Goal: Information Seeking & Learning: Find specific page/section

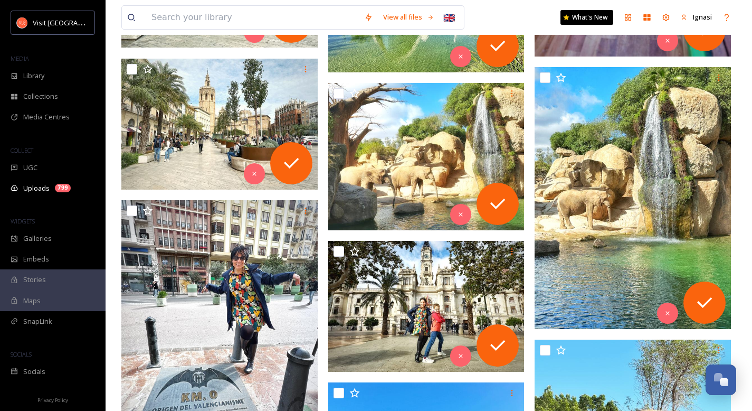
scroll to position [11469, 0]
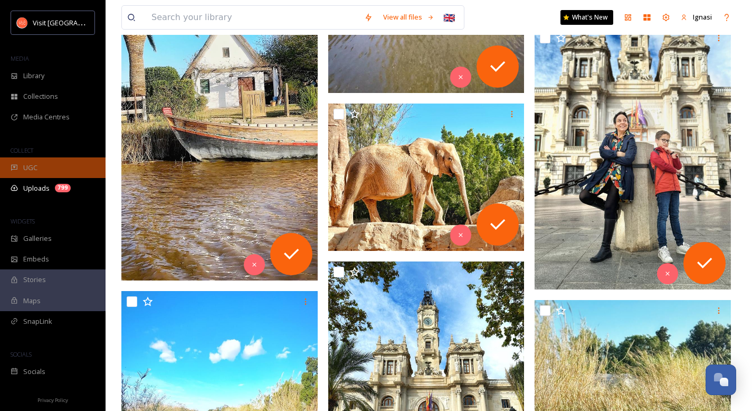
click at [45, 171] on div "UGC" at bounding box center [53, 167] width 106 height 21
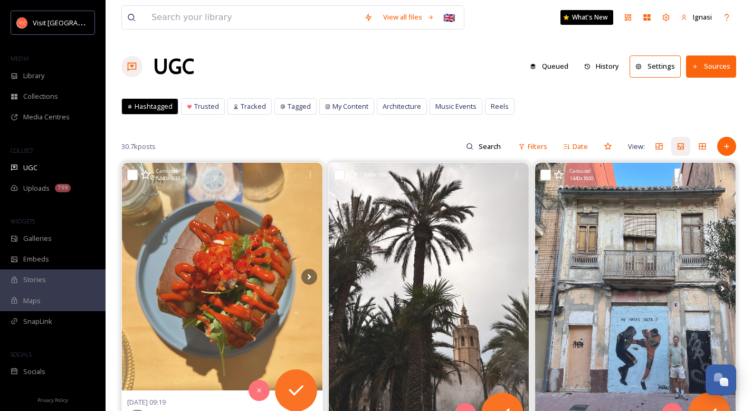
click at [414, 71] on div "UGC Queued History Settings Sources" at bounding box center [428, 67] width 615 height 32
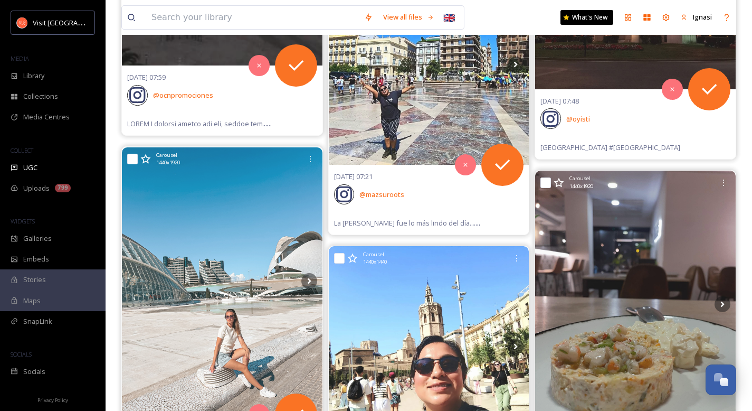
scroll to position [1079, 0]
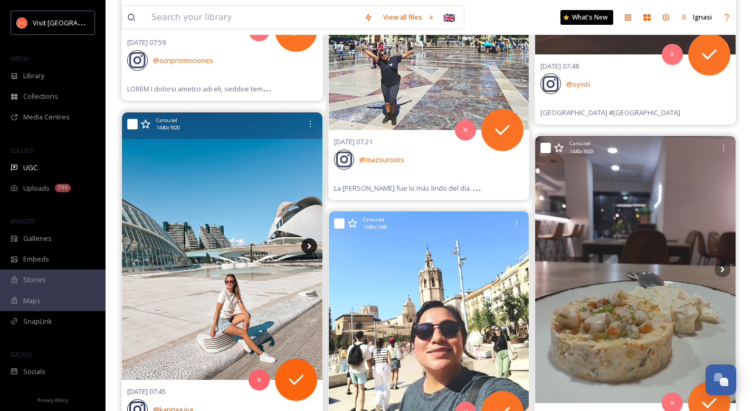
click at [312, 251] on icon at bounding box center [309, 246] width 16 height 16
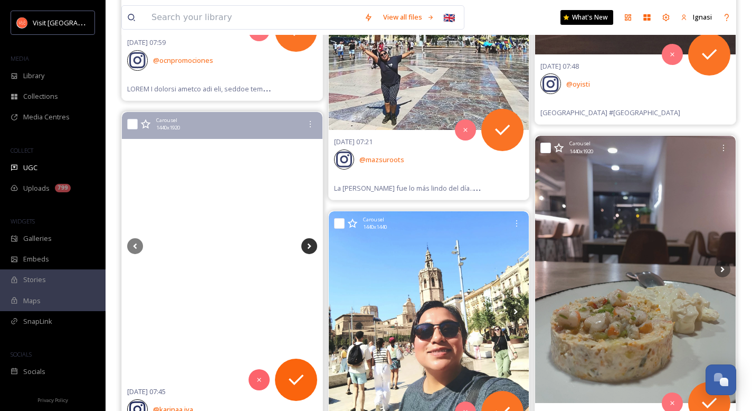
click at [311, 244] on icon at bounding box center [309, 246] width 16 height 16
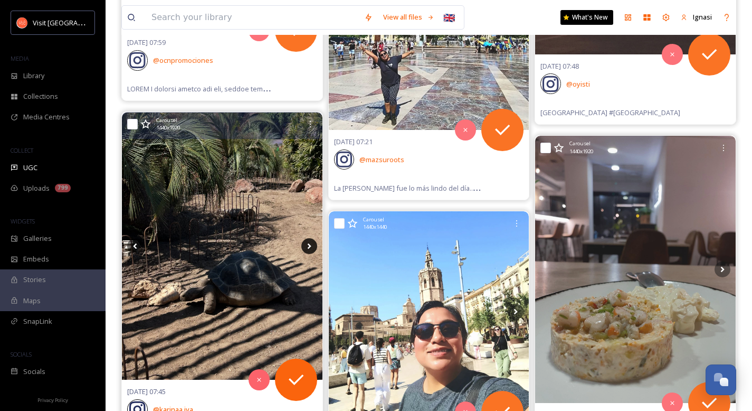
click at [311, 244] on icon at bounding box center [309, 246] width 16 height 16
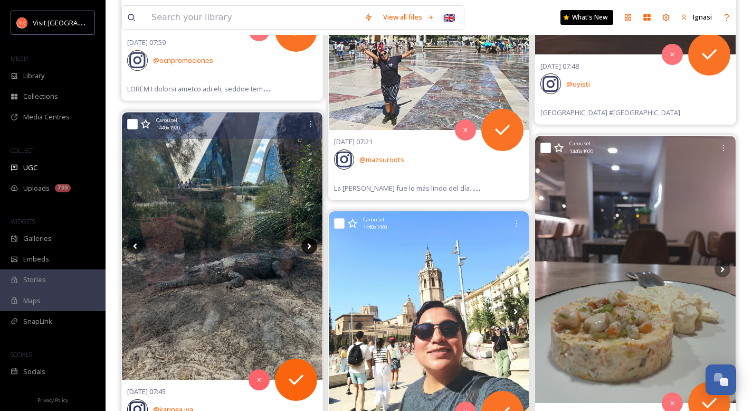
click at [311, 244] on icon at bounding box center [309, 246] width 16 height 16
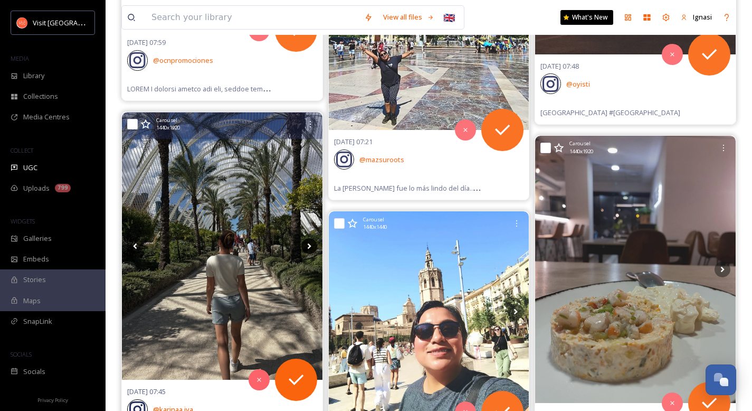
click at [311, 244] on icon at bounding box center [309, 246] width 16 height 16
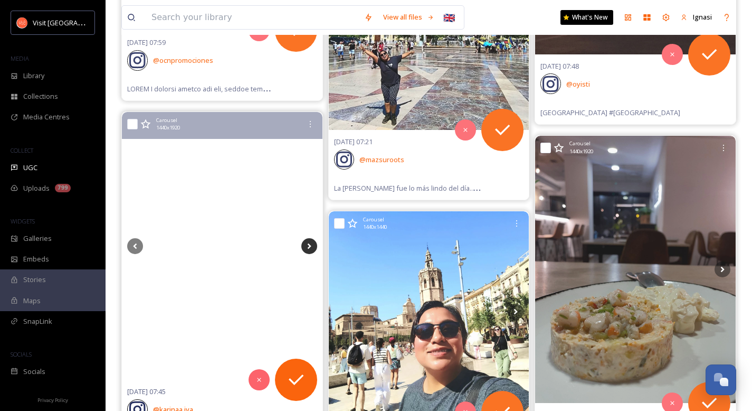
click at [311, 244] on icon at bounding box center [309, 246] width 16 height 16
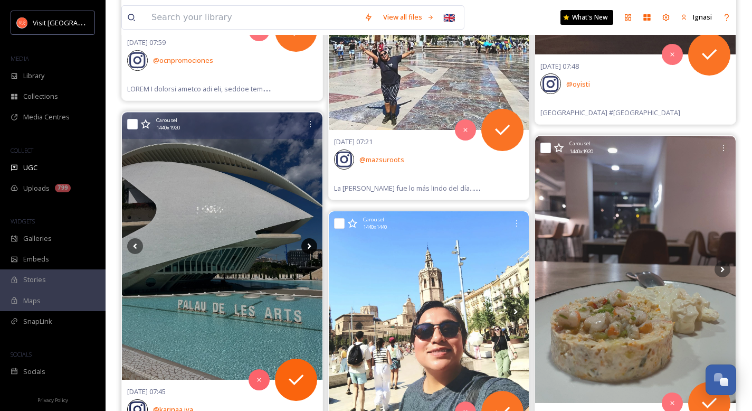
click at [311, 244] on icon at bounding box center [309, 246] width 16 height 16
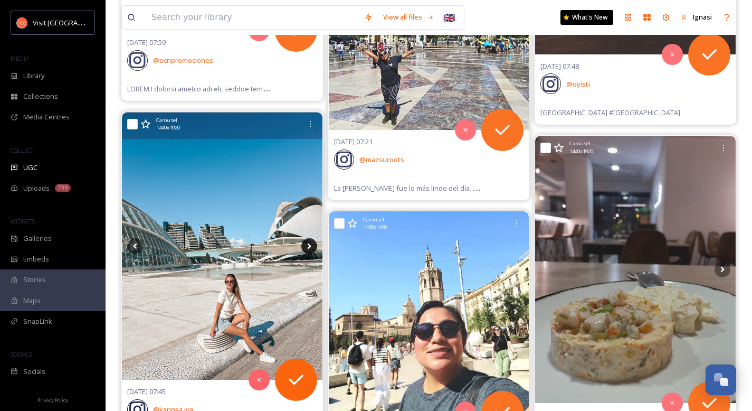
click at [311, 244] on icon at bounding box center [309, 246] width 16 height 16
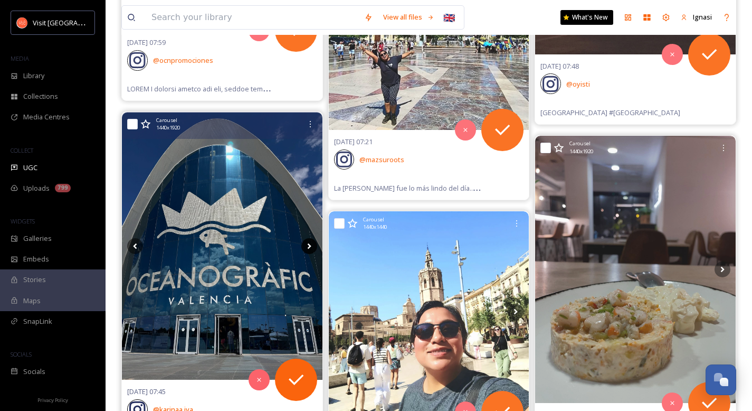
click at [311, 244] on icon at bounding box center [309, 246] width 16 height 16
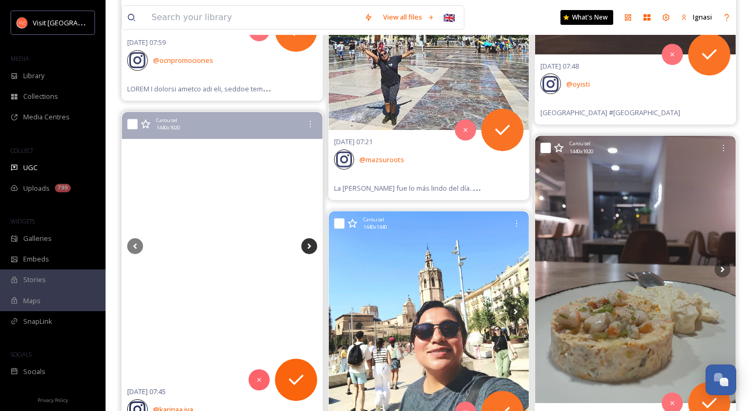
click at [311, 244] on icon at bounding box center [309, 246] width 16 height 16
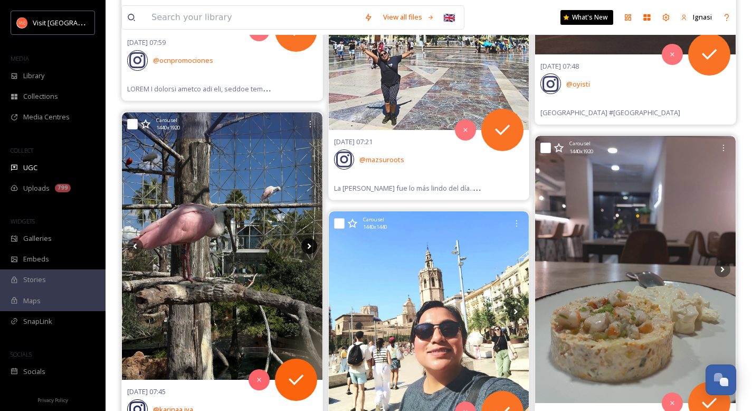
click at [311, 244] on icon at bounding box center [309, 246] width 16 height 16
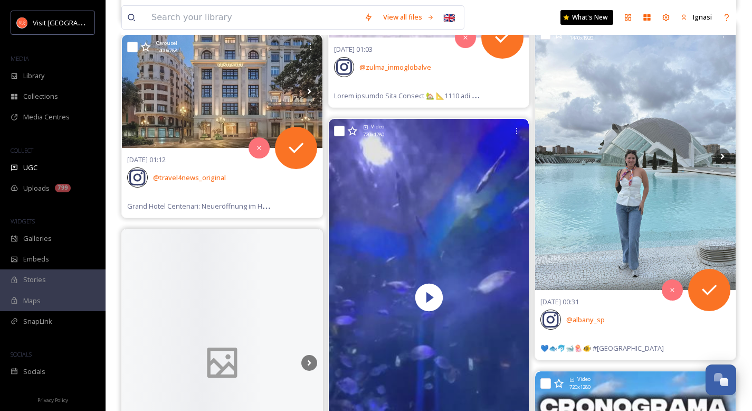
scroll to position [2851, 0]
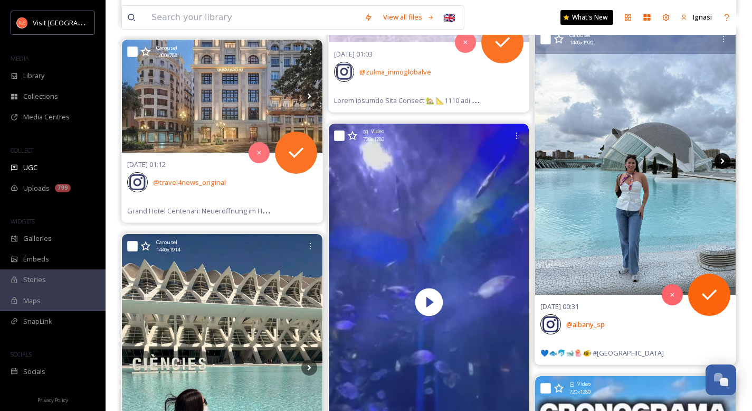
click at [720, 161] on icon at bounding box center [723, 161] width 16 height 16
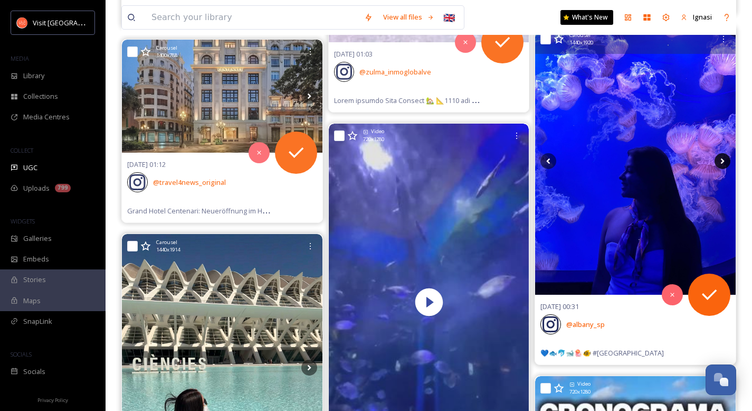
click at [724, 162] on icon at bounding box center [723, 161] width 16 height 16
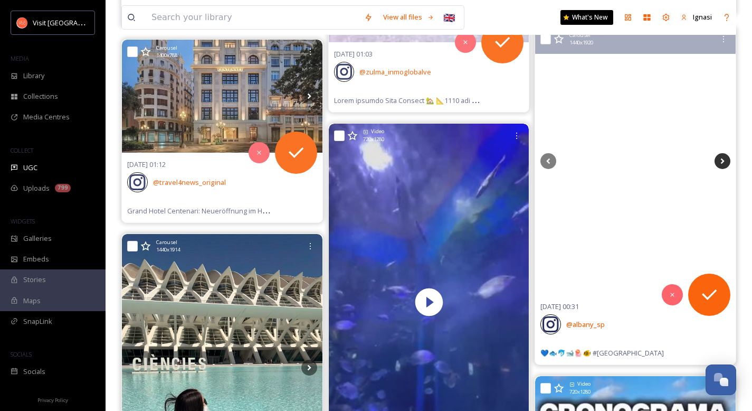
click at [724, 162] on icon at bounding box center [723, 161] width 16 height 16
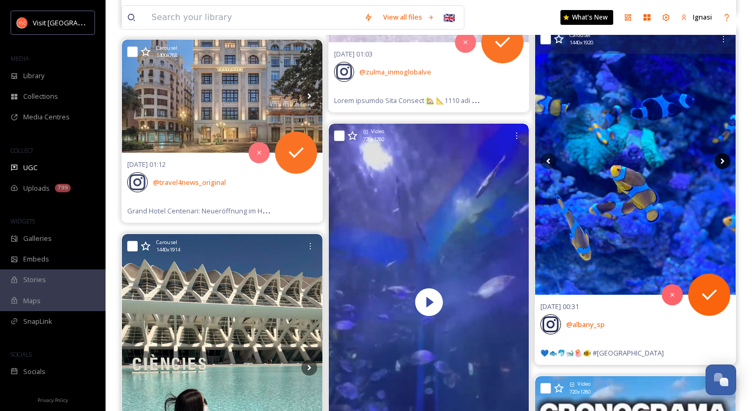
click at [724, 162] on icon at bounding box center [723, 161] width 16 height 16
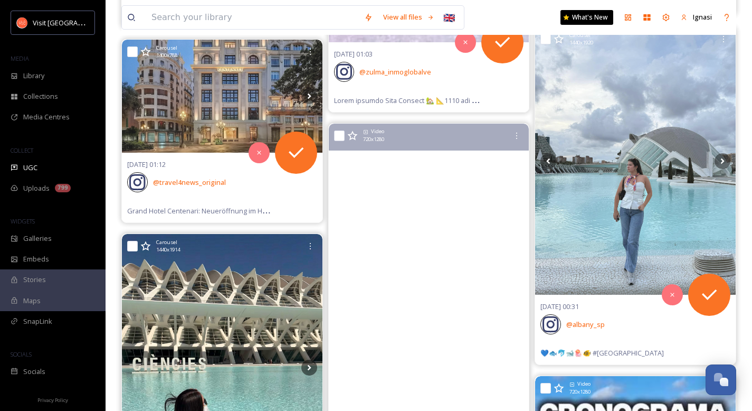
scroll to position [3035, 0]
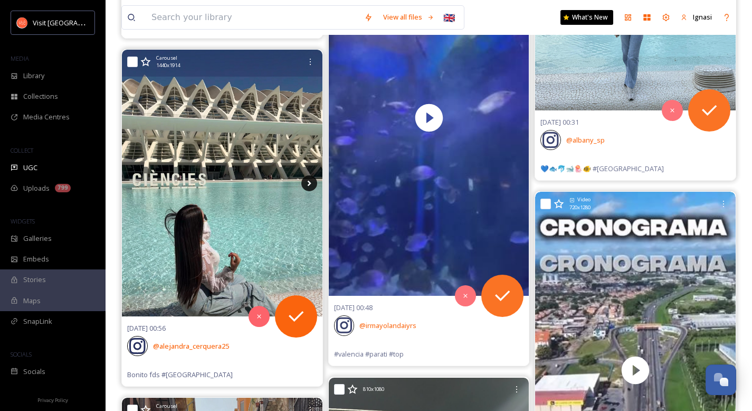
click at [310, 185] on icon at bounding box center [309, 183] width 16 height 16
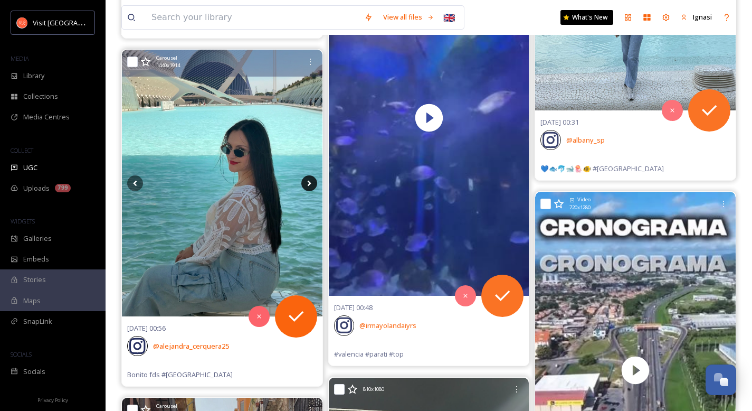
click at [310, 185] on icon at bounding box center [309, 183] width 16 height 16
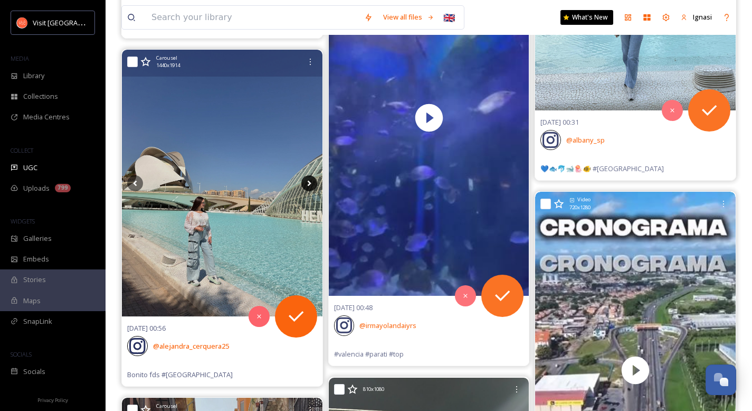
click at [310, 185] on icon at bounding box center [309, 183] width 16 height 16
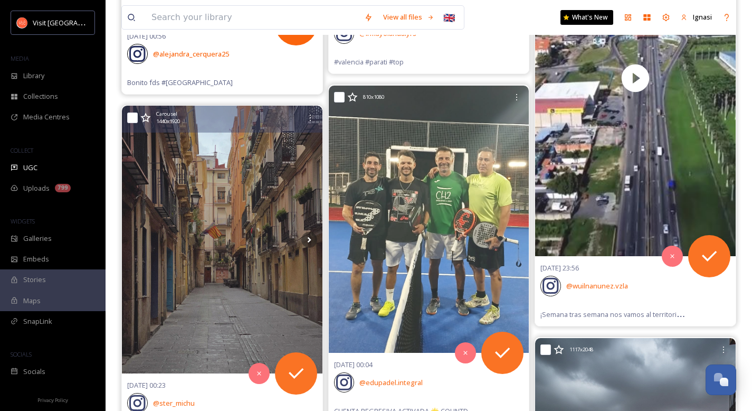
scroll to position [3328, 0]
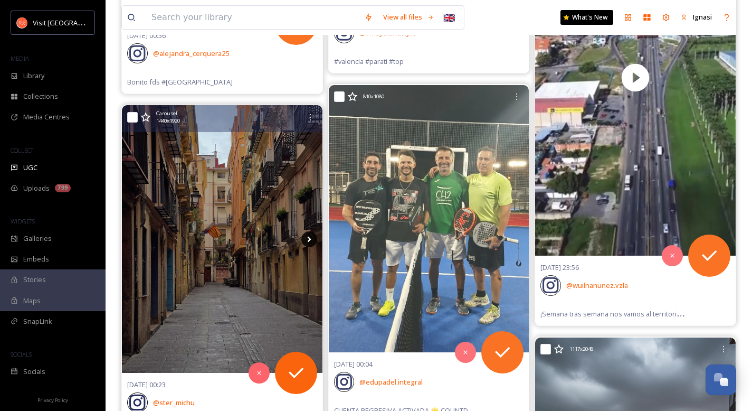
click at [308, 240] on icon at bounding box center [309, 239] width 16 height 16
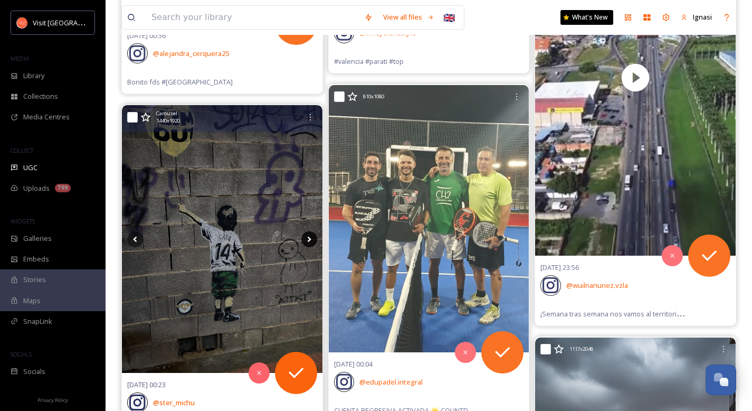
click at [308, 240] on icon at bounding box center [309, 239] width 16 height 16
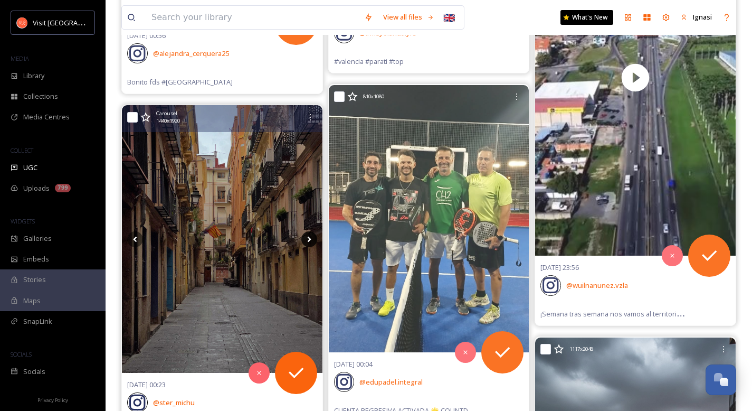
click at [308, 240] on icon at bounding box center [309, 239] width 16 height 16
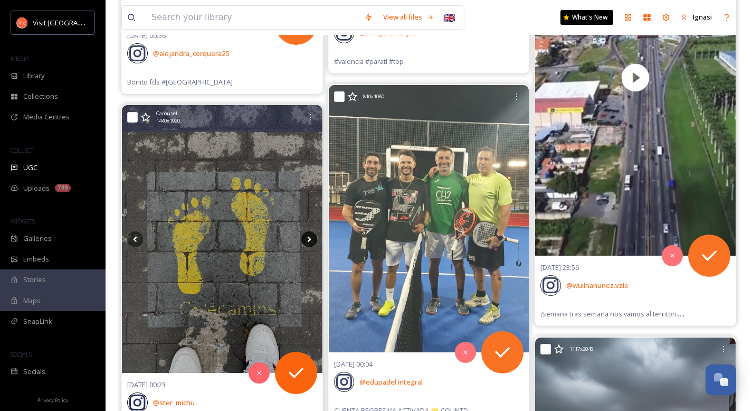
click at [308, 240] on icon at bounding box center [309, 239] width 16 height 16
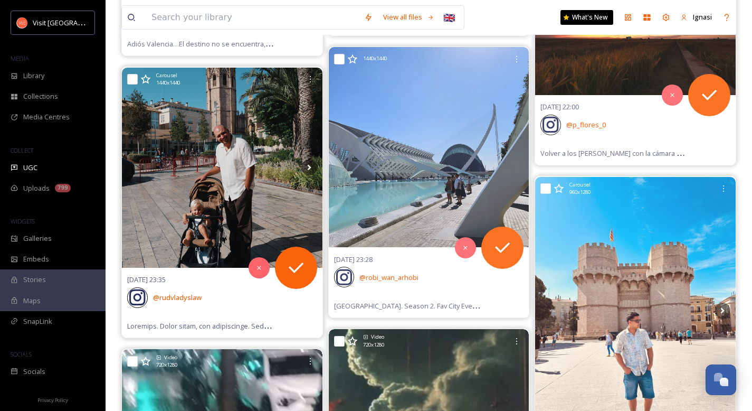
scroll to position [4143, 0]
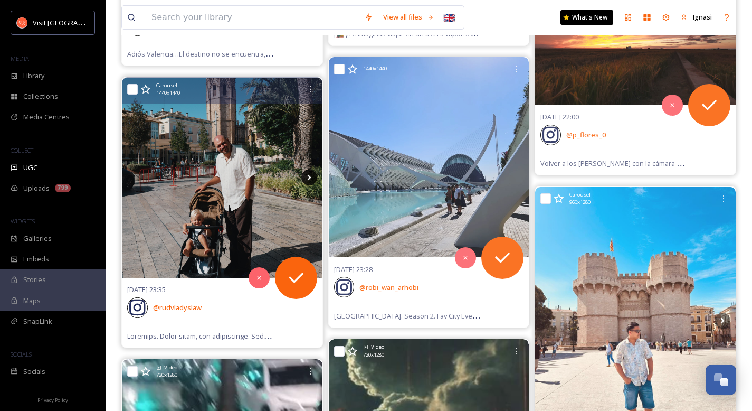
click at [309, 174] on icon at bounding box center [309, 177] width 16 height 16
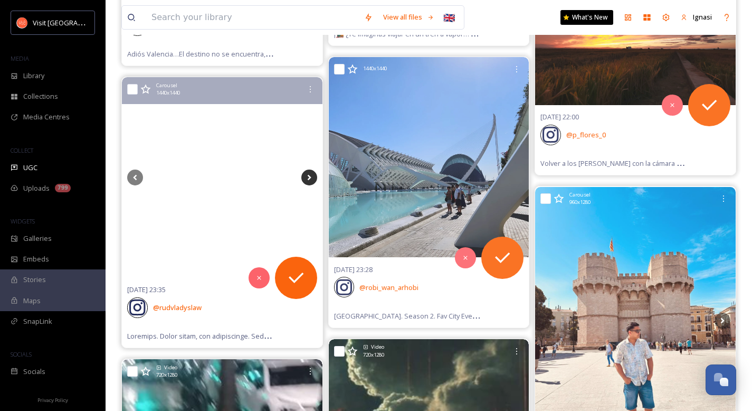
click at [309, 174] on icon at bounding box center [309, 177] width 16 height 16
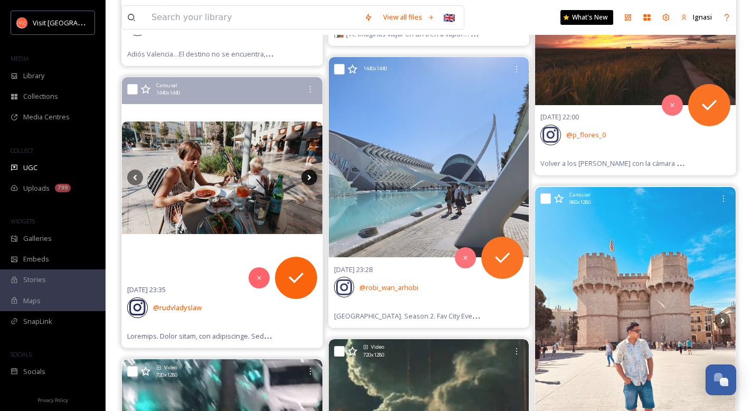
click at [309, 174] on icon at bounding box center [309, 177] width 16 height 16
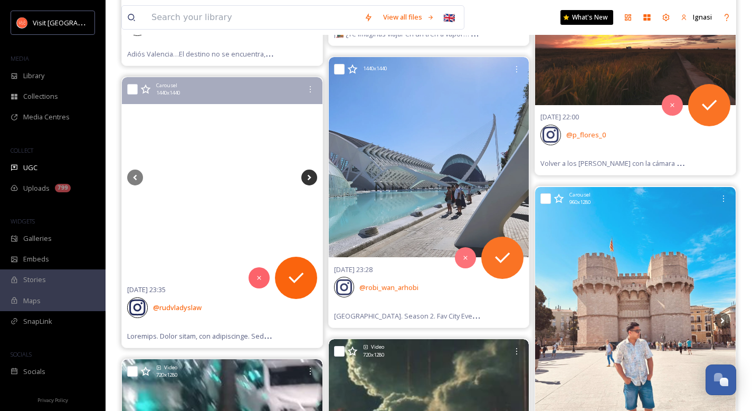
click at [309, 174] on icon at bounding box center [309, 177] width 16 height 16
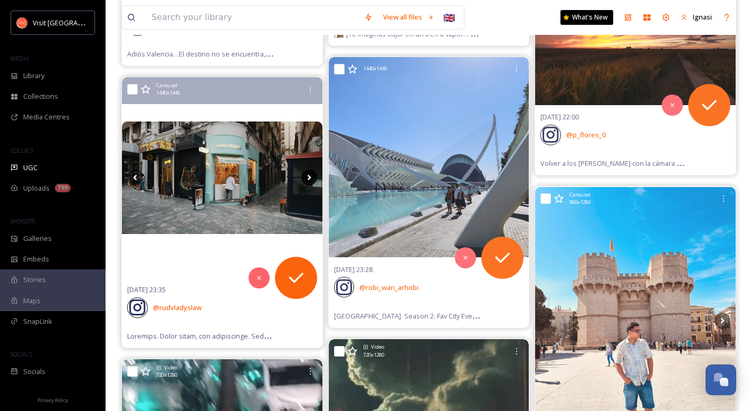
click at [309, 174] on icon at bounding box center [309, 177] width 16 height 16
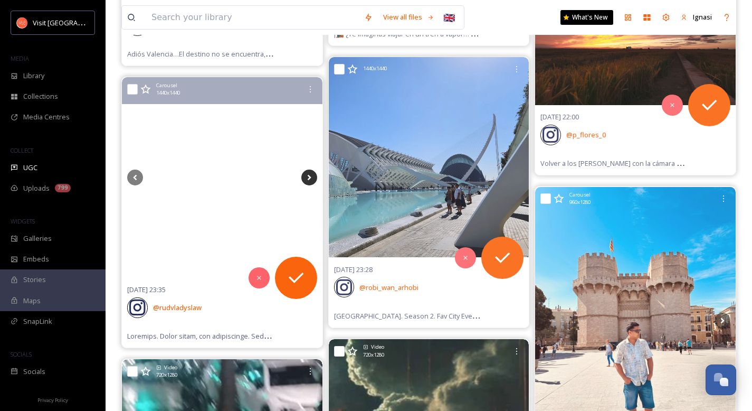
click at [309, 174] on icon at bounding box center [309, 177] width 16 height 16
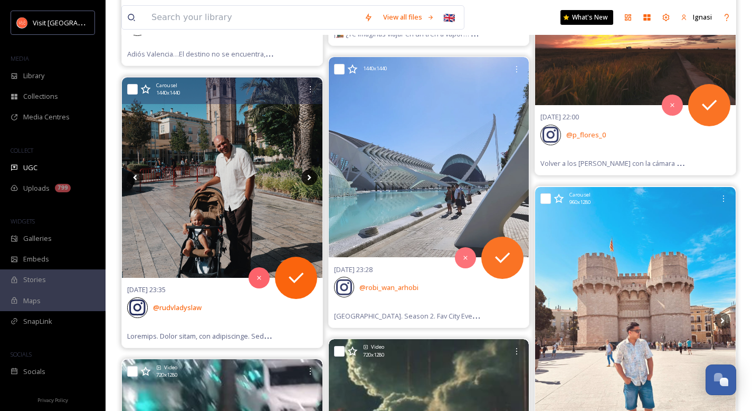
click at [309, 174] on icon at bounding box center [309, 177] width 16 height 16
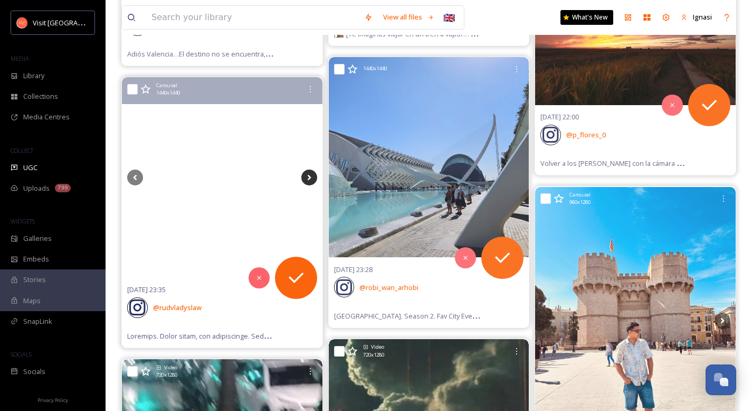
click at [309, 174] on icon at bounding box center [309, 177] width 16 height 16
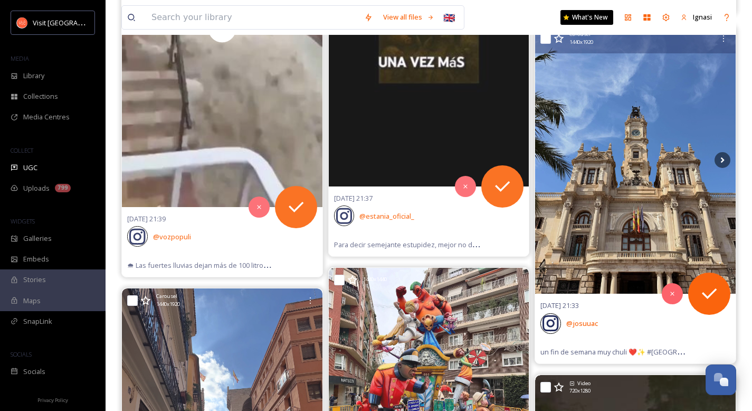
scroll to position [5089, 0]
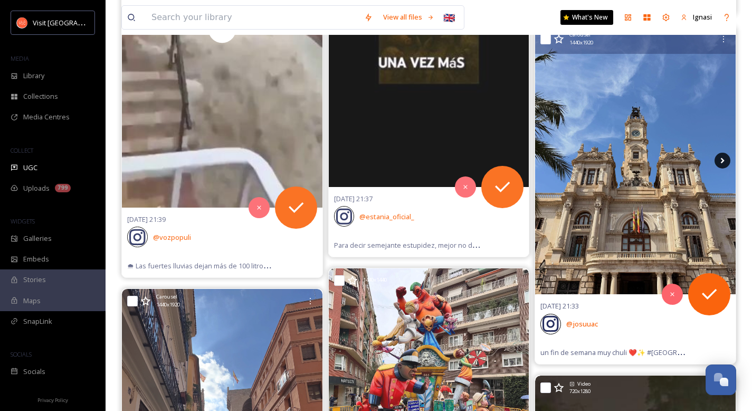
click at [721, 160] on icon at bounding box center [723, 161] width 16 height 16
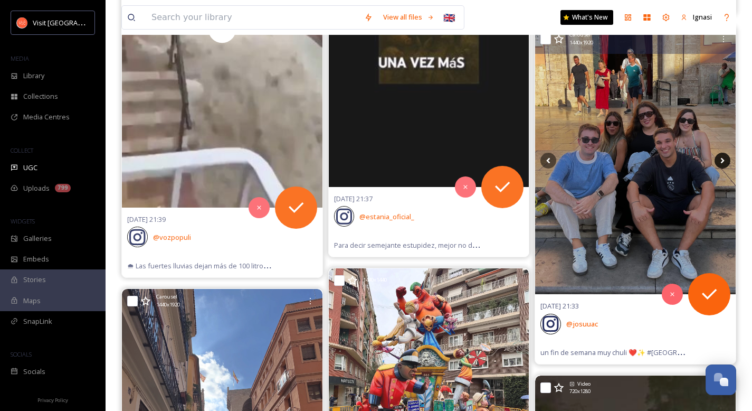
click at [721, 160] on icon at bounding box center [723, 161] width 16 height 16
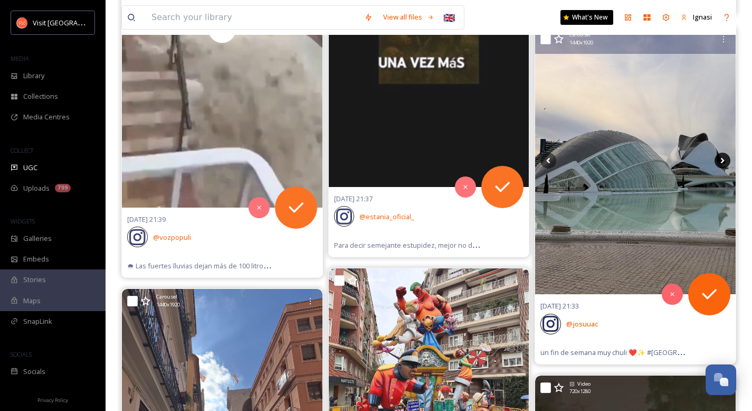
click at [721, 160] on icon at bounding box center [723, 161] width 16 height 16
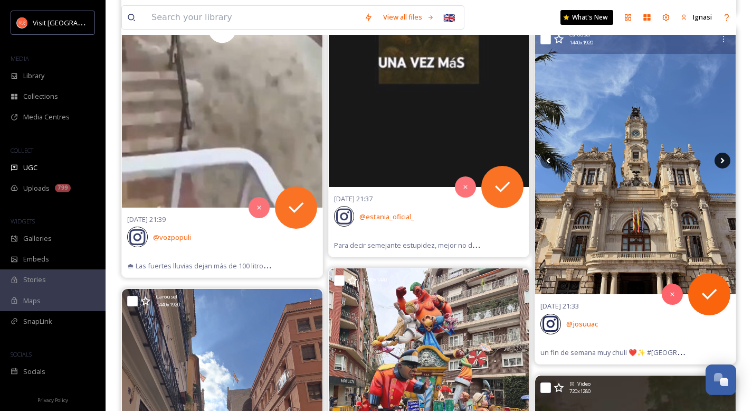
click at [721, 160] on icon at bounding box center [723, 161] width 16 height 16
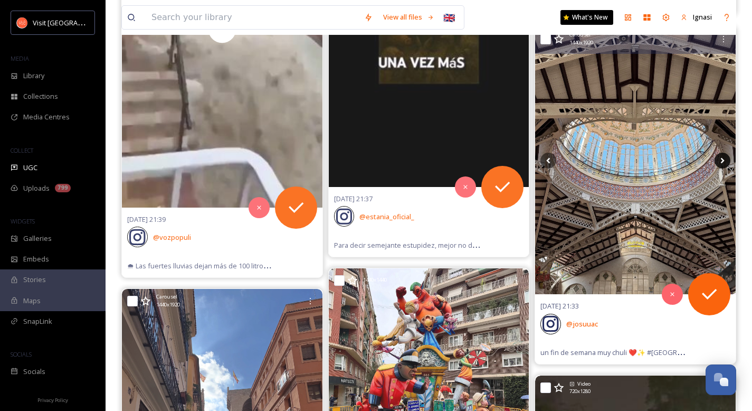
click at [721, 160] on icon at bounding box center [723, 161] width 16 height 16
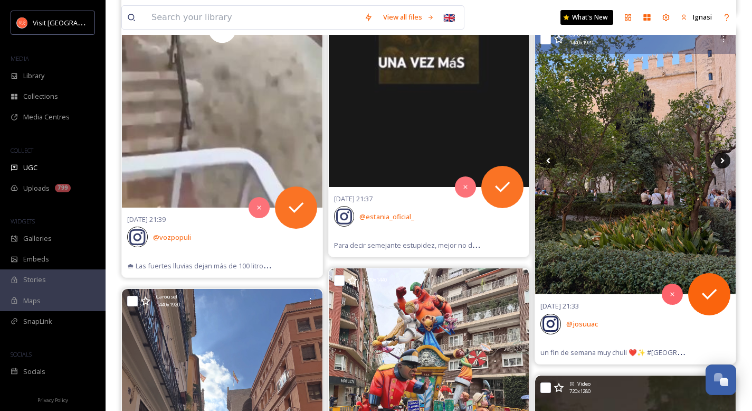
click at [721, 160] on icon at bounding box center [723, 161] width 16 height 16
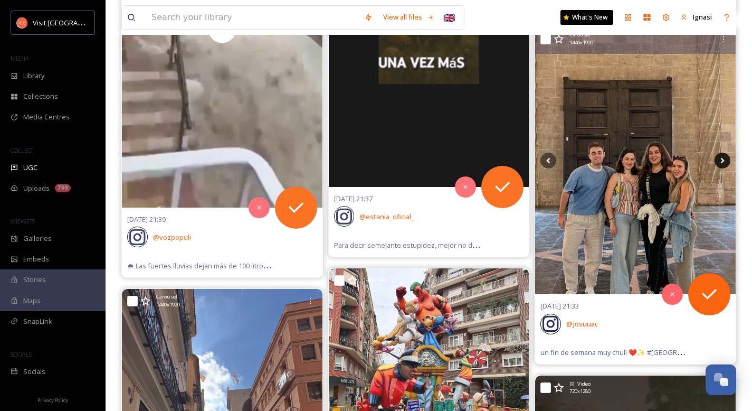
click at [721, 160] on icon at bounding box center [723, 161] width 16 height 16
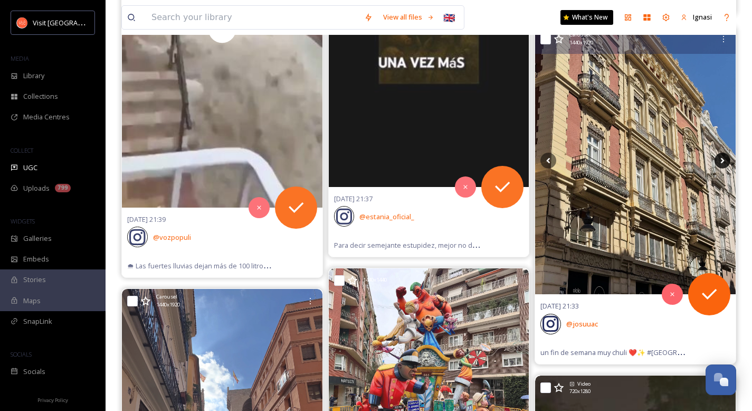
click at [721, 160] on icon at bounding box center [723, 161] width 16 height 16
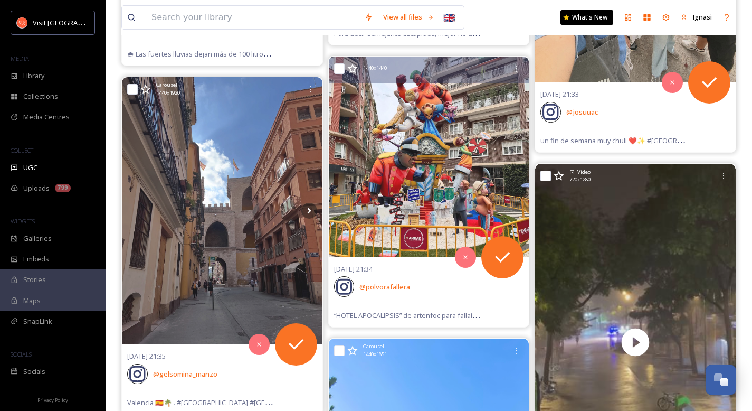
scroll to position [5302, 0]
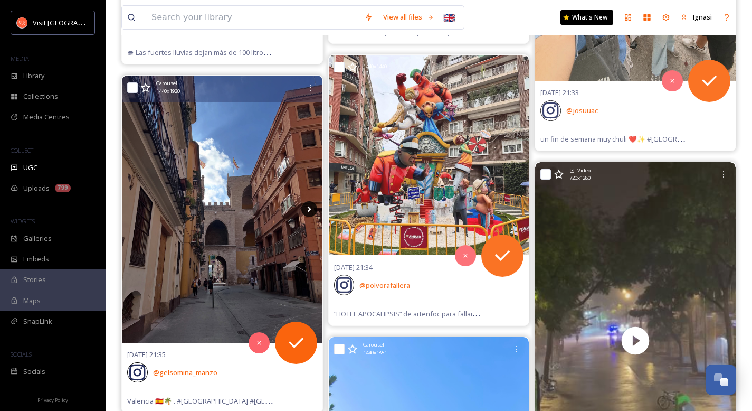
click at [309, 211] on icon at bounding box center [309, 209] width 16 height 16
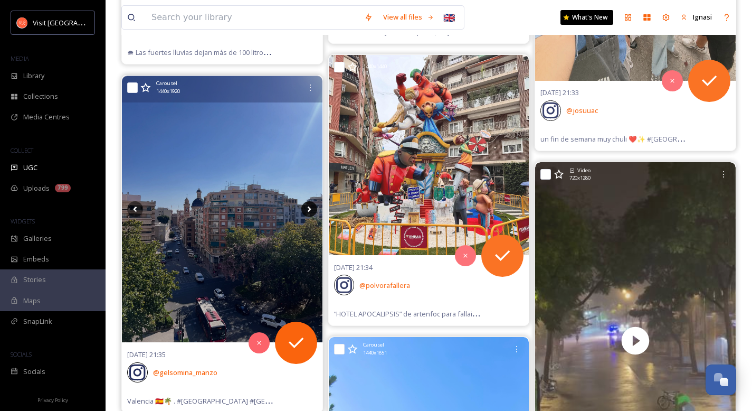
click at [309, 211] on icon at bounding box center [309, 209] width 16 height 16
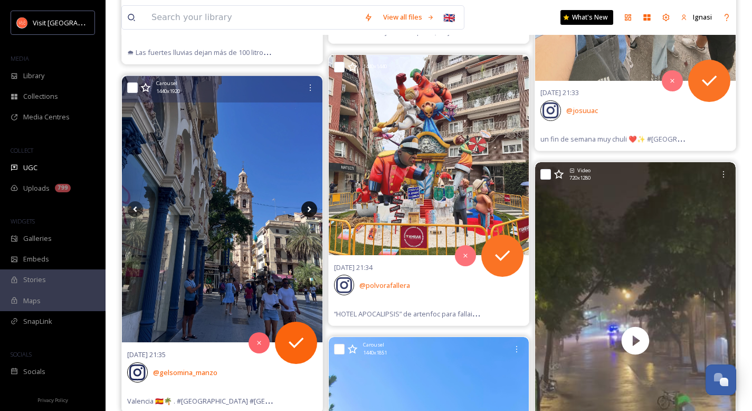
click at [309, 211] on icon at bounding box center [309, 209] width 16 height 16
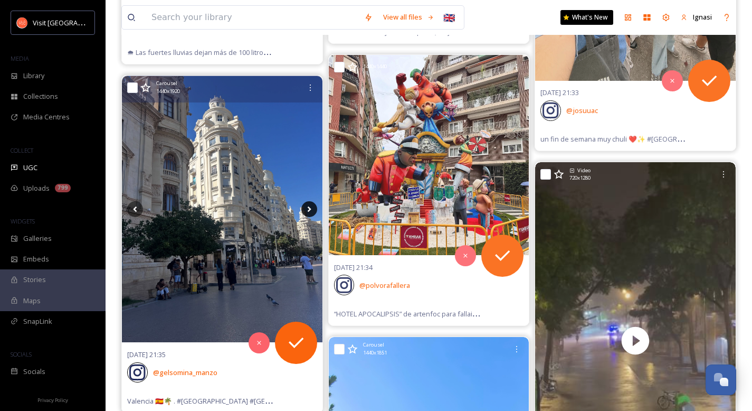
click at [309, 211] on icon at bounding box center [309, 209] width 16 height 16
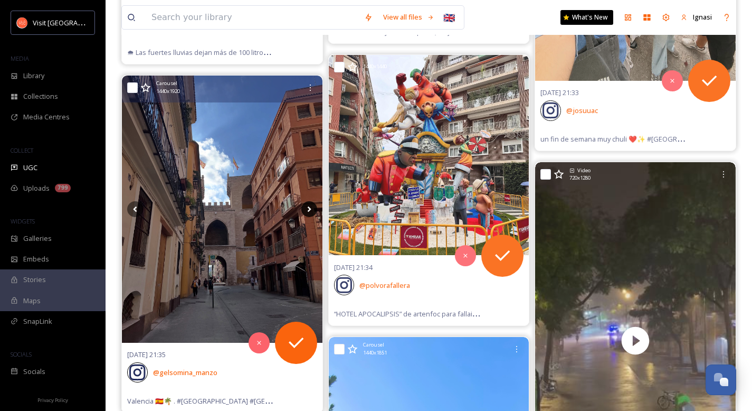
click at [309, 211] on icon at bounding box center [309, 209] width 16 height 16
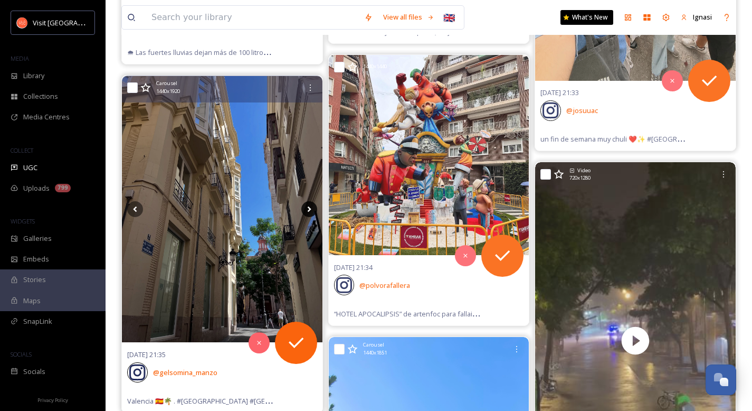
click at [309, 211] on icon at bounding box center [309, 209] width 16 height 16
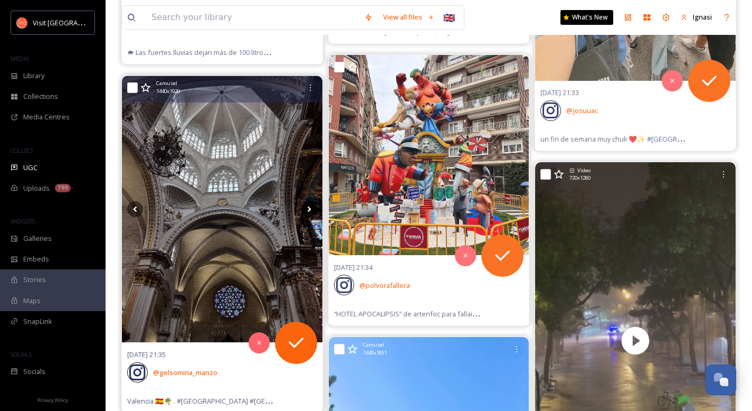
click at [309, 211] on icon at bounding box center [309, 209] width 16 height 16
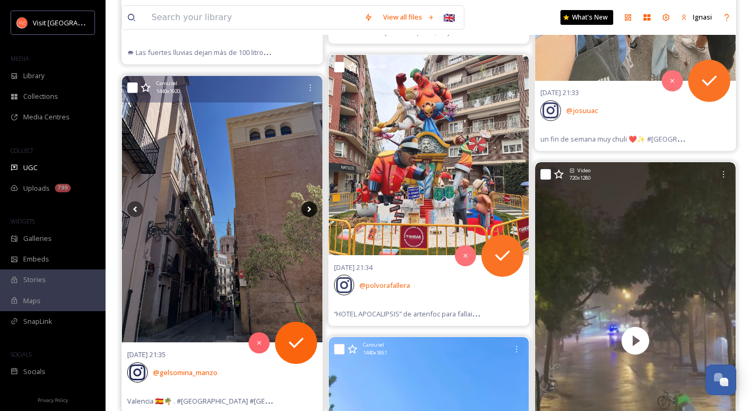
click at [309, 211] on icon at bounding box center [309, 209] width 16 height 16
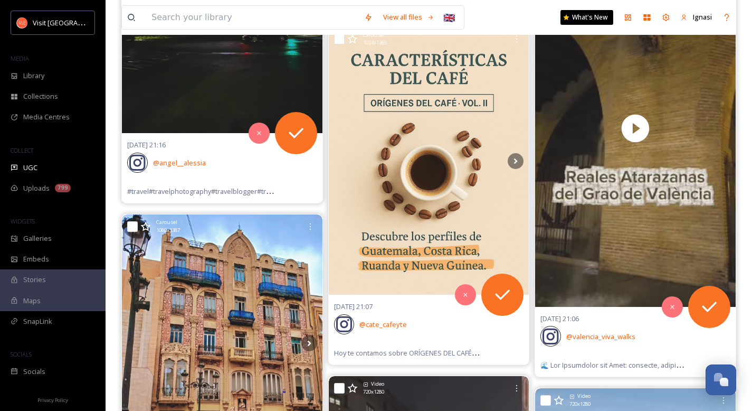
scroll to position [6926, 0]
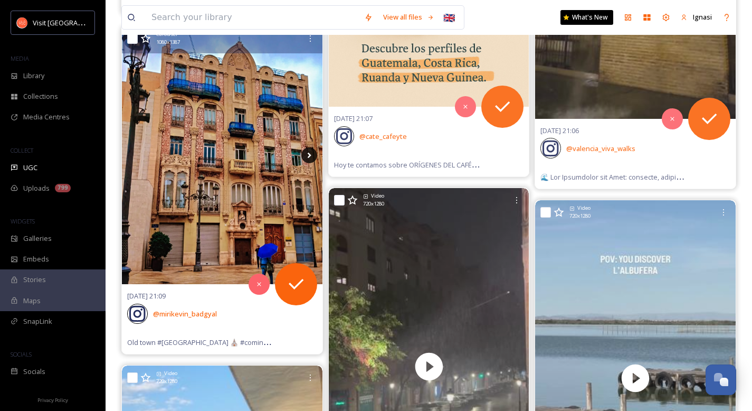
click at [309, 155] on icon at bounding box center [309, 155] width 4 height 6
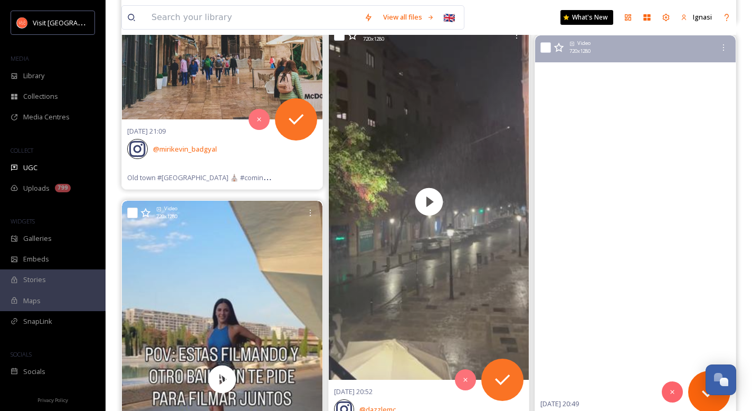
scroll to position [7091, 0]
click at [608, 248] on video "Escape the city and discover the magic of La Albufera 🌅🌾\aFrom peaceful boat ri…" at bounding box center [635, 213] width 201 height 357
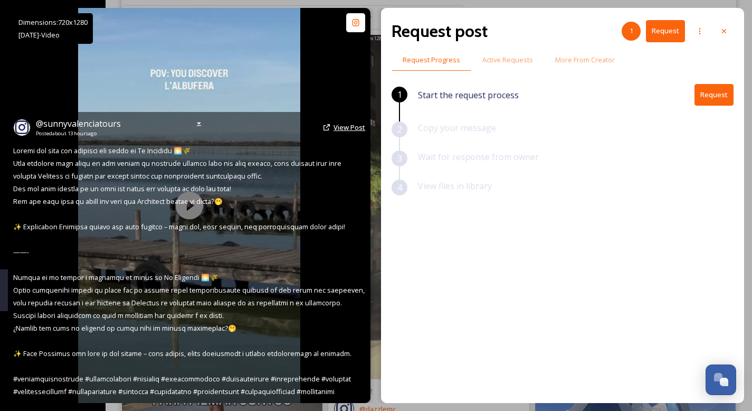
click at [339, 127] on span "View Post" at bounding box center [350, 127] width 32 height 10
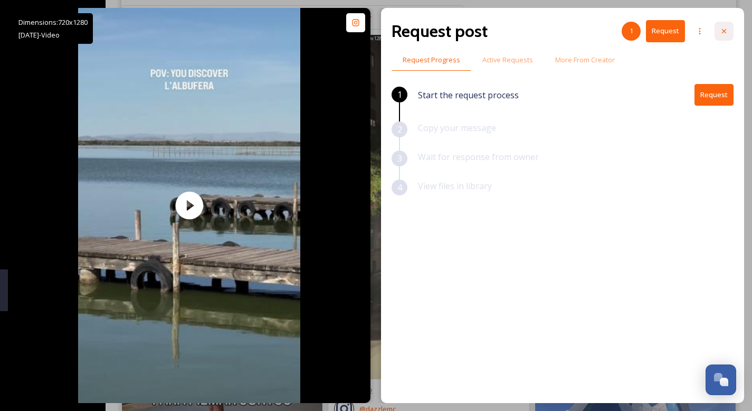
click at [725, 32] on icon at bounding box center [724, 31] width 8 height 8
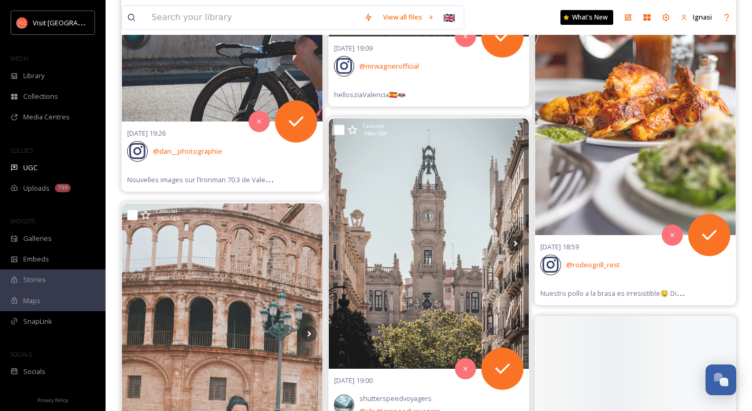
scroll to position [11154, 0]
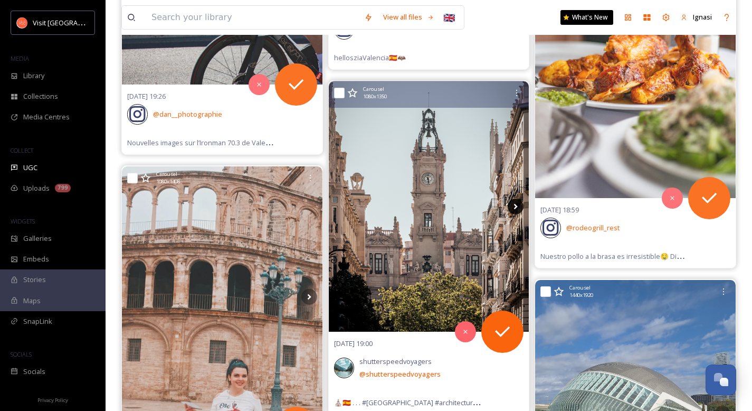
click at [515, 207] on icon at bounding box center [516, 207] width 16 height 16
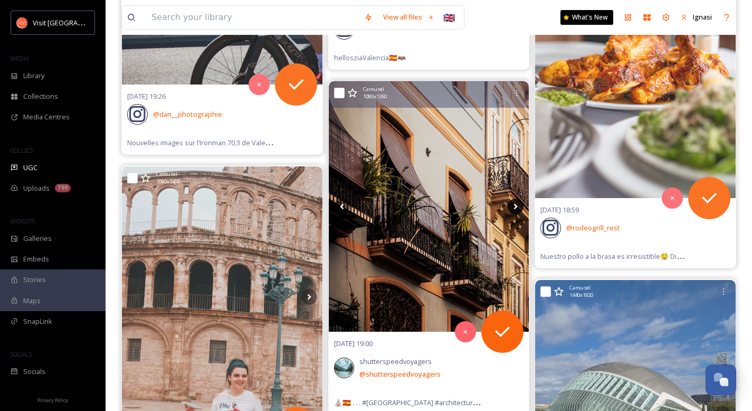
click at [515, 207] on icon at bounding box center [516, 207] width 16 height 16
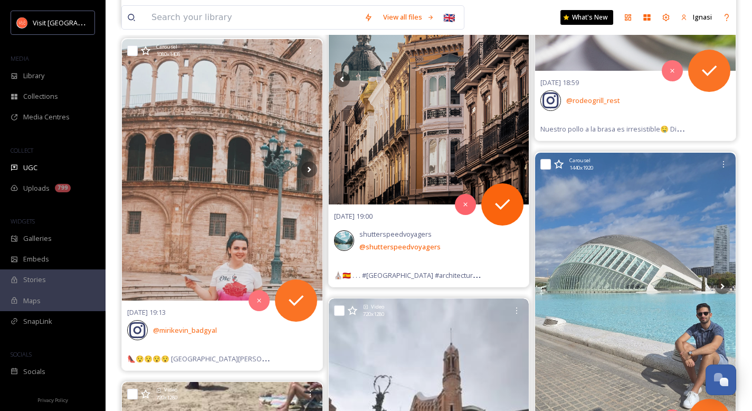
scroll to position [11346, 0]
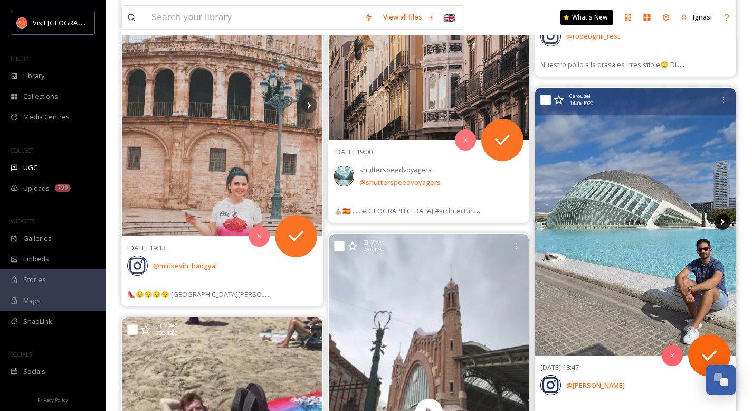
click at [720, 221] on icon at bounding box center [723, 222] width 16 height 16
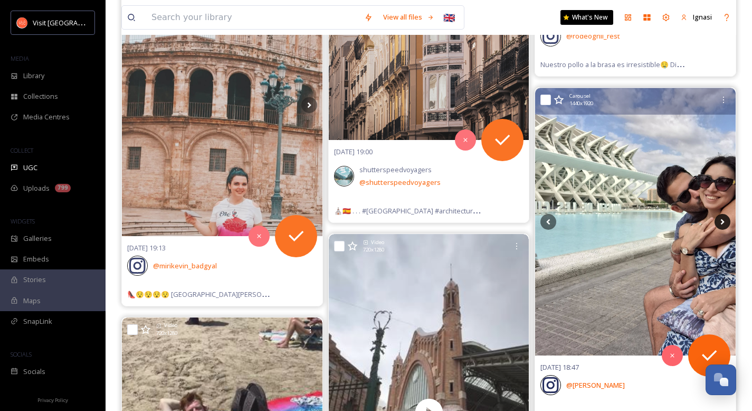
click at [720, 221] on icon at bounding box center [723, 222] width 16 height 16
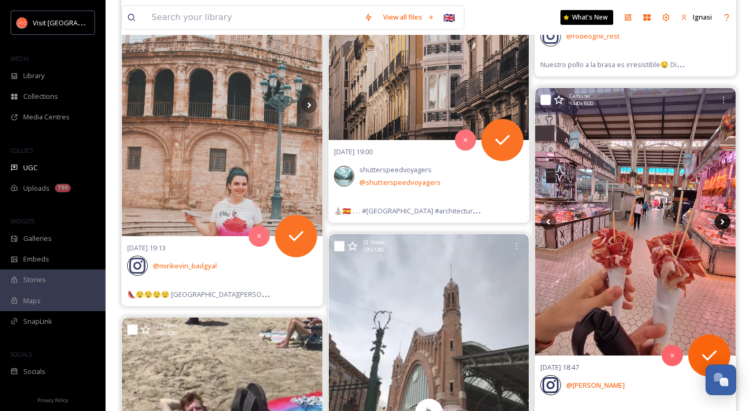
click at [720, 221] on icon at bounding box center [723, 222] width 16 height 16
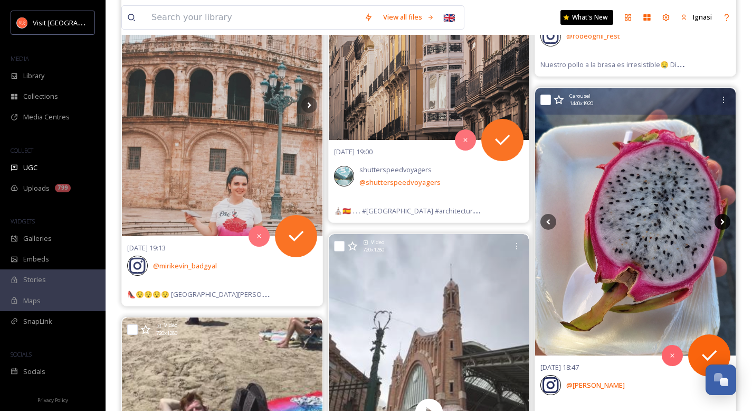
click at [720, 221] on icon at bounding box center [723, 222] width 16 height 16
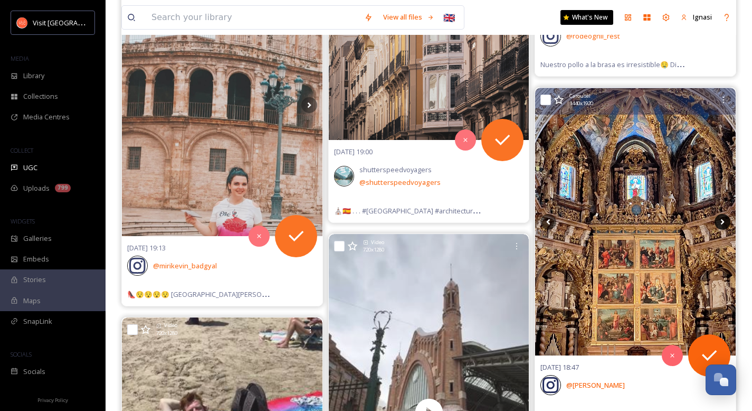
click at [720, 221] on icon at bounding box center [723, 222] width 16 height 16
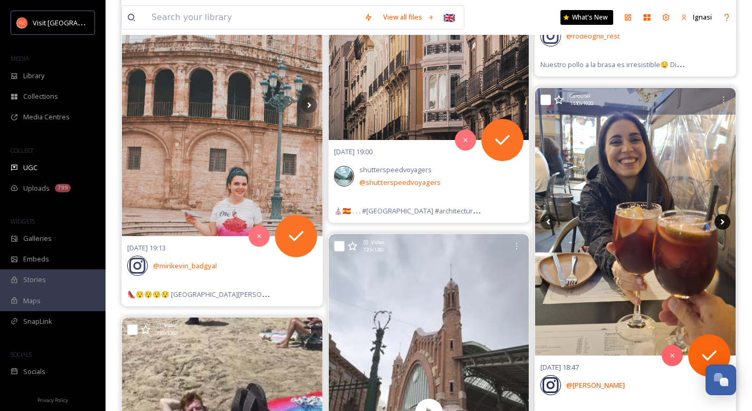
click at [720, 221] on icon at bounding box center [723, 222] width 16 height 16
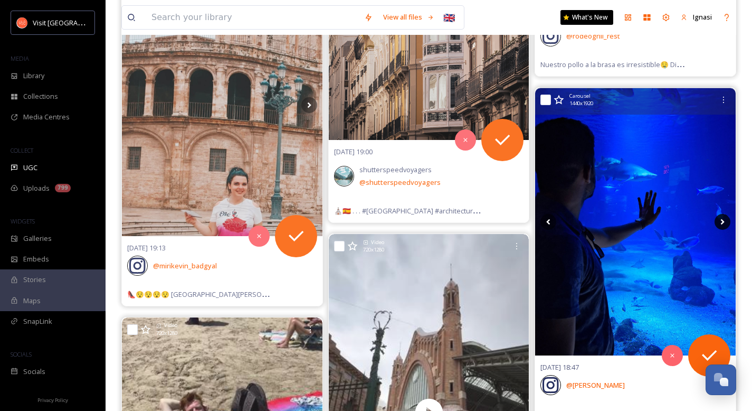
click at [720, 221] on icon at bounding box center [723, 222] width 16 height 16
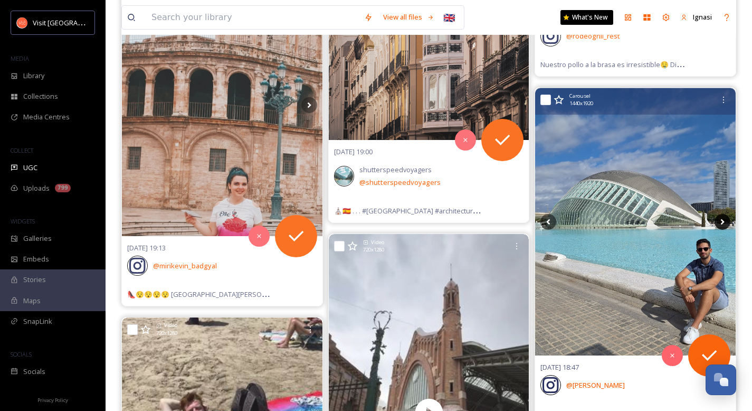
click at [720, 221] on icon at bounding box center [723, 222] width 16 height 16
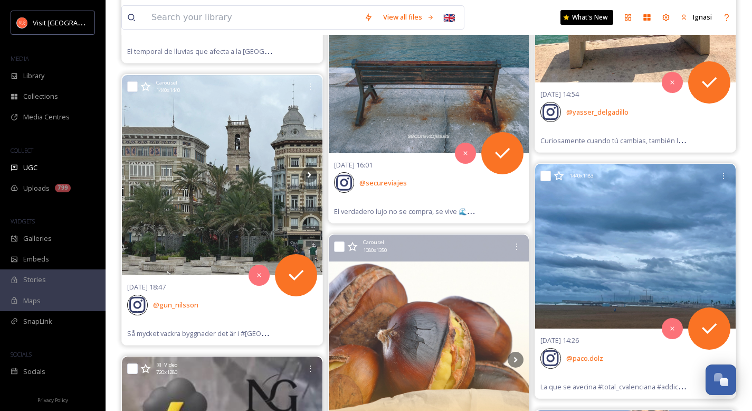
scroll to position [12485, 0]
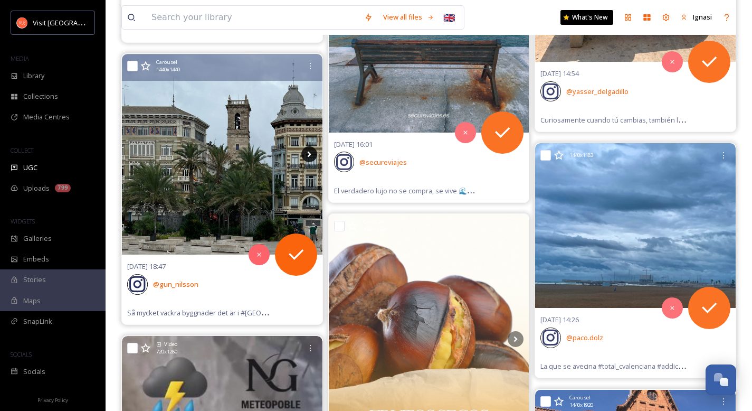
click at [309, 156] on icon at bounding box center [309, 154] width 16 height 16
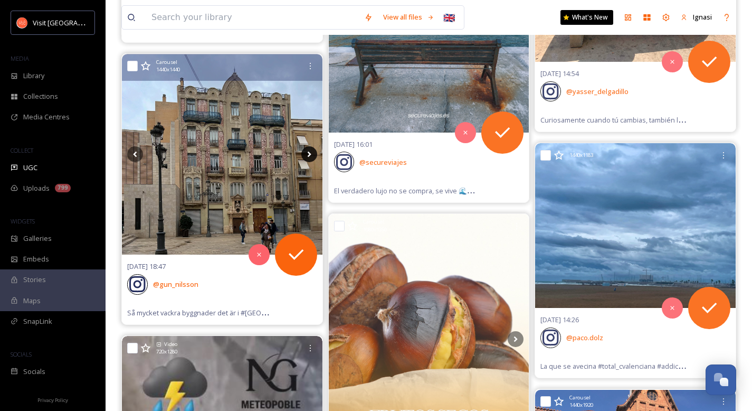
click at [309, 156] on icon at bounding box center [309, 154] width 16 height 16
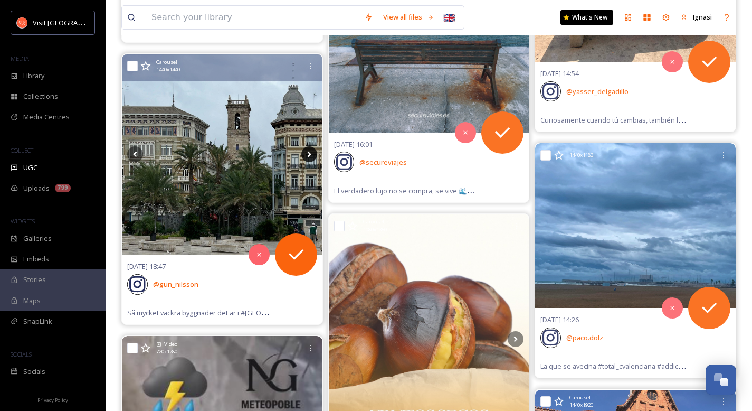
click at [309, 156] on icon at bounding box center [309, 154] width 16 height 16
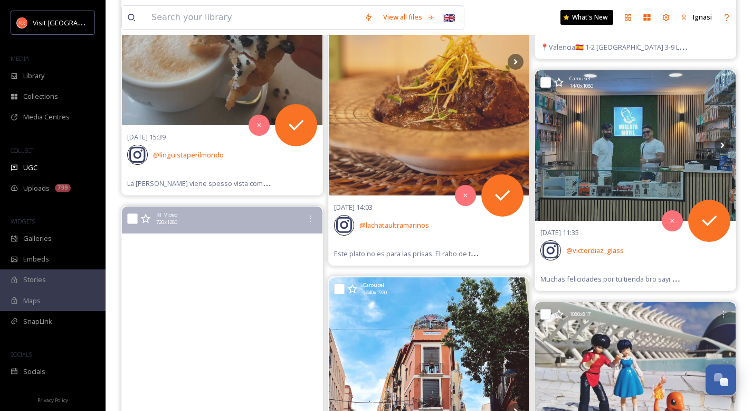
scroll to position [13532, 0]
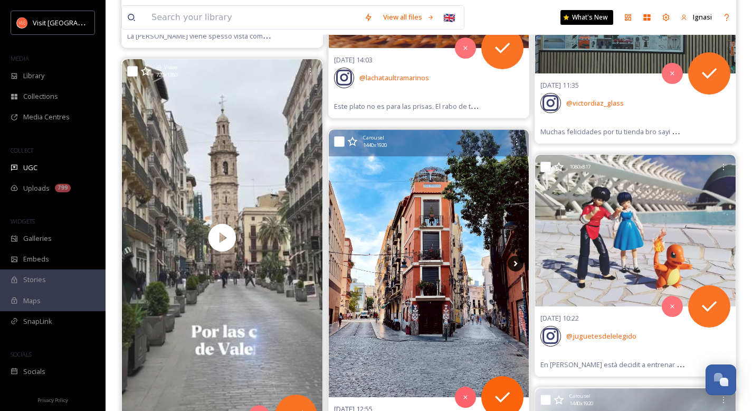
click at [514, 265] on icon at bounding box center [516, 264] width 16 height 16
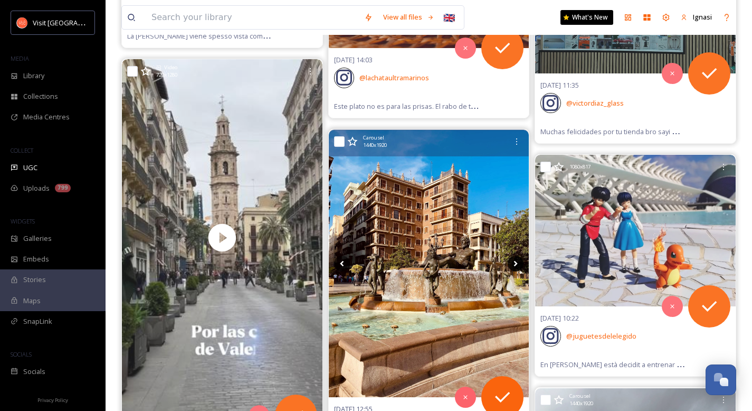
click at [514, 265] on icon at bounding box center [516, 264] width 16 height 16
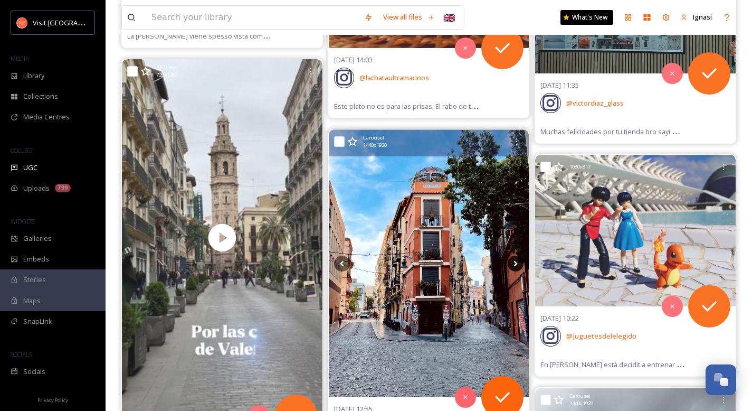
click at [514, 265] on icon at bounding box center [516, 264] width 16 height 16
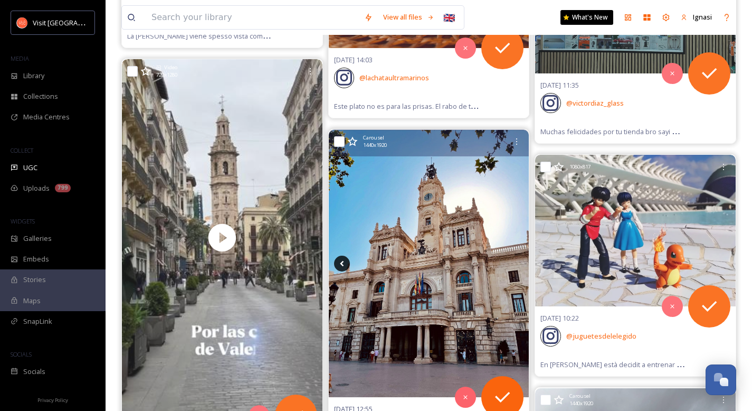
click at [343, 263] on icon at bounding box center [342, 264] width 16 height 16
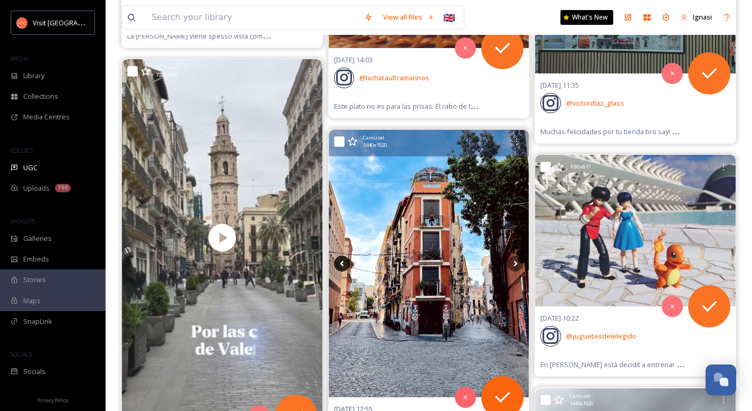
click at [343, 263] on icon at bounding box center [342, 264] width 16 height 16
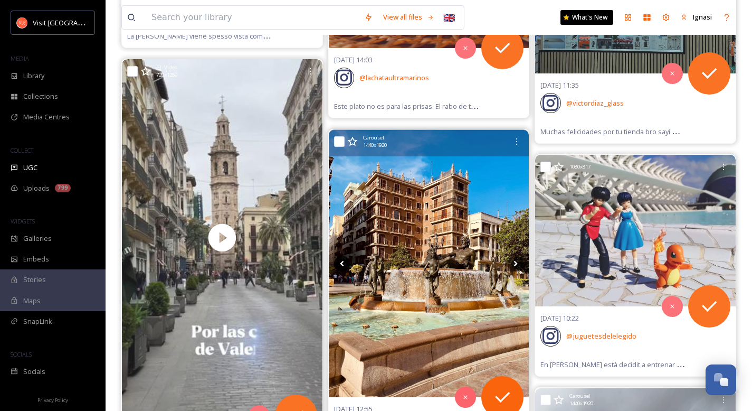
click at [339, 267] on icon at bounding box center [342, 264] width 16 height 16
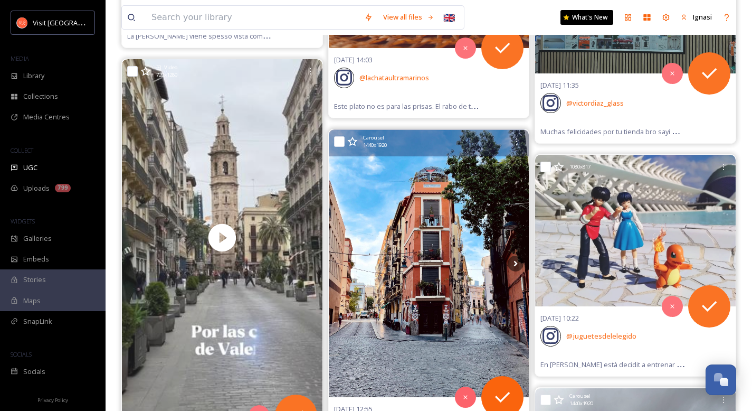
click at [416, 276] on img at bounding box center [429, 263] width 201 height 267
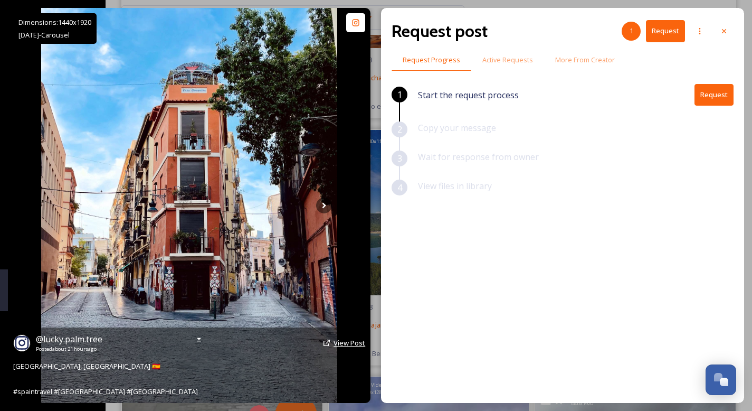
click at [350, 343] on span "View Post" at bounding box center [350, 343] width 32 height 10
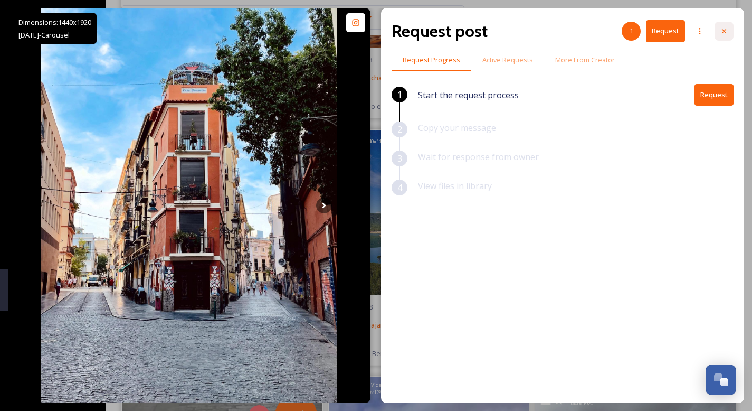
click at [725, 33] on icon at bounding box center [724, 31] width 8 height 8
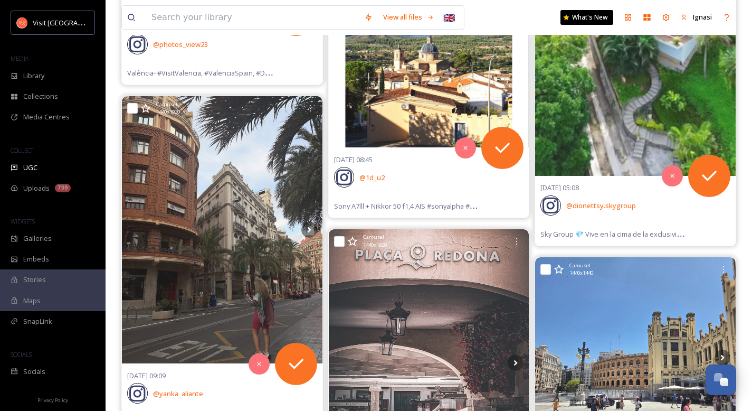
scroll to position [16029, 0]
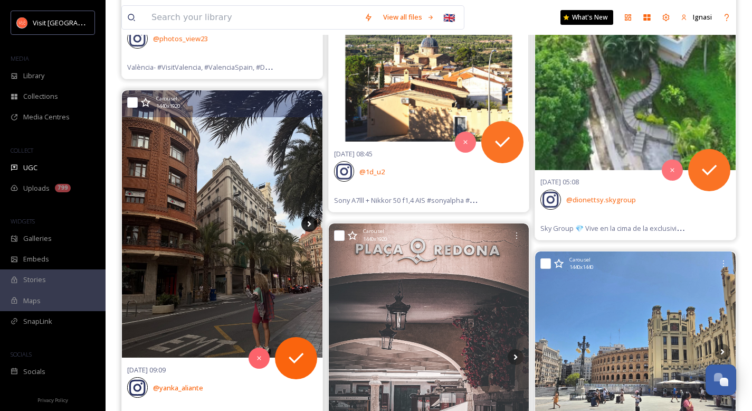
click at [304, 224] on icon at bounding box center [309, 224] width 16 height 16
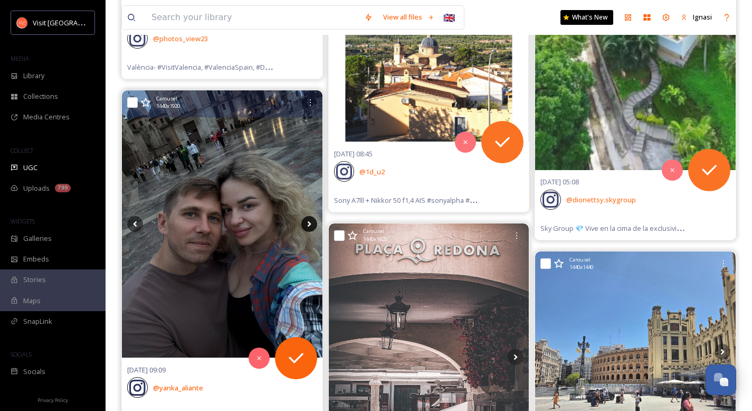
click at [306, 225] on icon at bounding box center [309, 224] width 16 height 16
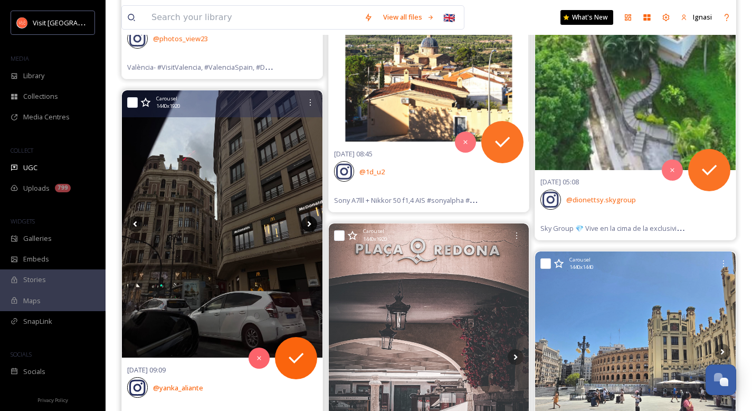
click at [306, 225] on icon at bounding box center [309, 224] width 16 height 16
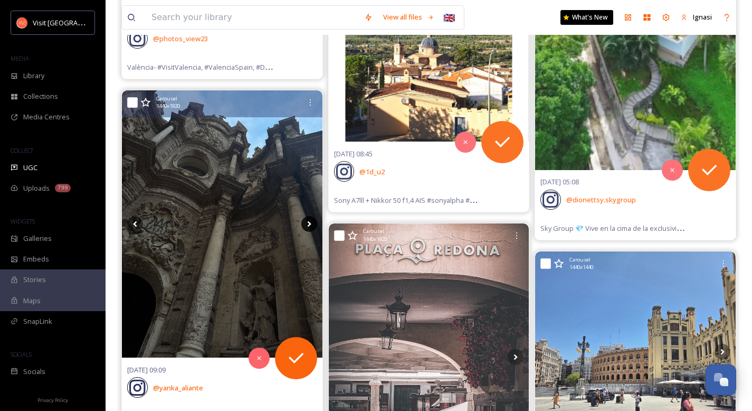
click at [306, 225] on icon at bounding box center [309, 224] width 16 height 16
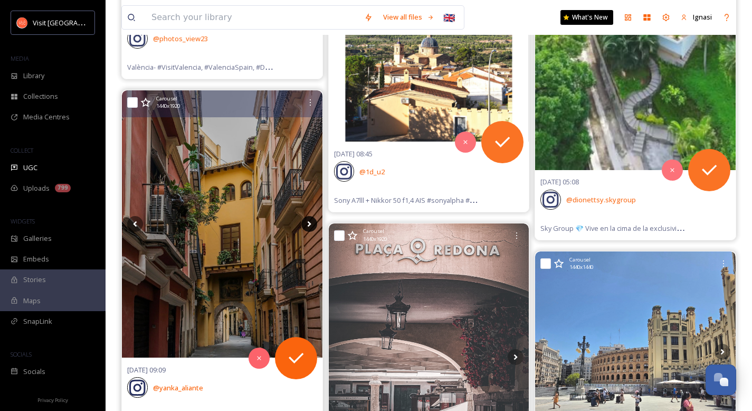
click at [306, 225] on icon at bounding box center [309, 224] width 16 height 16
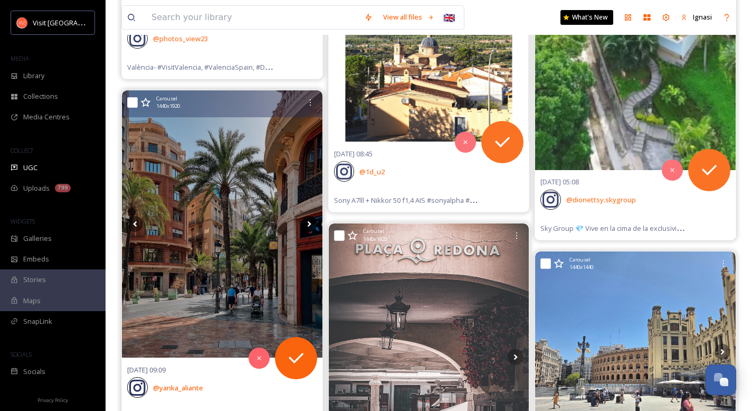
click at [308, 226] on icon at bounding box center [309, 224] width 4 height 6
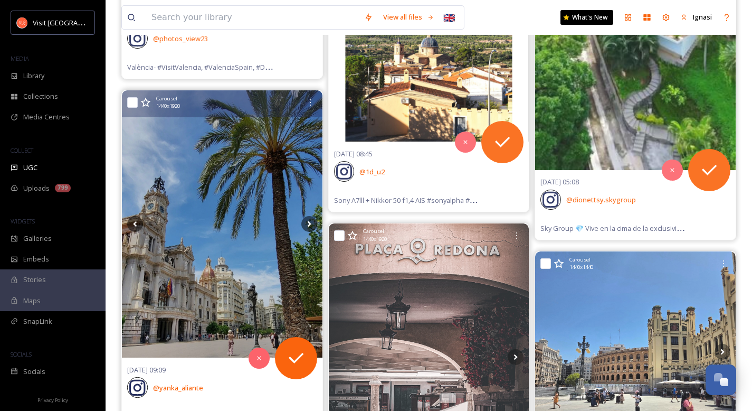
click at [226, 234] on img at bounding box center [222, 223] width 201 height 267
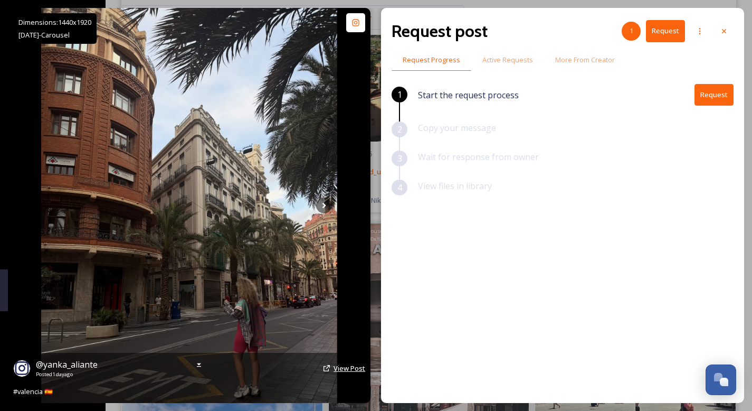
click at [343, 363] on span "View Post" at bounding box center [350, 368] width 32 height 10
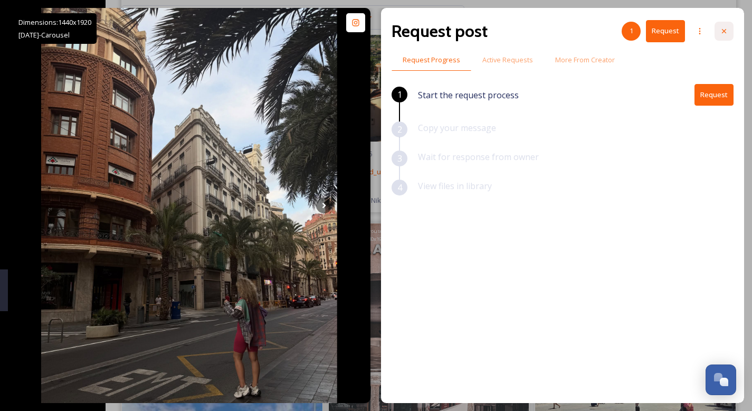
click at [726, 33] on icon at bounding box center [724, 31] width 8 height 8
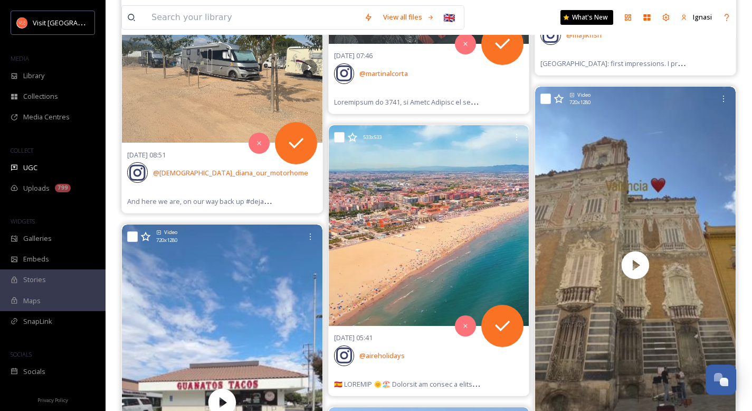
scroll to position [16260, 0]
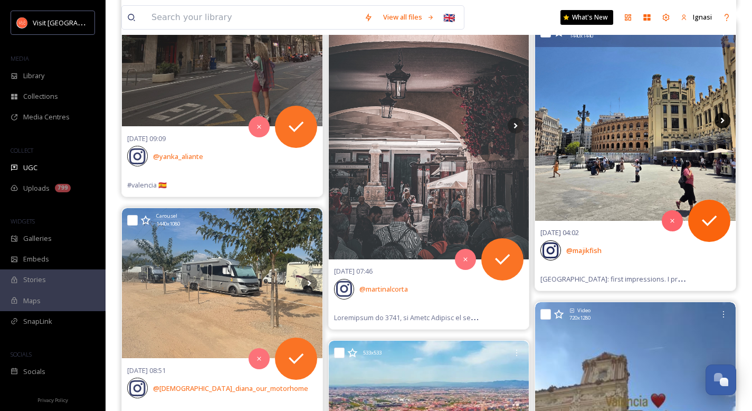
click at [723, 121] on icon at bounding box center [723, 120] width 16 height 16
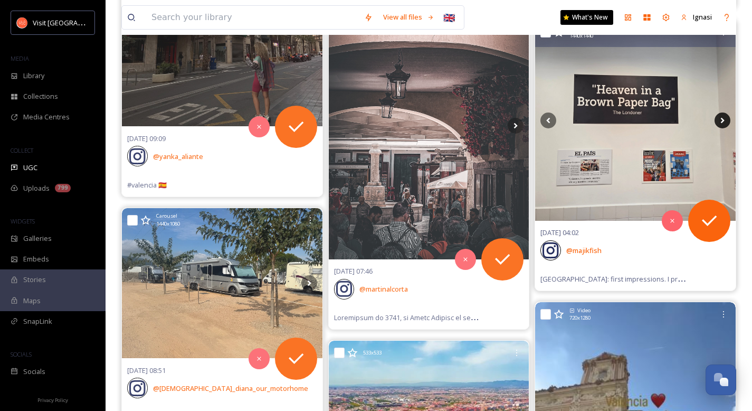
click at [723, 121] on icon at bounding box center [723, 121] width 4 height 6
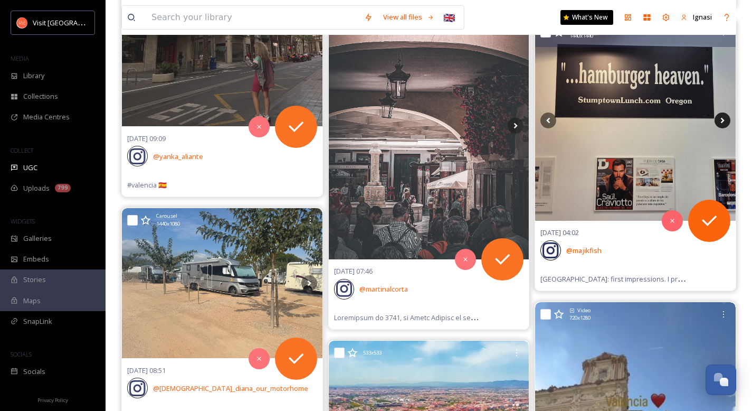
click at [723, 121] on icon at bounding box center [723, 121] width 4 height 6
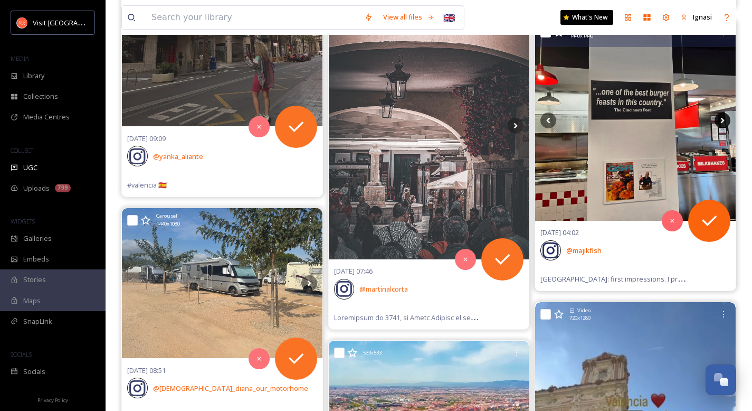
click at [723, 121] on icon at bounding box center [723, 121] width 4 height 6
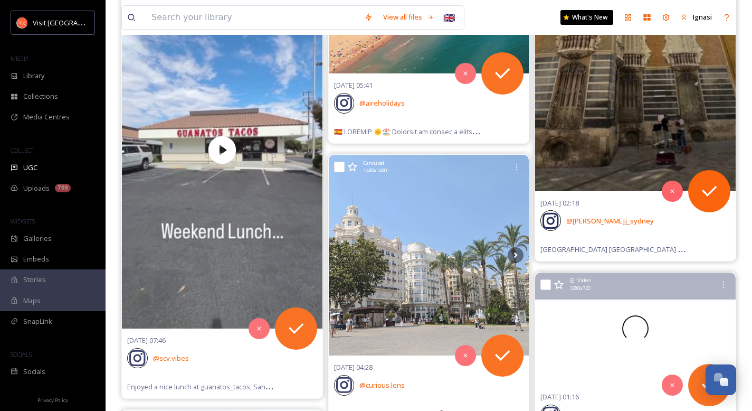
scroll to position [16832, 0]
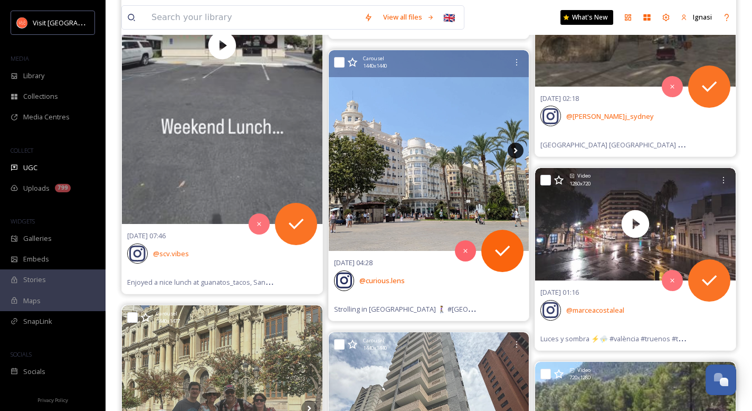
click at [519, 155] on icon at bounding box center [516, 151] width 16 height 16
click at [516, 152] on icon at bounding box center [516, 151] width 4 height 6
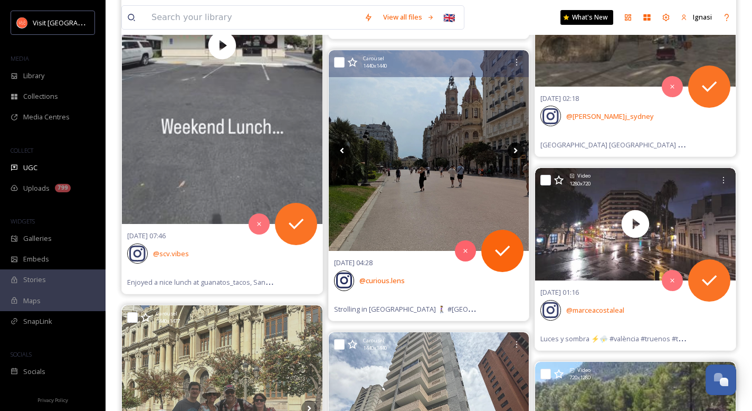
click at [513, 150] on icon at bounding box center [516, 151] width 16 height 16
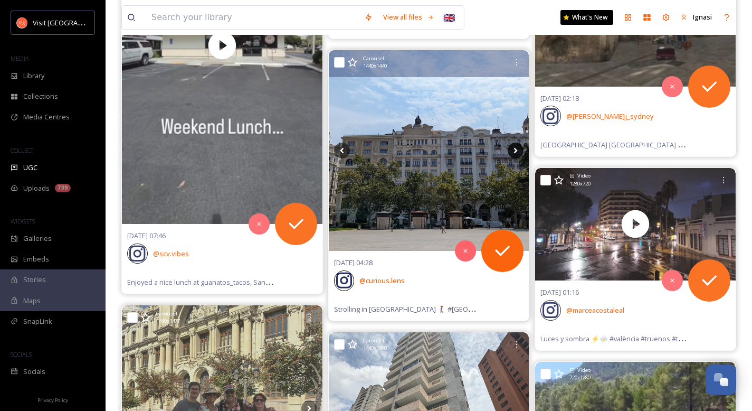
click at [513, 150] on icon at bounding box center [516, 151] width 16 height 16
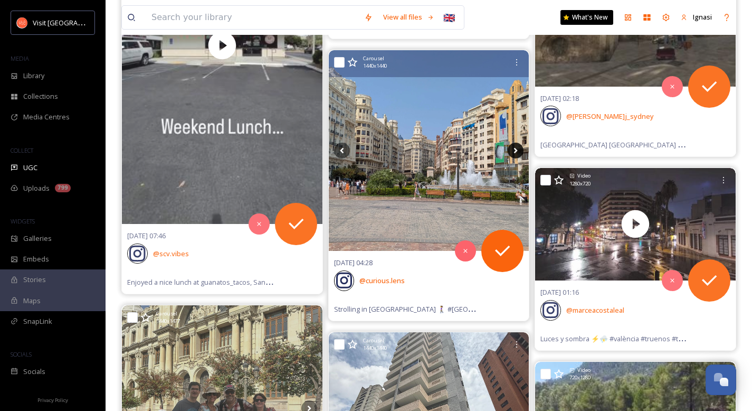
click at [513, 150] on icon at bounding box center [516, 151] width 16 height 16
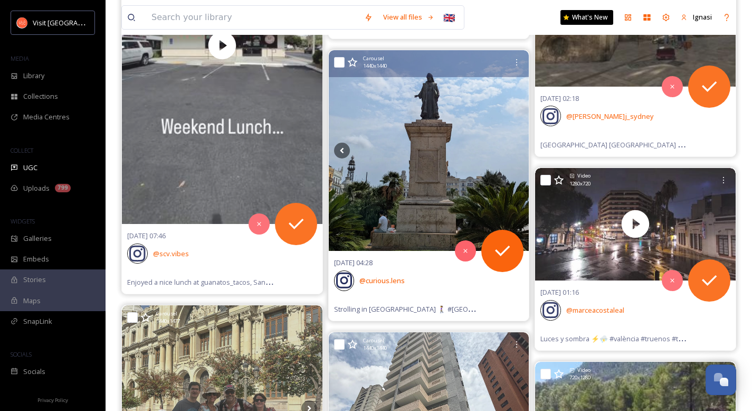
scroll to position [17348, 0]
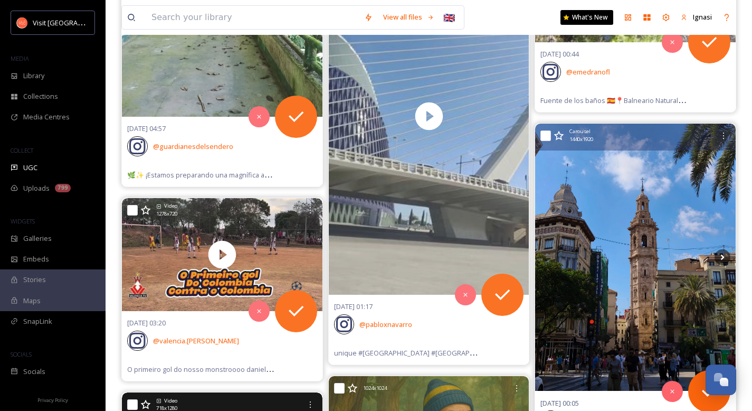
click at [610, 247] on img at bounding box center [635, 257] width 201 height 267
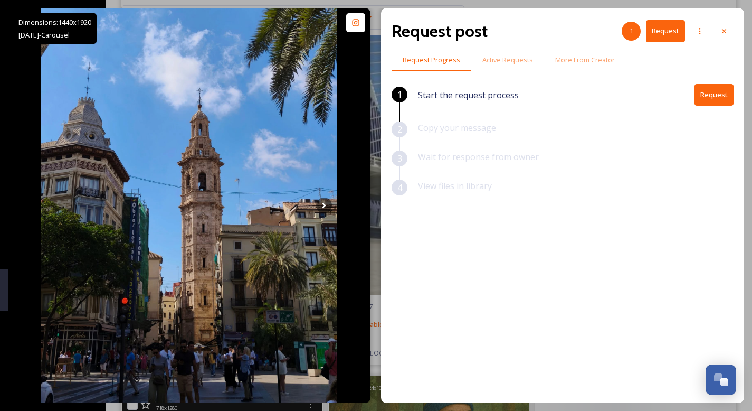
scroll to position [17506, 0]
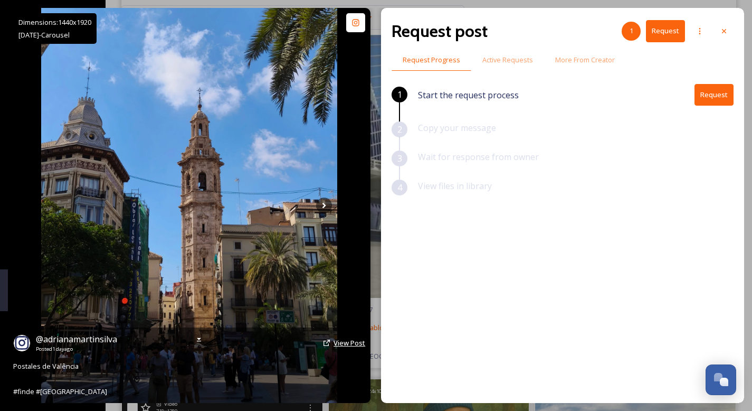
click at [354, 345] on span "View Post" at bounding box center [350, 343] width 32 height 10
click at [324, 206] on icon at bounding box center [325, 206] width 4 height 6
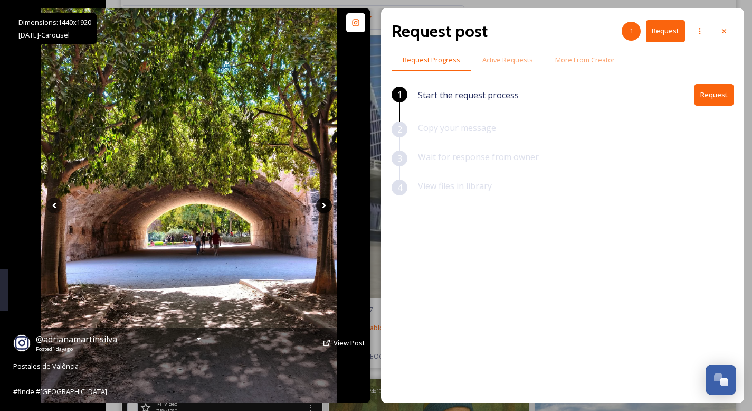
click at [325, 207] on icon at bounding box center [324, 205] width 16 height 16
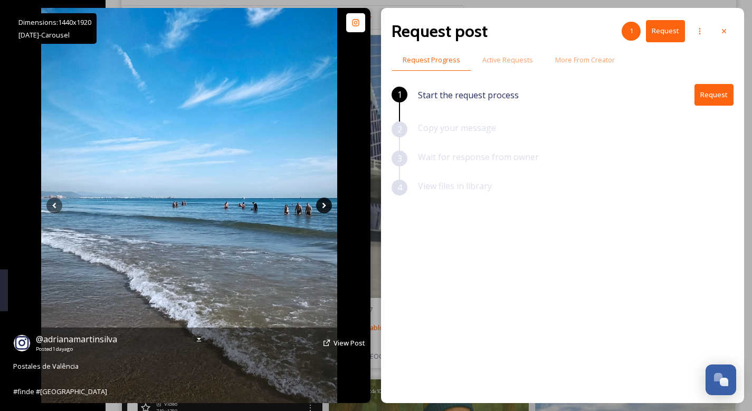
click at [325, 207] on icon at bounding box center [324, 205] width 16 height 16
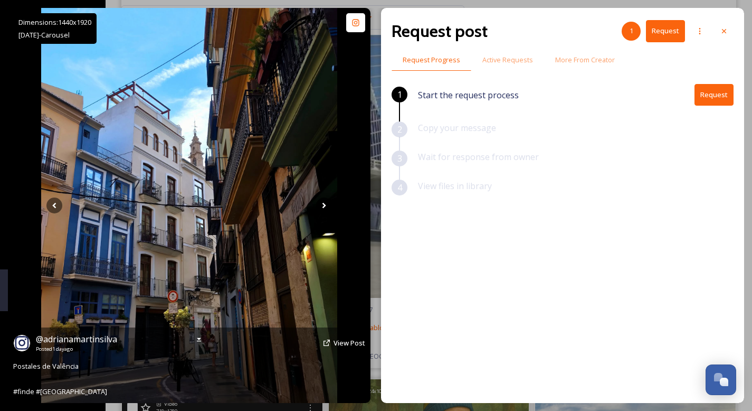
click at [324, 207] on icon at bounding box center [324, 205] width 16 height 16
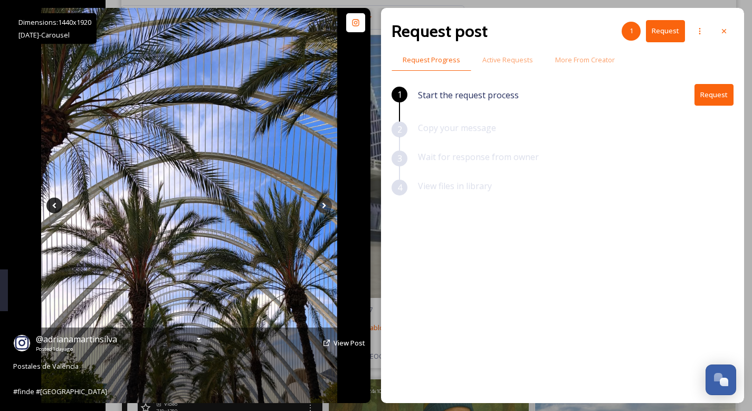
click at [49, 205] on icon at bounding box center [54, 205] width 16 height 16
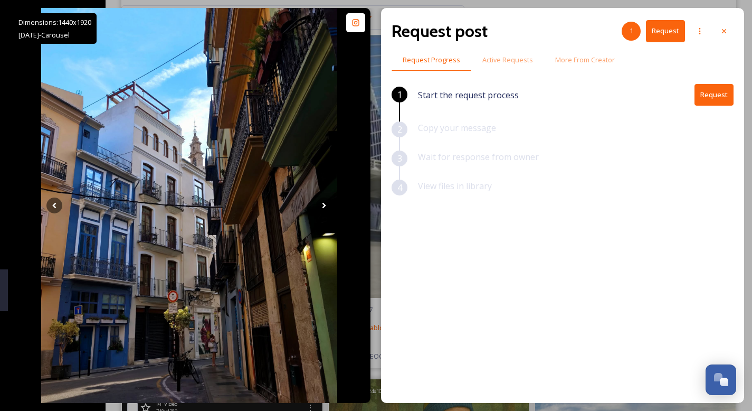
click at [714, 94] on button "Request" at bounding box center [714, 95] width 39 height 22
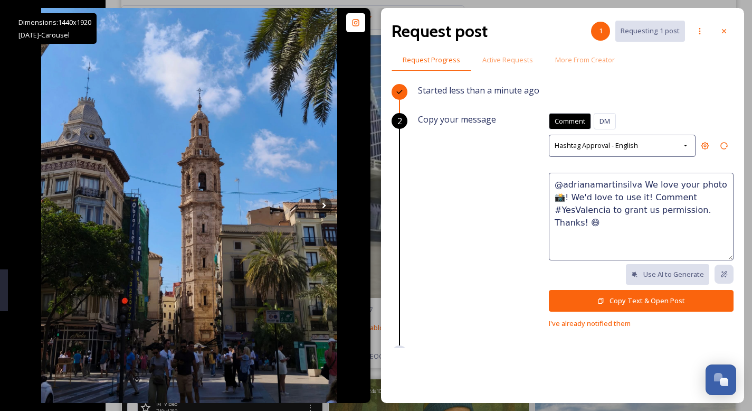
click at [617, 304] on button "Copy Text & Open Post" at bounding box center [641, 301] width 185 height 22
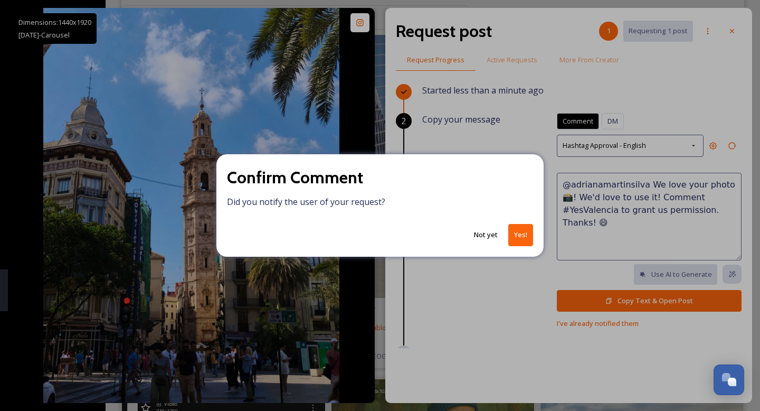
click at [734, 32] on div "Confirm Comment Did you notify the user of your request? Not yet Yes!" at bounding box center [380, 205] width 760 height 411
click at [513, 231] on button "Yes!" at bounding box center [520, 235] width 25 height 22
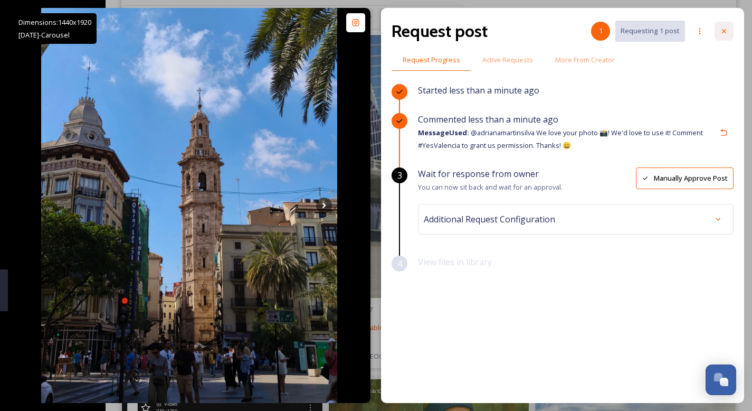
click at [728, 33] on icon at bounding box center [724, 31] width 8 height 8
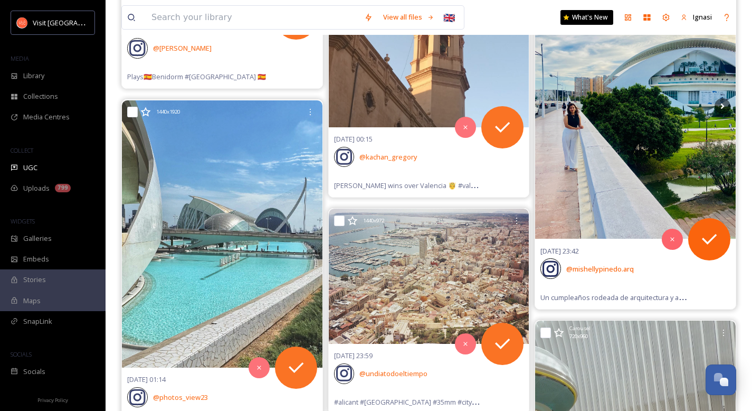
scroll to position [18195, 0]
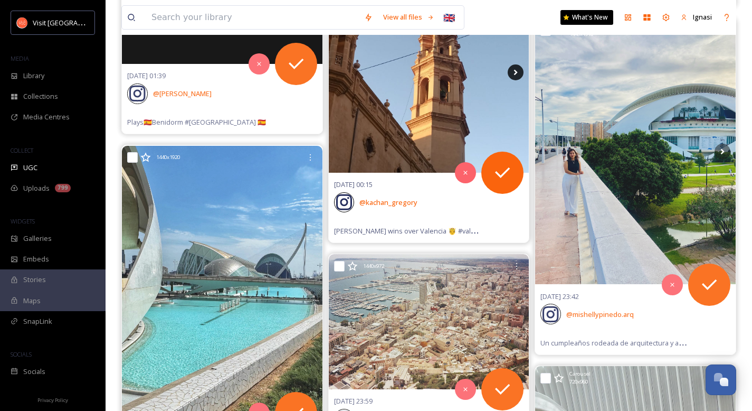
click at [514, 77] on icon at bounding box center [516, 72] width 16 height 16
click at [515, 72] on icon at bounding box center [516, 72] width 4 height 6
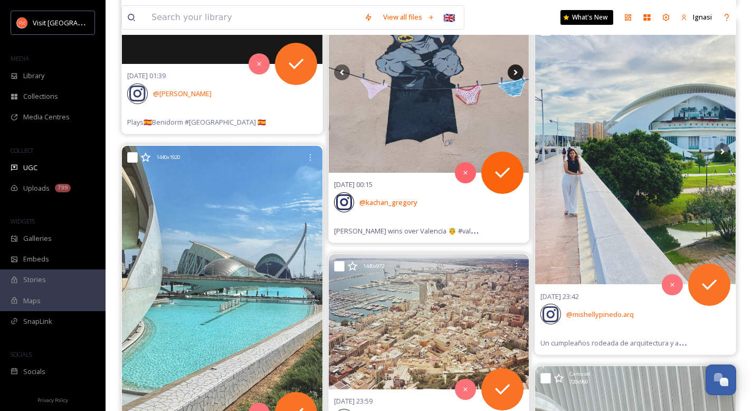
click at [515, 72] on icon at bounding box center [516, 72] width 4 height 6
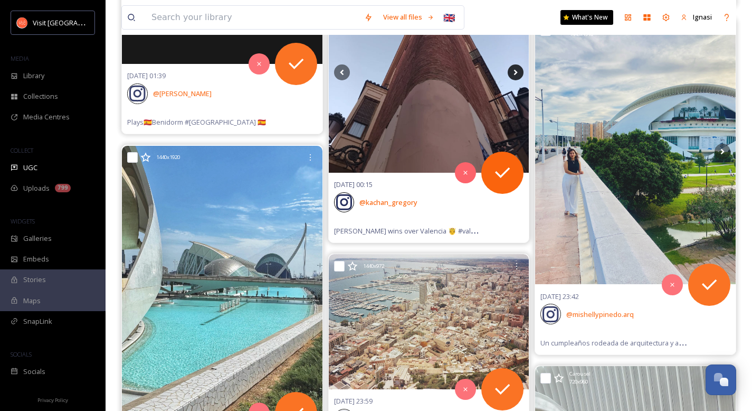
click at [515, 72] on icon at bounding box center [516, 72] width 4 height 6
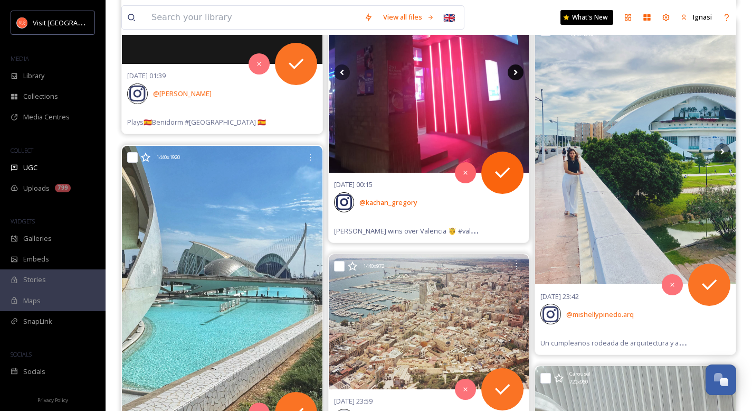
click at [515, 72] on icon at bounding box center [516, 72] width 4 height 6
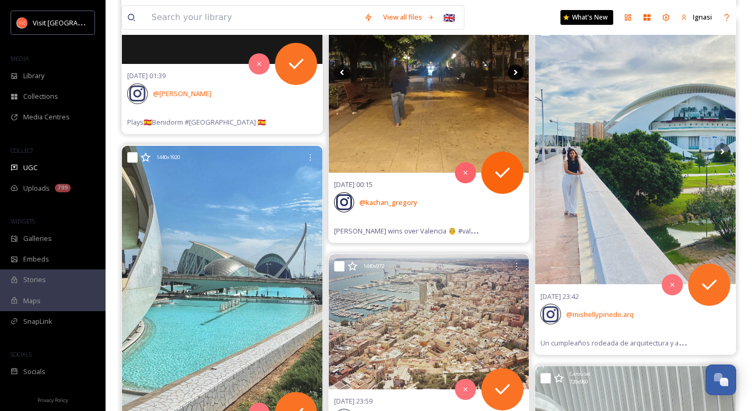
click at [515, 72] on icon at bounding box center [516, 72] width 4 height 6
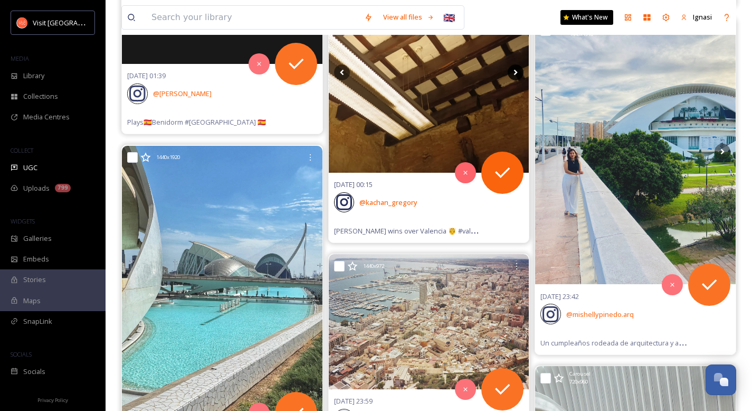
click at [515, 72] on icon at bounding box center [516, 72] width 4 height 6
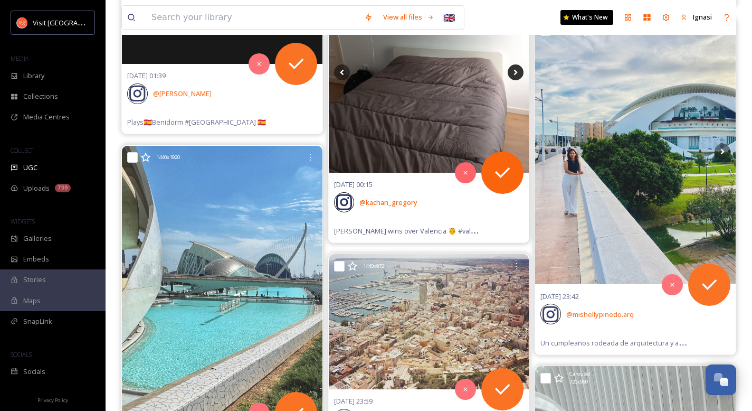
click at [515, 72] on icon at bounding box center [516, 72] width 4 height 6
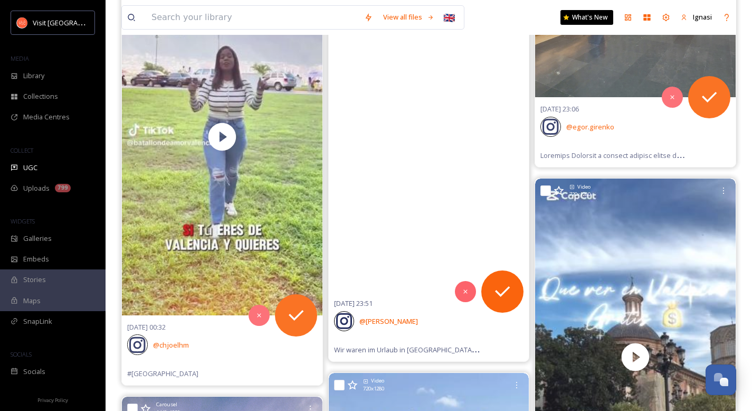
scroll to position [18571, 0]
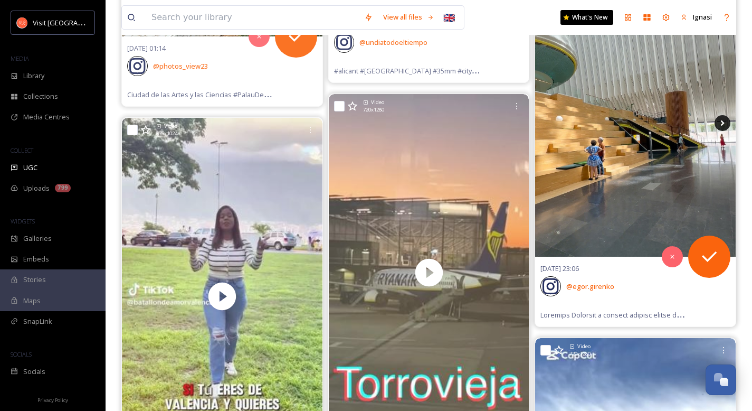
click at [723, 129] on icon at bounding box center [723, 123] width 16 height 16
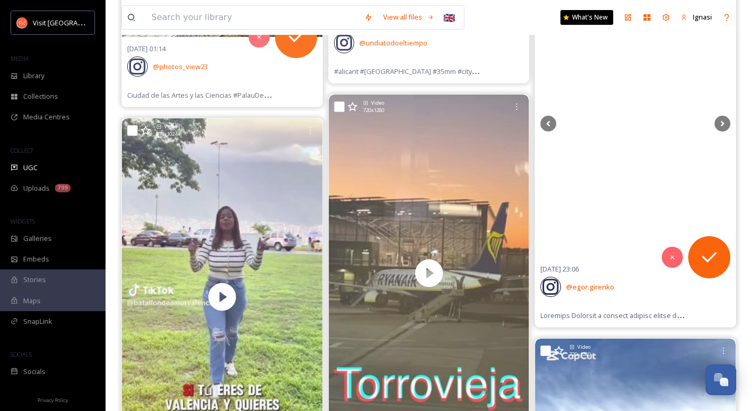
scroll to position [18491, 0]
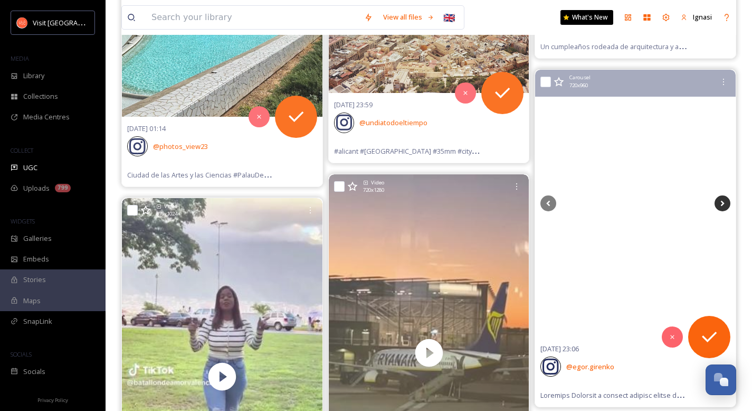
click at [725, 203] on icon at bounding box center [723, 203] width 16 height 16
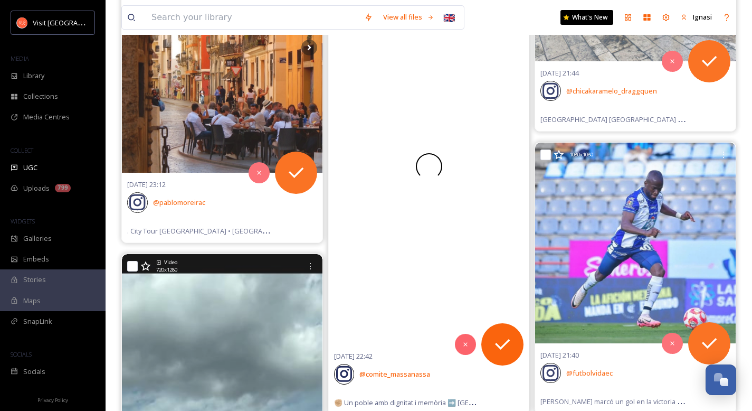
scroll to position [19866, 0]
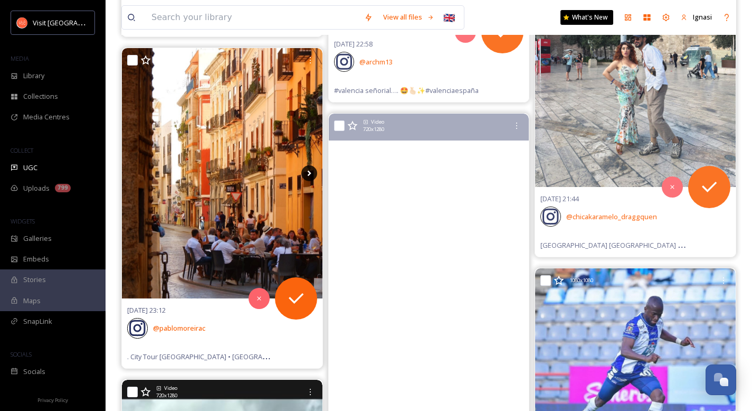
click at [308, 174] on icon at bounding box center [309, 173] width 16 height 16
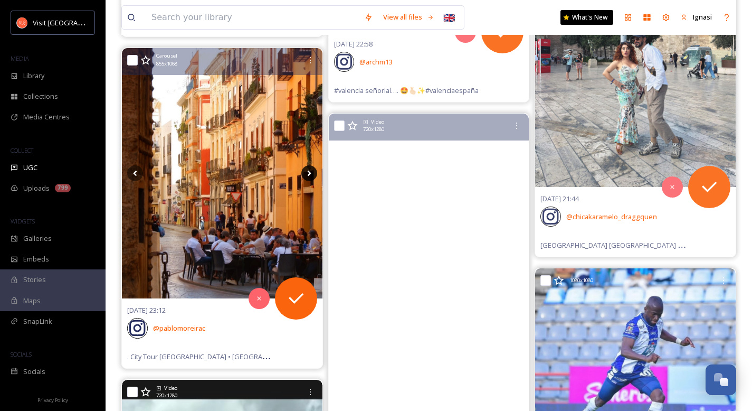
click at [308, 175] on icon at bounding box center [309, 174] width 4 height 6
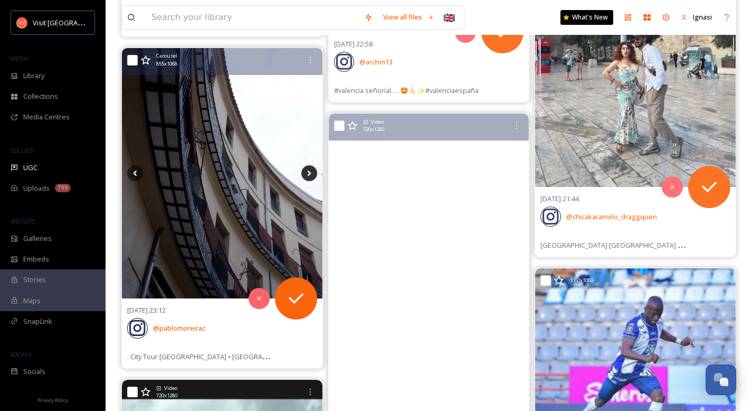
click at [308, 175] on icon at bounding box center [309, 174] width 4 height 6
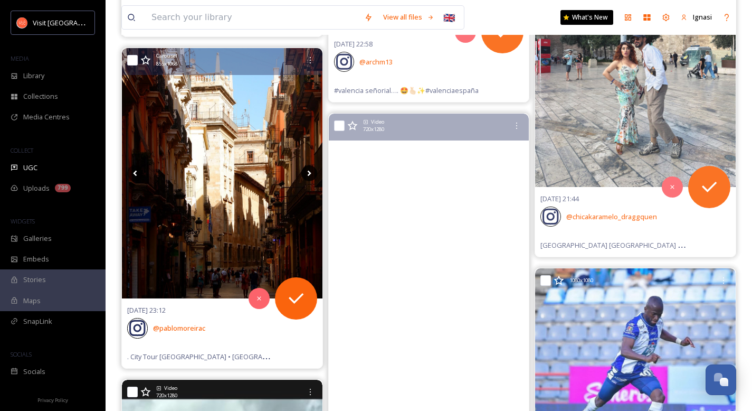
click at [308, 175] on icon at bounding box center [309, 174] width 4 height 6
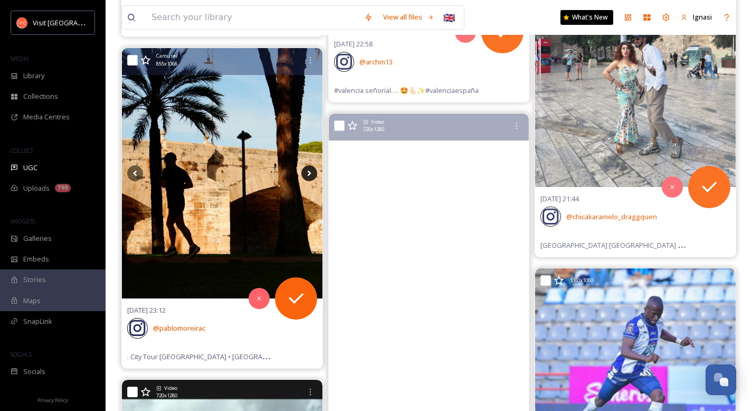
click at [308, 175] on icon at bounding box center [309, 174] width 4 height 6
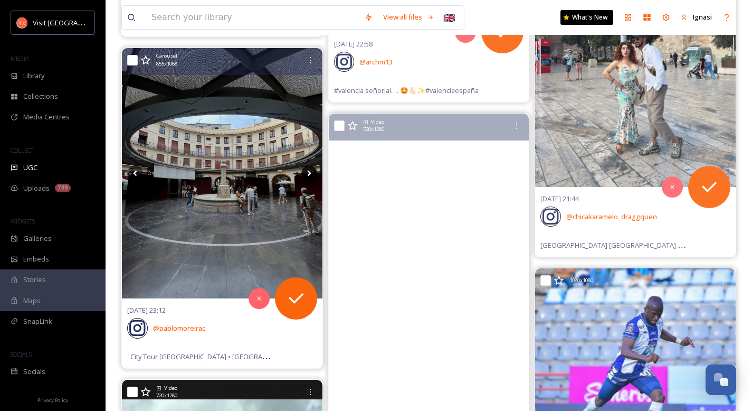
click at [308, 175] on icon at bounding box center [309, 174] width 4 height 6
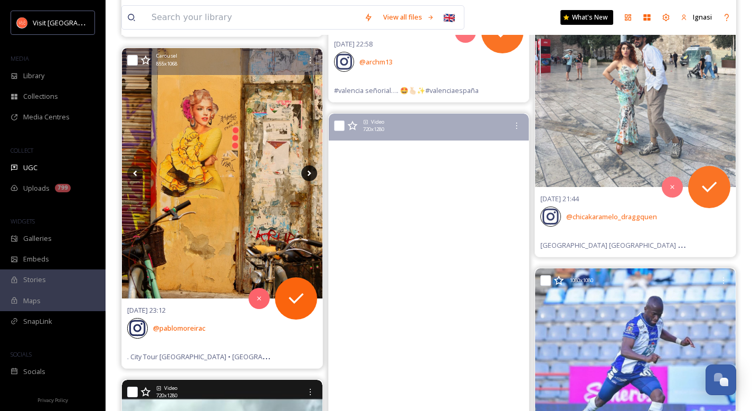
click at [308, 175] on icon at bounding box center [309, 174] width 4 height 6
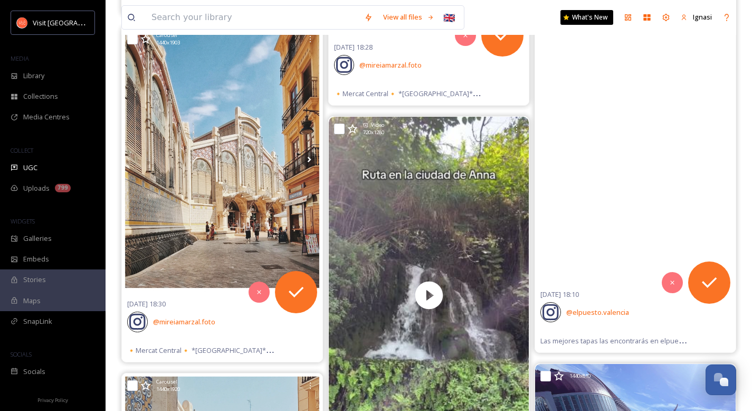
scroll to position [26229, 0]
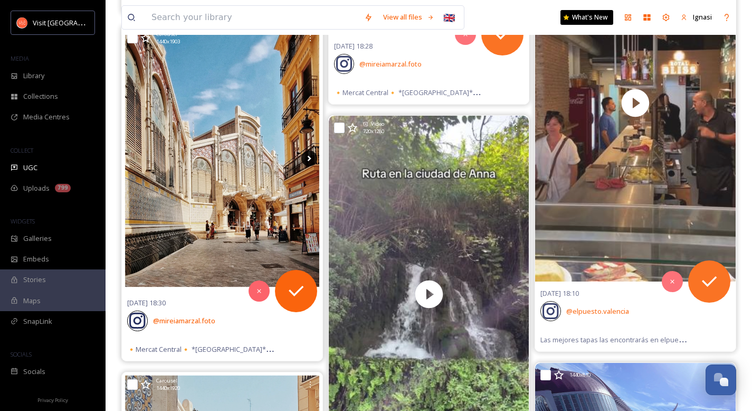
click at [309, 158] on icon at bounding box center [309, 159] width 4 height 6
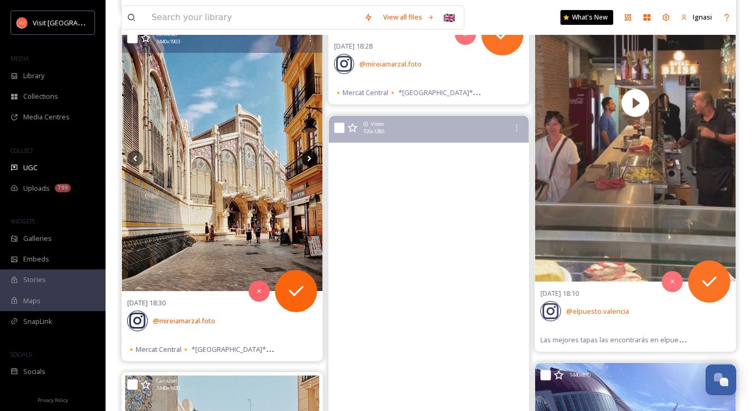
click at [309, 159] on icon at bounding box center [309, 159] width 4 height 6
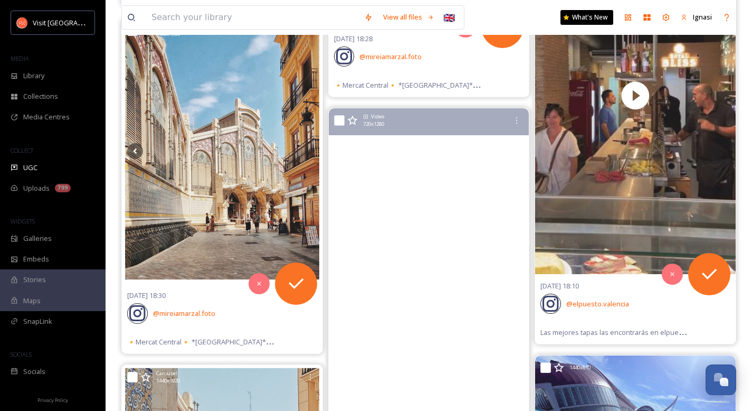
scroll to position [26558, 0]
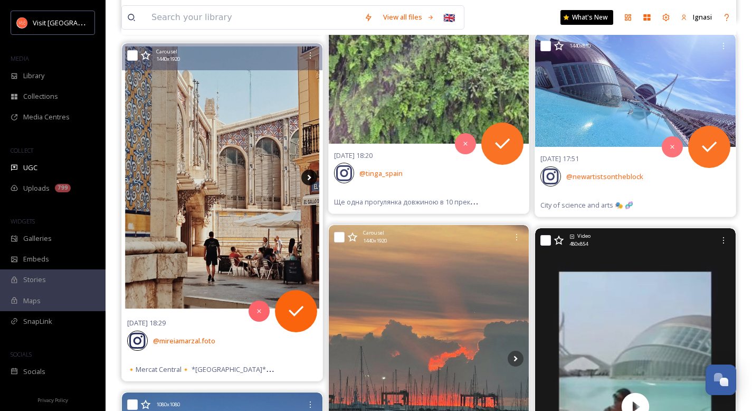
click at [307, 178] on icon at bounding box center [309, 177] width 16 height 16
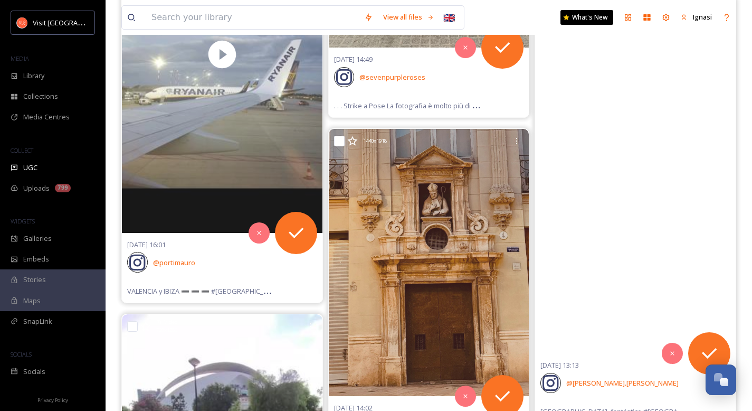
scroll to position [28206, 0]
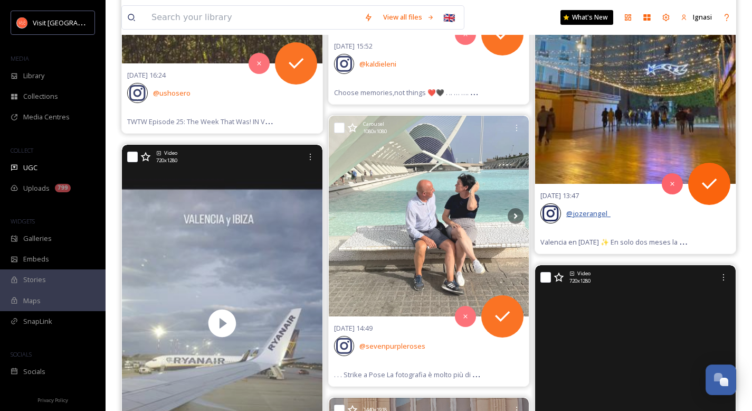
click at [599, 216] on span "@ jozerangel_" at bounding box center [589, 214] width 44 height 10
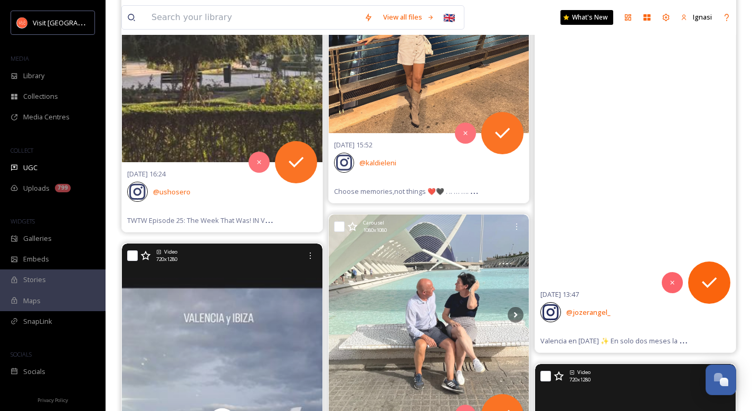
scroll to position [27976, 0]
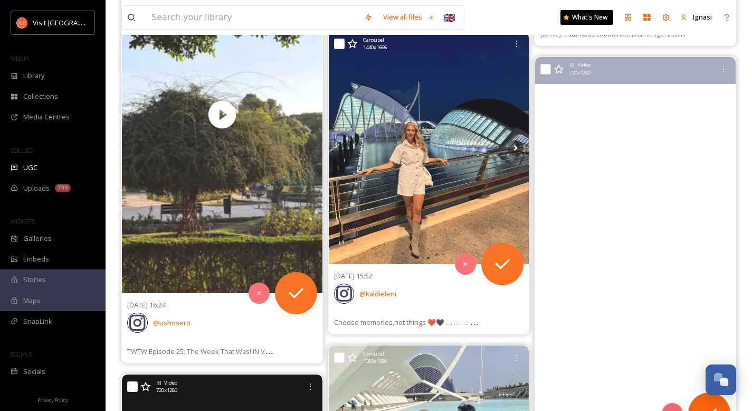
click at [588, 193] on video "Valencia en Navidad ✨\aEn solo dos meses la ciudad brillará con luces, magia y …" at bounding box center [635, 235] width 201 height 357
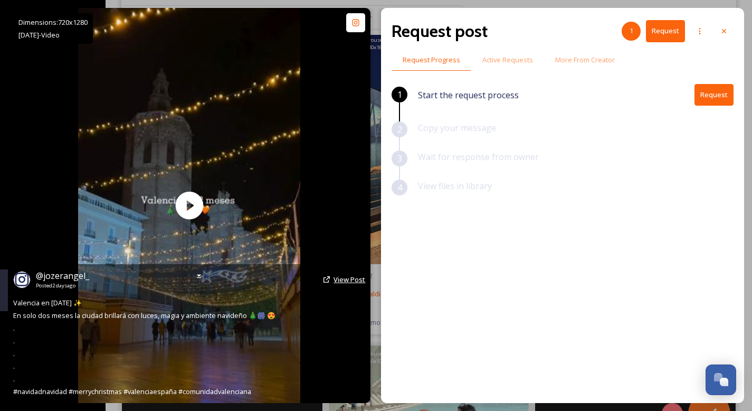
click at [343, 277] on span "View Post" at bounding box center [350, 280] width 32 height 10
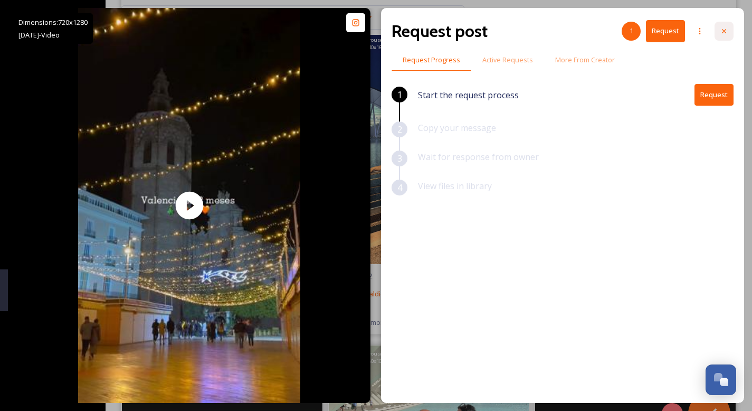
click at [728, 33] on icon at bounding box center [724, 31] width 8 height 8
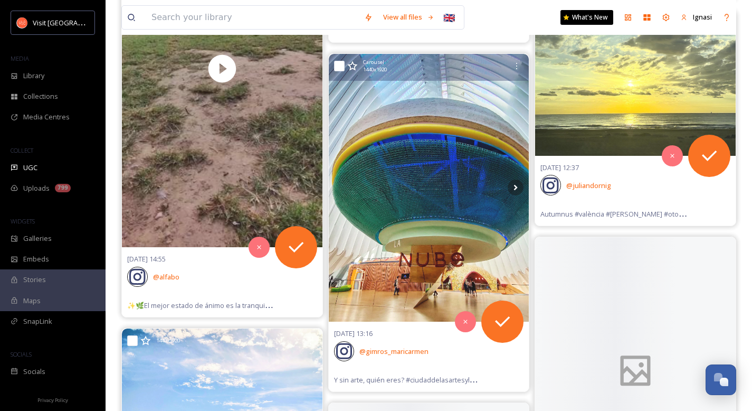
scroll to position [28900, 0]
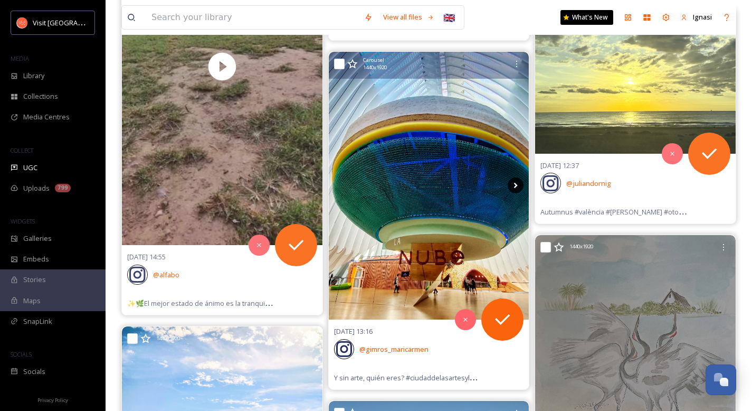
click at [513, 189] on icon at bounding box center [516, 185] width 16 height 16
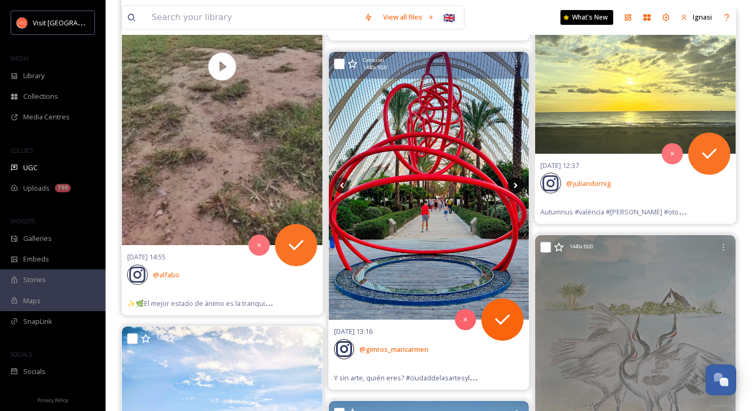
click at [513, 189] on icon at bounding box center [516, 185] width 16 height 16
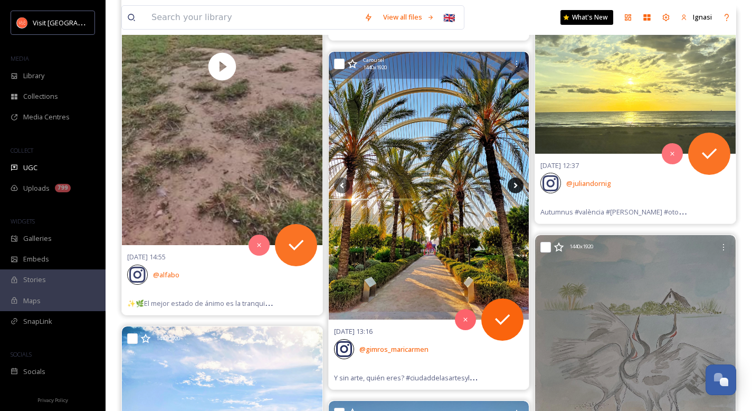
click at [513, 189] on icon at bounding box center [516, 185] width 16 height 16
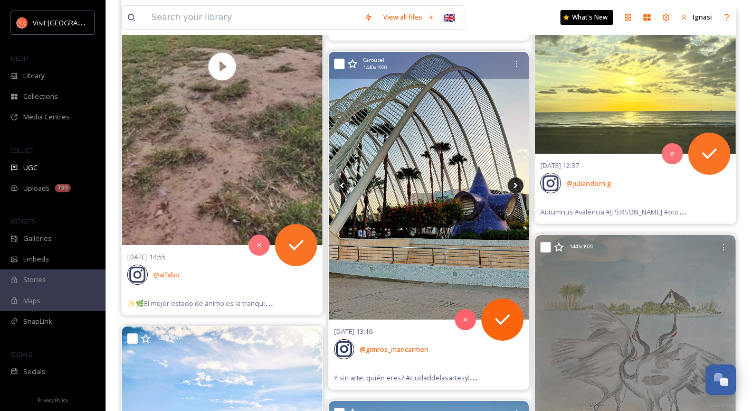
click at [513, 189] on icon at bounding box center [516, 185] width 16 height 16
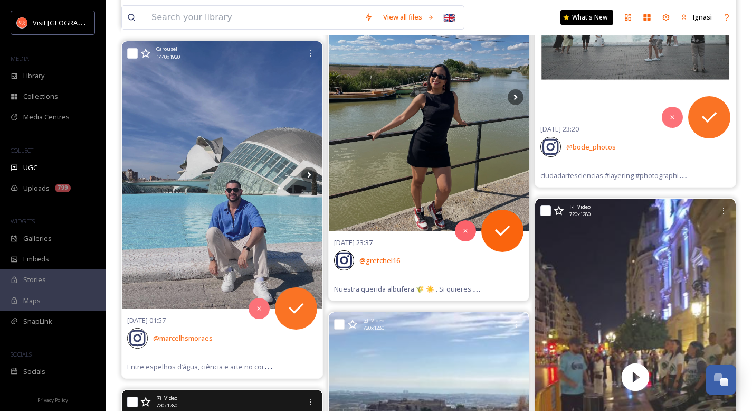
scroll to position [32180, 0]
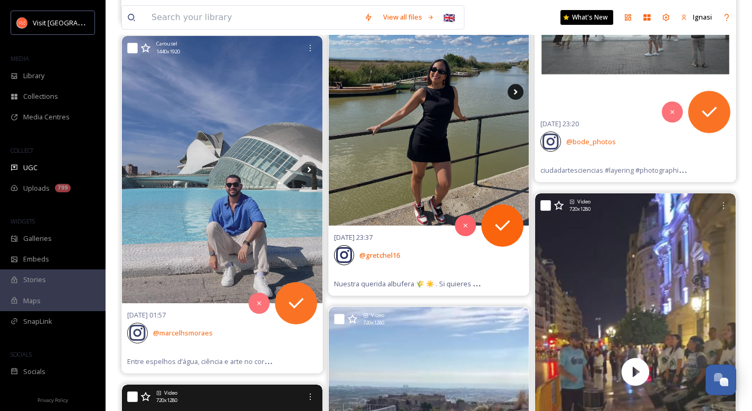
click at [514, 89] on icon at bounding box center [516, 92] width 16 height 16
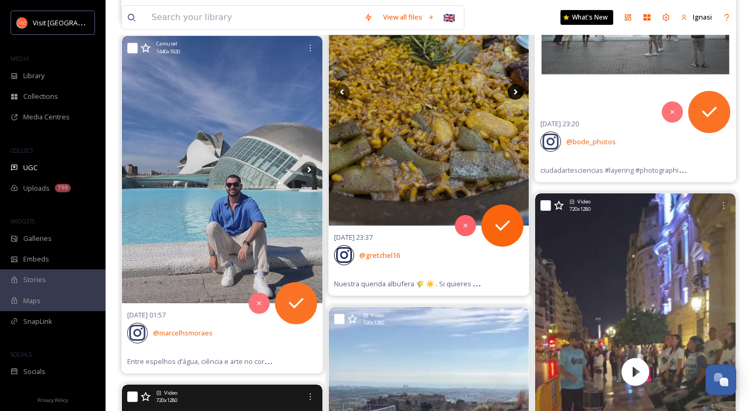
click at [514, 89] on icon at bounding box center [516, 92] width 16 height 16
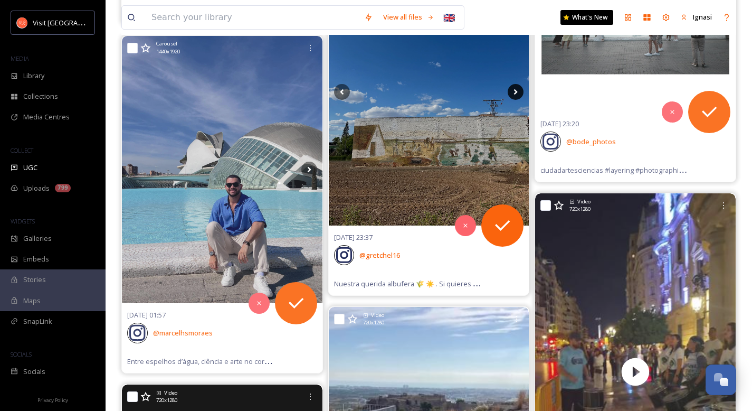
click at [514, 89] on icon at bounding box center [516, 92] width 16 height 16
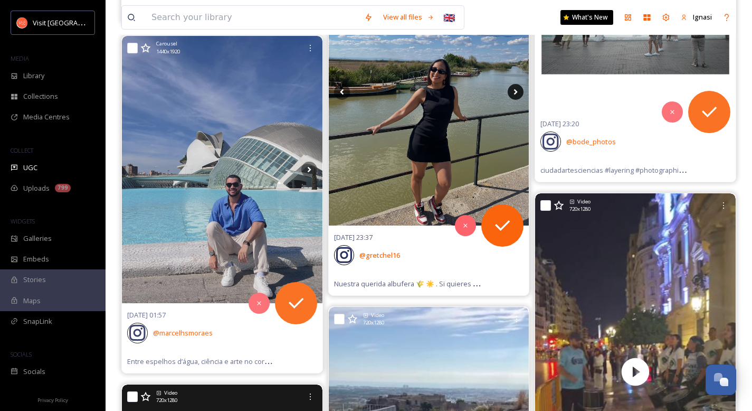
click at [514, 89] on icon at bounding box center [516, 92] width 16 height 16
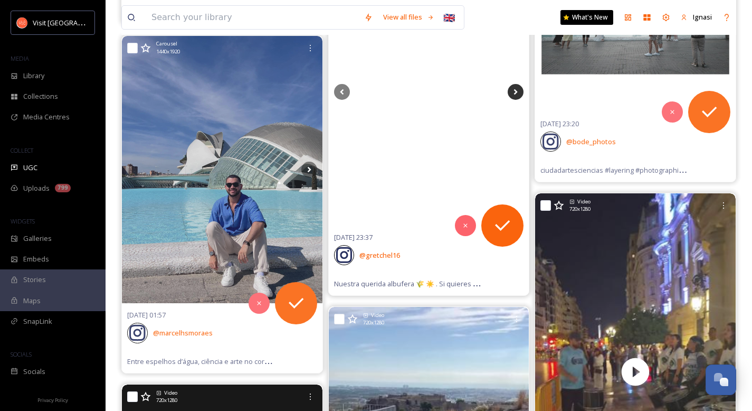
click at [514, 89] on icon at bounding box center [516, 92] width 16 height 16
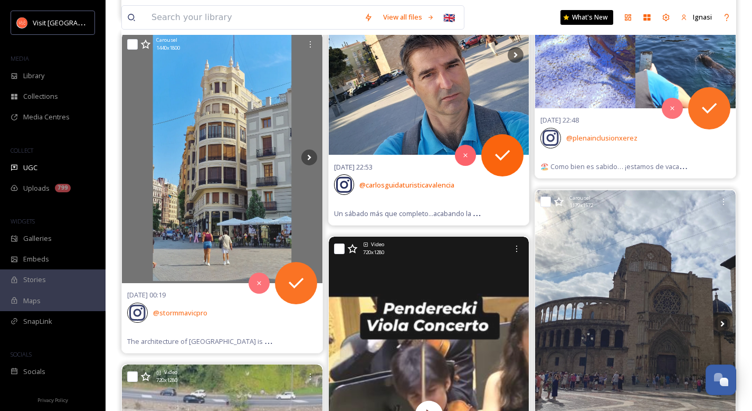
scroll to position [32991, 0]
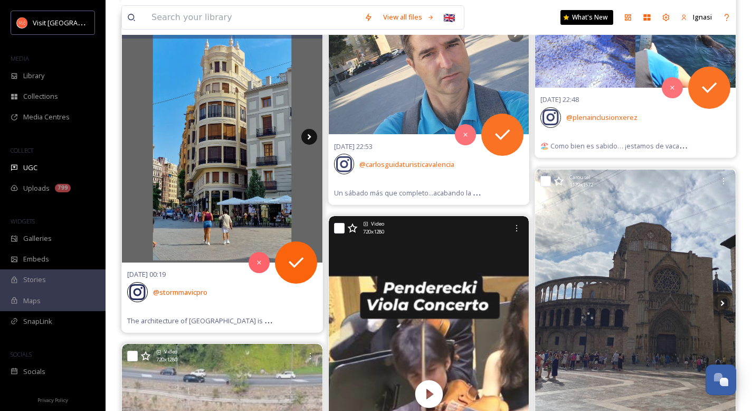
click at [308, 139] on icon at bounding box center [309, 137] width 4 height 6
click at [313, 139] on icon at bounding box center [309, 137] width 16 height 16
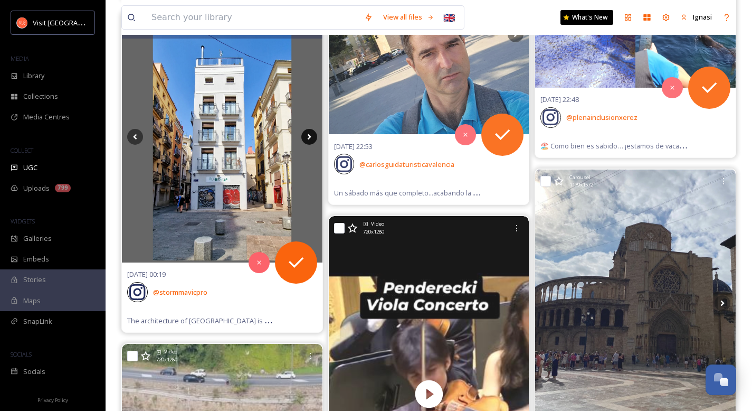
click at [313, 139] on icon at bounding box center [309, 137] width 16 height 16
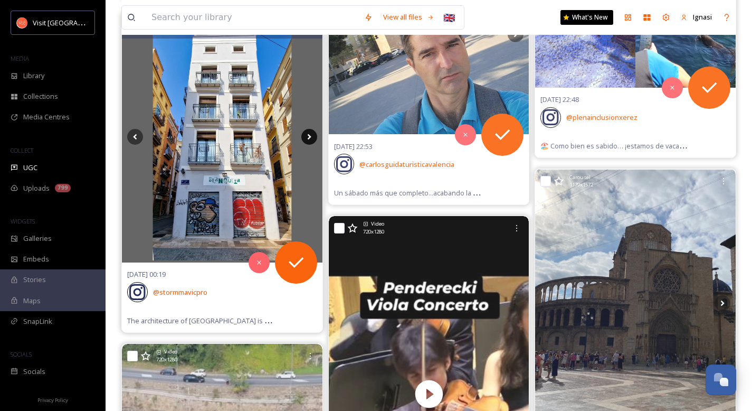
click at [313, 139] on icon at bounding box center [309, 137] width 16 height 16
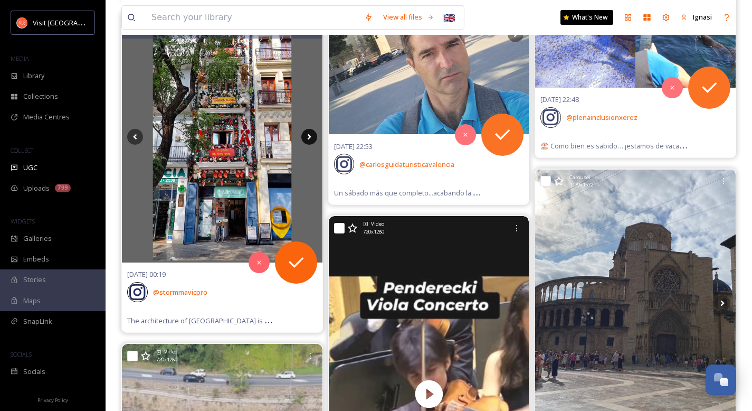
click at [313, 139] on icon at bounding box center [309, 137] width 16 height 16
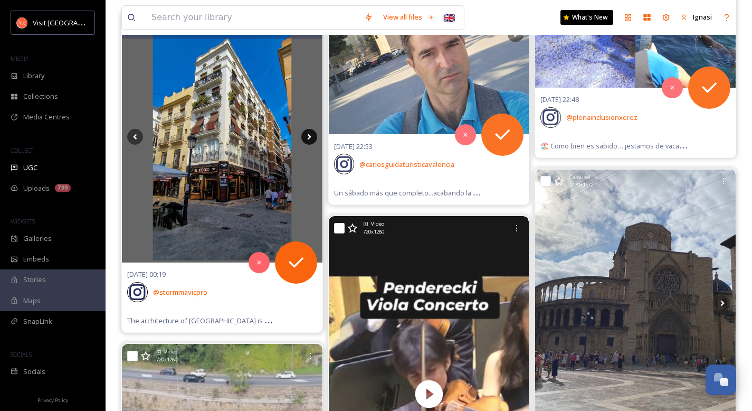
click at [313, 139] on icon at bounding box center [309, 137] width 16 height 16
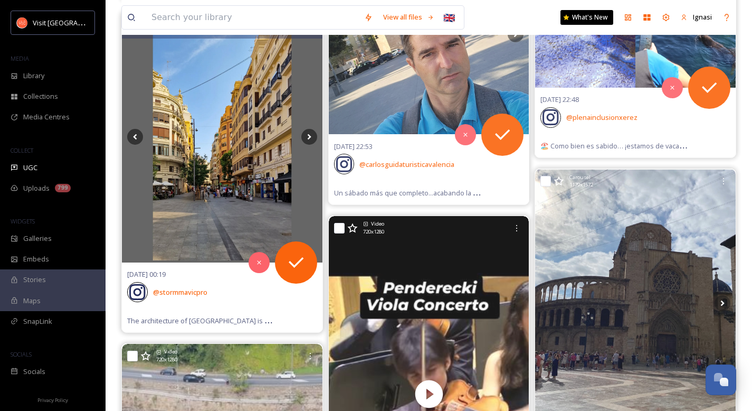
click at [212, 181] on img at bounding box center [222, 137] width 201 height 251
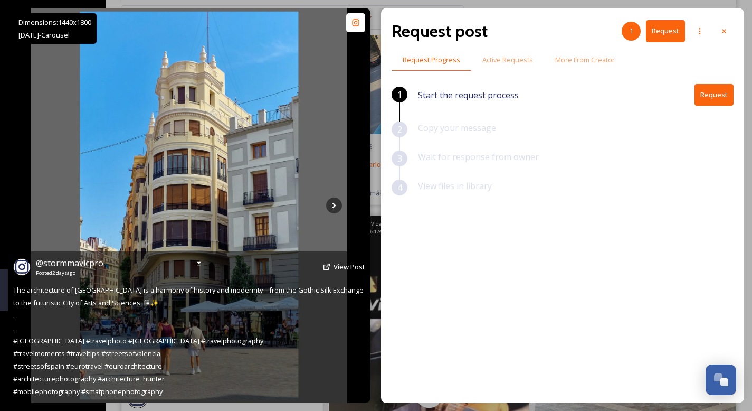
click at [336, 267] on span "View Post" at bounding box center [350, 267] width 32 height 10
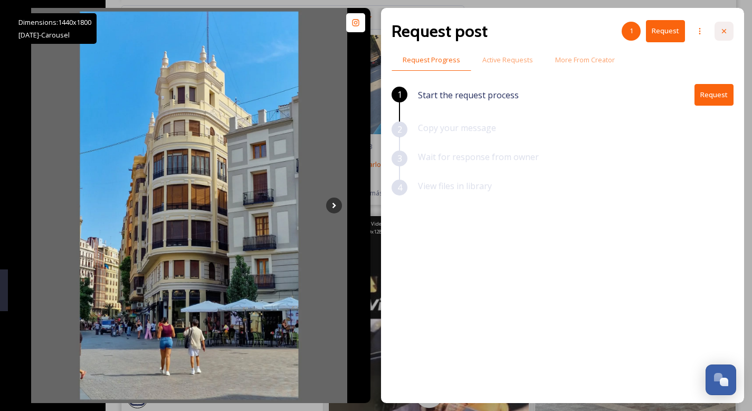
click at [729, 33] on div at bounding box center [724, 31] width 19 height 19
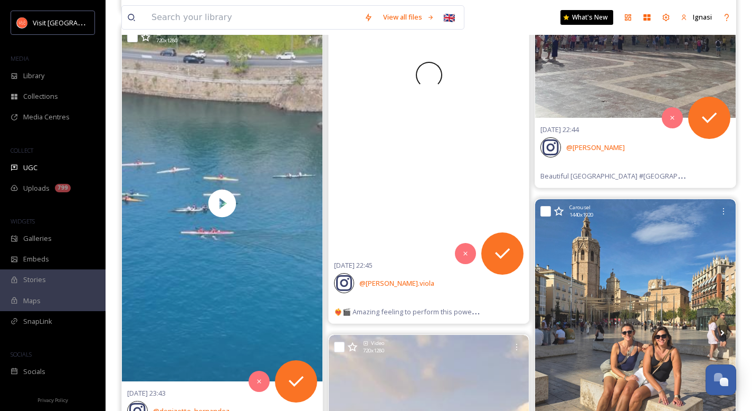
scroll to position [33503, 0]
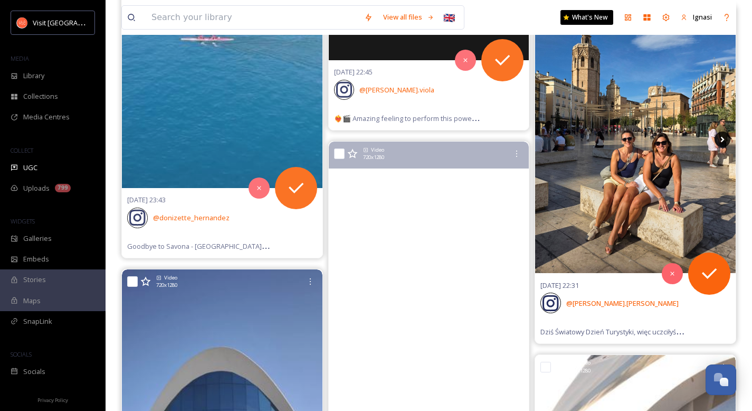
click at [725, 141] on icon at bounding box center [723, 139] width 16 height 16
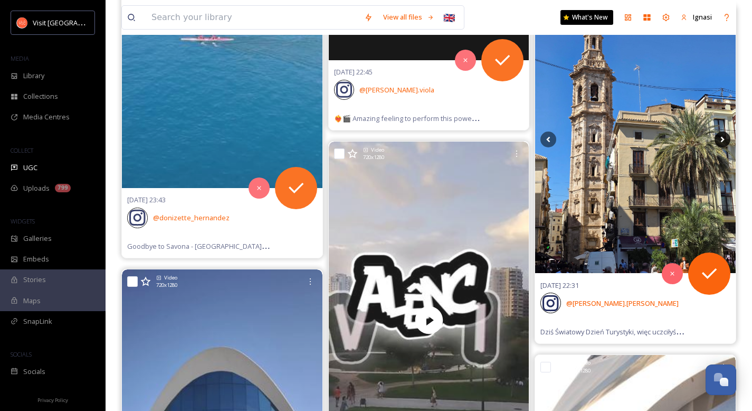
click at [722, 140] on icon at bounding box center [723, 139] width 16 height 16
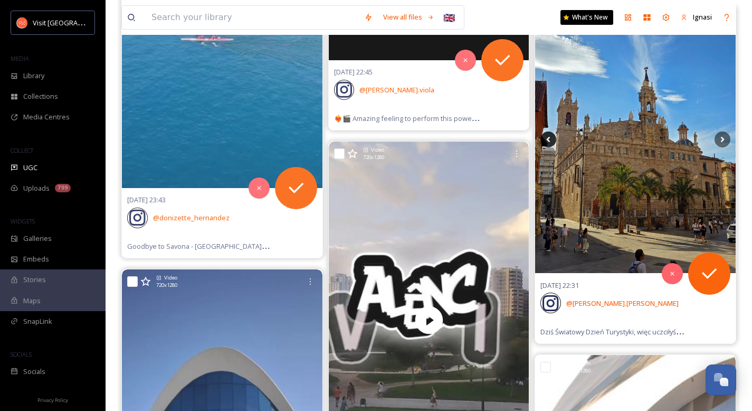
click at [549, 139] on icon at bounding box center [549, 139] width 16 height 16
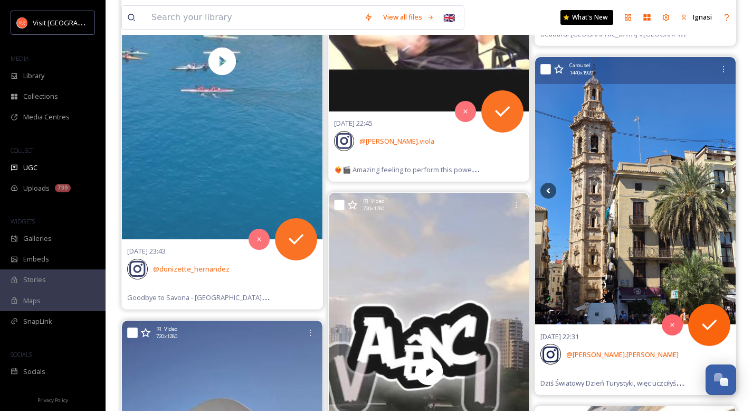
scroll to position [33419, 0]
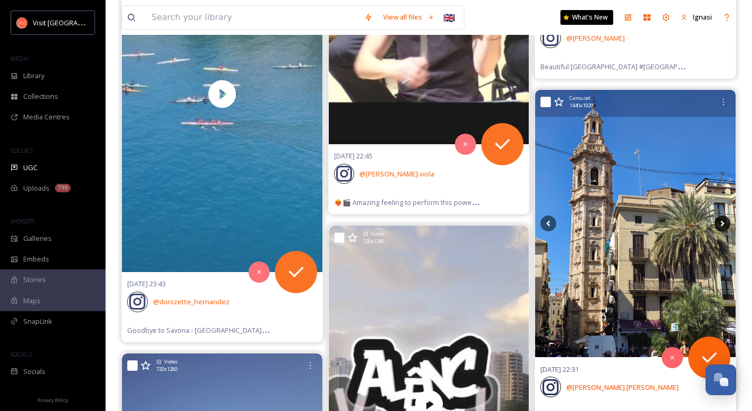
click at [720, 218] on icon at bounding box center [723, 223] width 16 height 16
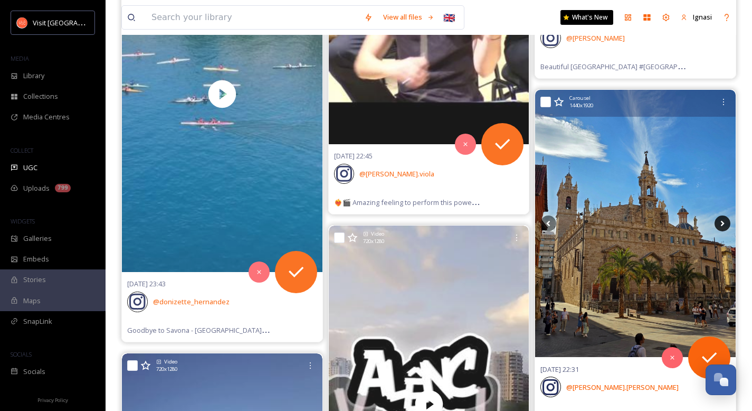
click at [721, 221] on icon at bounding box center [723, 224] width 4 height 6
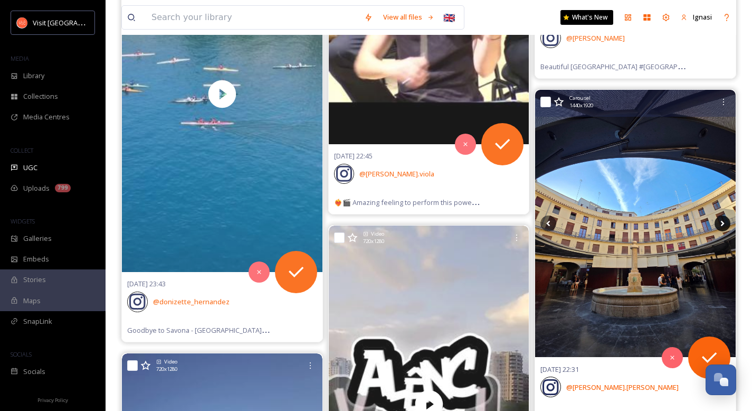
click at [722, 223] on icon at bounding box center [723, 223] width 16 height 16
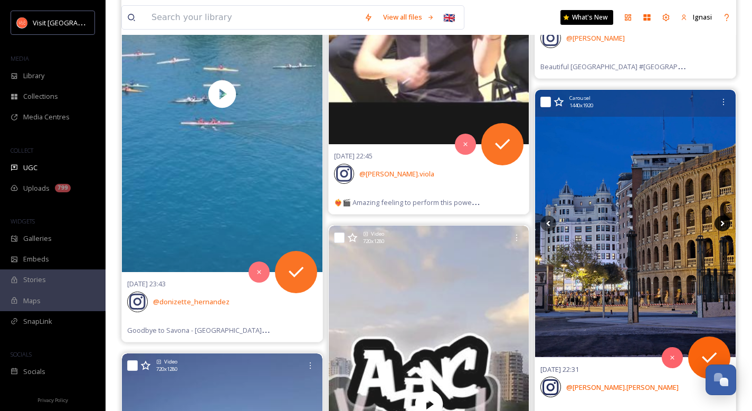
click at [722, 223] on icon at bounding box center [723, 223] width 16 height 16
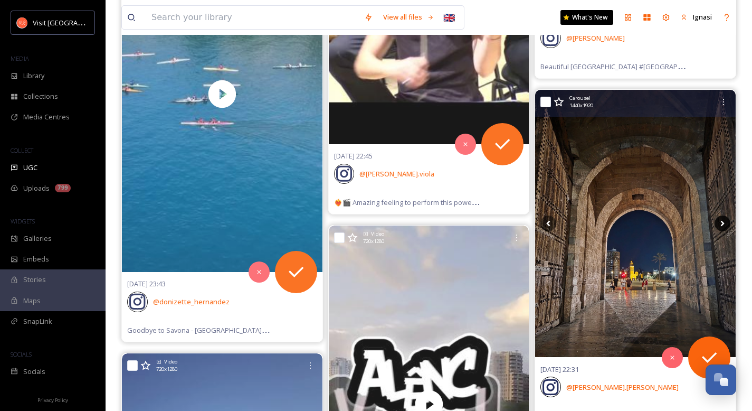
click at [722, 223] on icon at bounding box center [723, 223] width 16 height 16
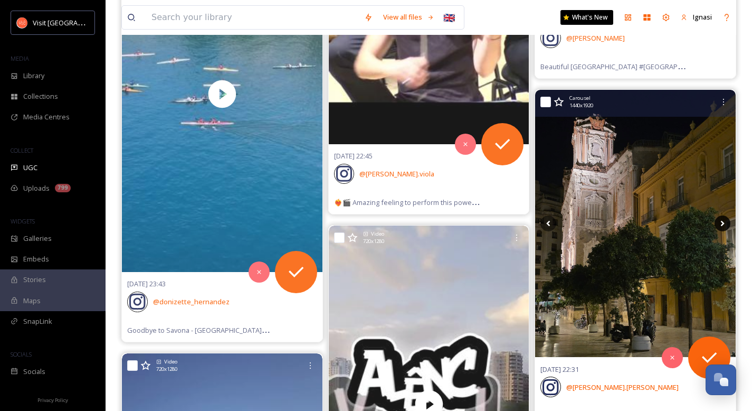
click at [722, 223] on icon at bounding box center [723, 223] width 16 height 16
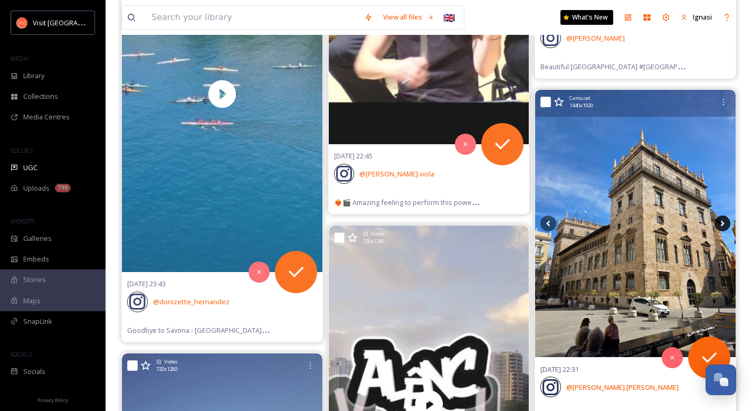
click at [722, 223] on icon at bounding box center [723, 223] width 16 height 16
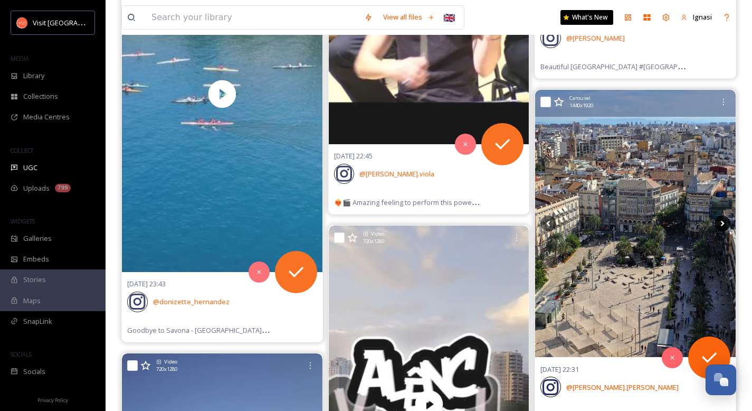
click at [722, 223] on icon at bounding box center [723, 223] width 16 height 16
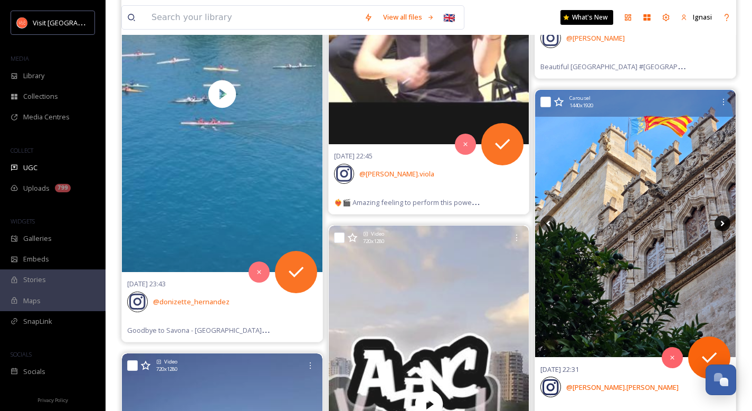
click at [722, 223] on icon at bounding box center [723, 223] width 16 height 16
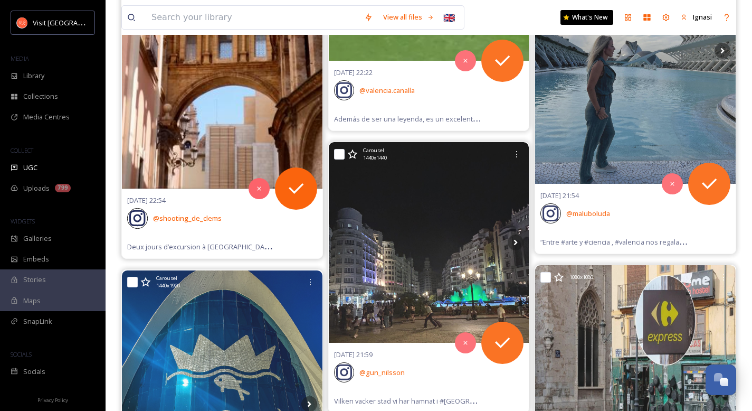
scroll to position [34483, 0]
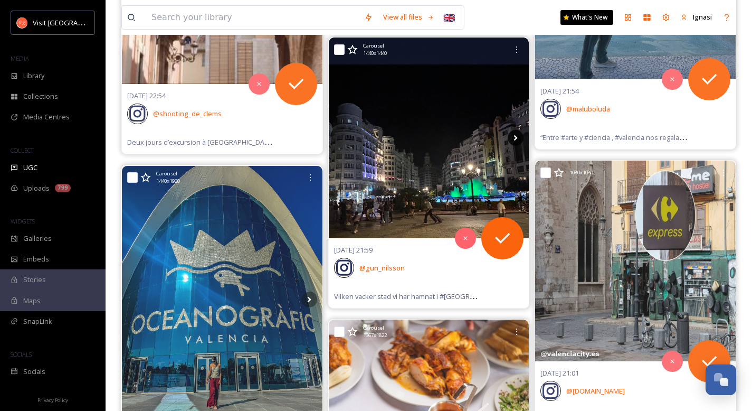
click at [515, 141] on icon at bounding box center [516, 138] width 16 height 16
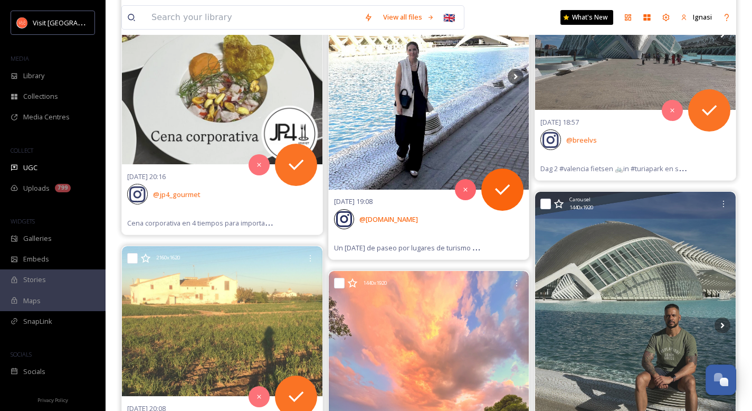
scroll to position [37455, 0]
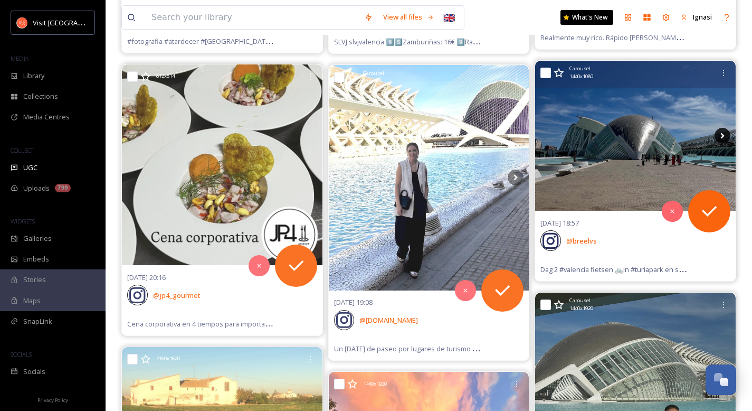
click at [725, 136] on icon at bounding box center [723, 136] width 16 height 16
click at [724, 136] on icon at bounding box center [723, 136] width 16 height 16
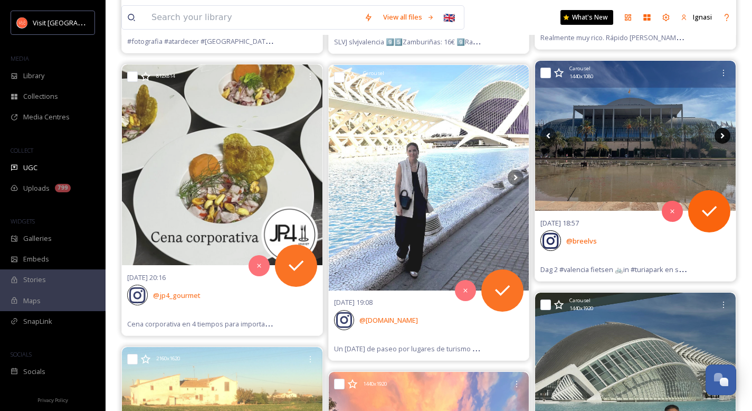
click at [722, 136] on icon at bounding box center [723, 136] width 4 height 6
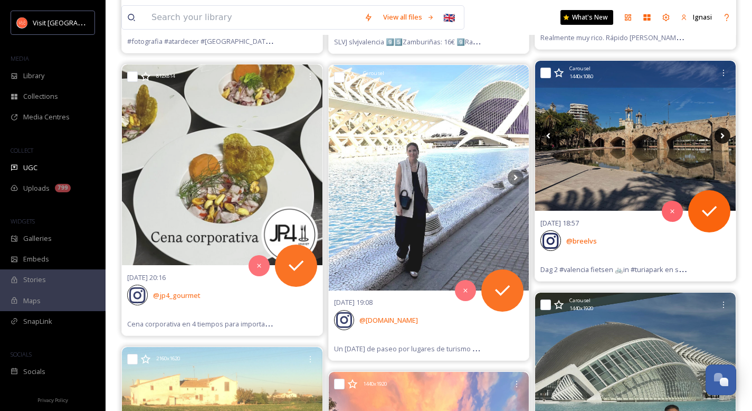
click at [722, 136] on icon at bounding box center [723, 136] width 4 height 6
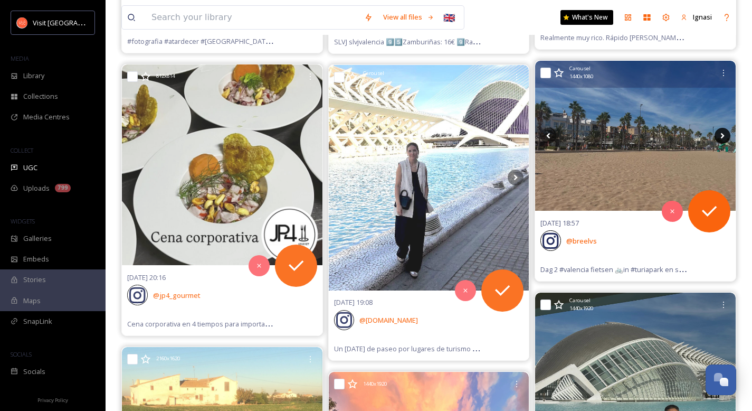
click at [722, 136] on icon at bounding box center [723, 136] width 4 height 6
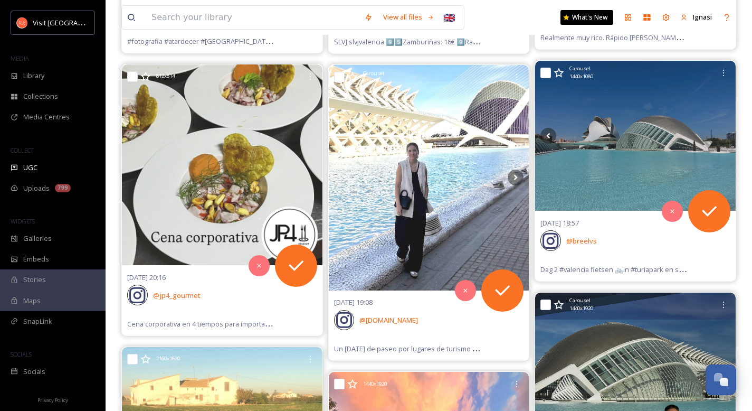
scroll to position [37662, 0]
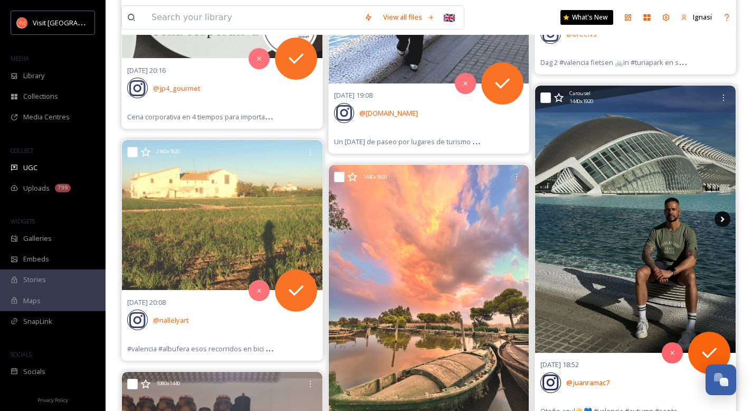
click at [720, 222] on icon at bounding box center [723, 219] width 16 height 16
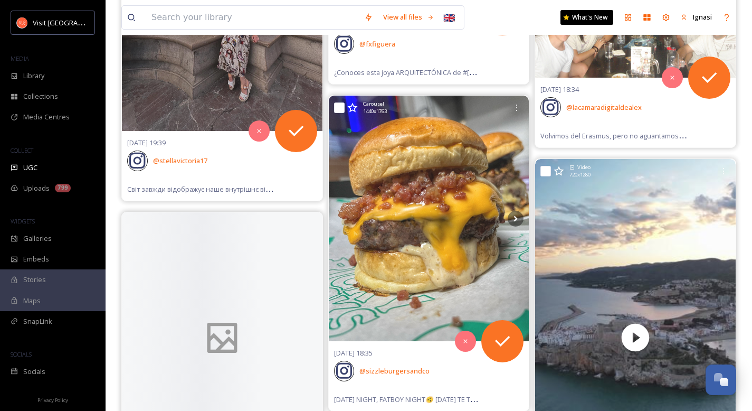
scroll to position [38621, 0]
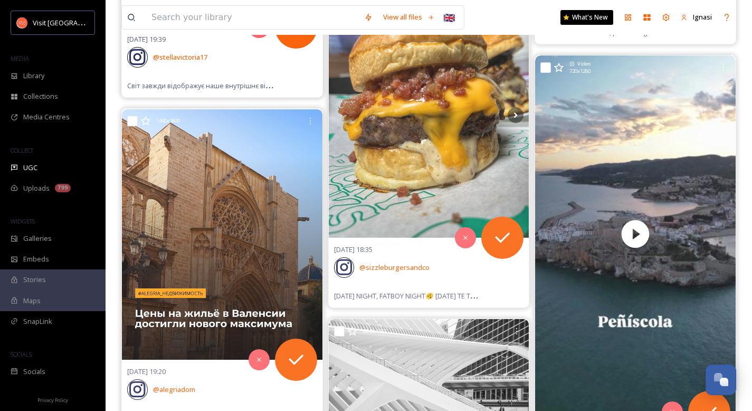
scroll to position [38277, 0]
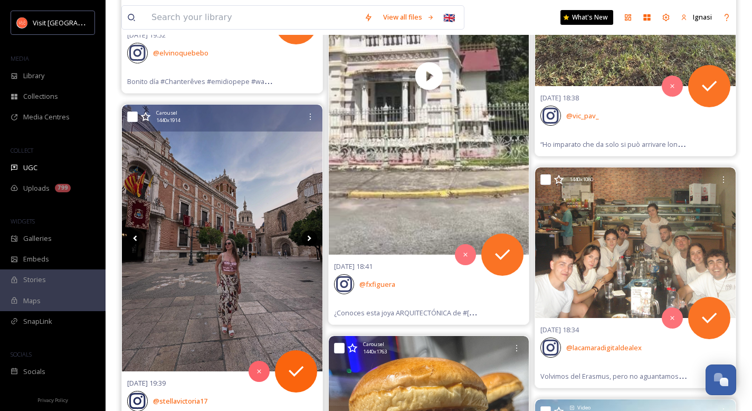
click at [308, 239] on icon at bounding box center [309, 238] width 16 height 16
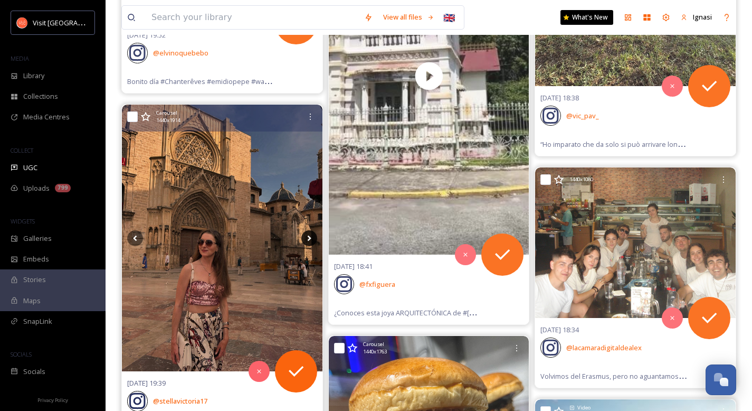
click at [308, 239] on icon at bounding box center [309, 238] width 16 height 16
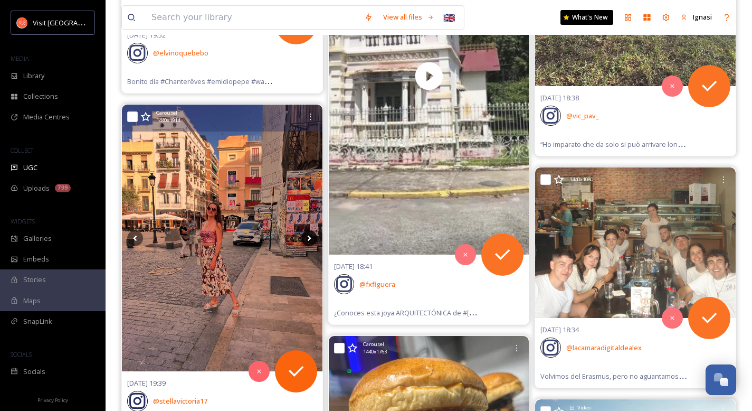
click at [308, 239] on icon at bounding box center [309, 238] width 16 height 16
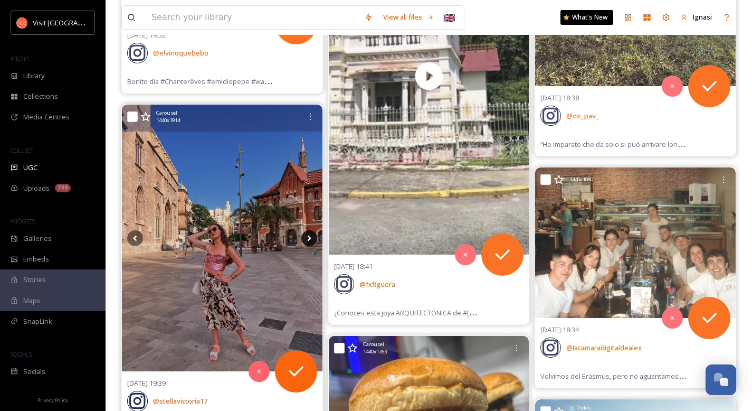
click at [308, 239] on icon at bounding box center [309, 238] width 16 height 16
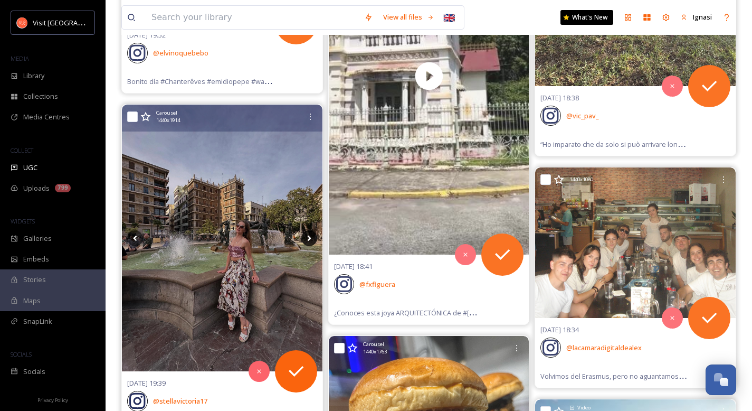
click at [308, 239] on icon at bounding box center [309, 238] width 16 height 16
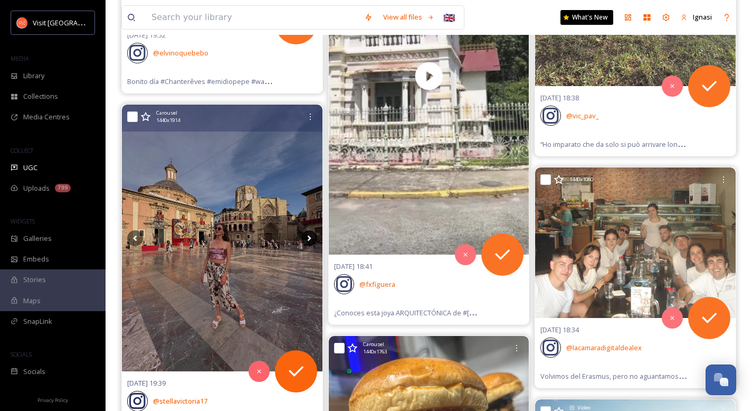
click at [308, 239] on icon at bounding box center [309, 238] width 16 height 16
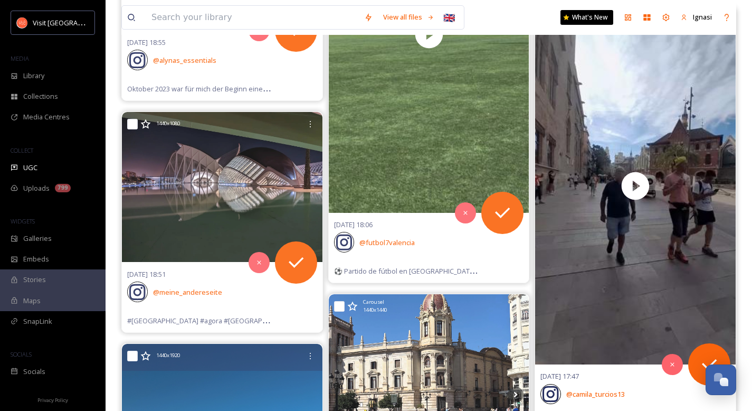
scroll to position [39921, 0]
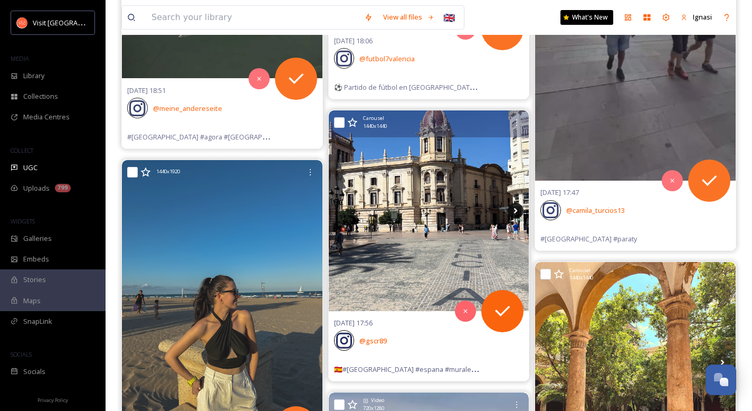
click at [513, 210] on icon at bounding box center [516, 211] width 16 height 16
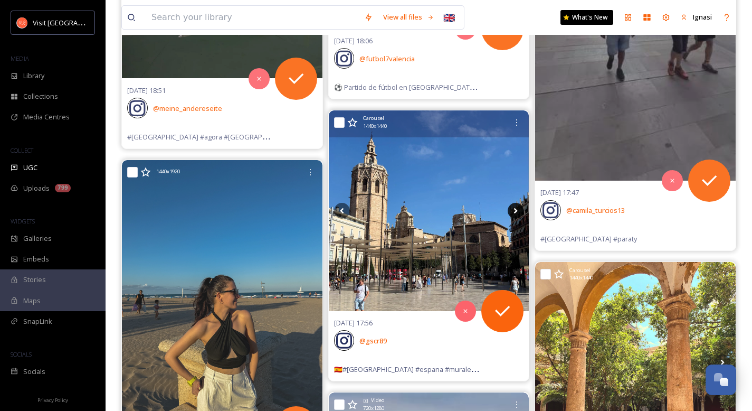
click at [519, 210] on icon at bounding box center [516, 211] width 16 height 16
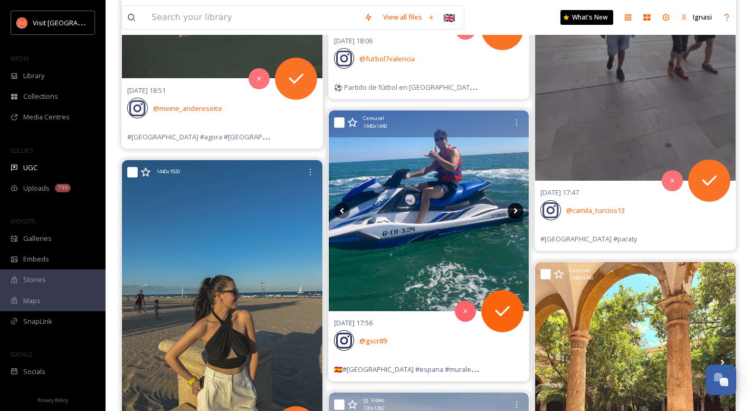
click at [519, 210] on icon at bounding box center [516, 211] width 16 height 16
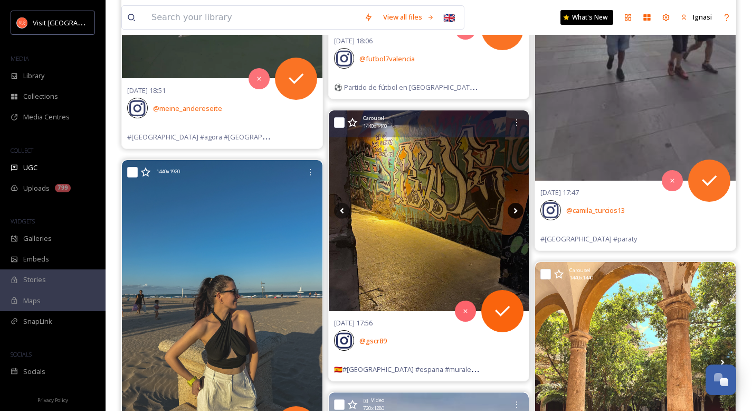
click at [514, 210] on icon at bounding box center [516, 211] width 16 height 16
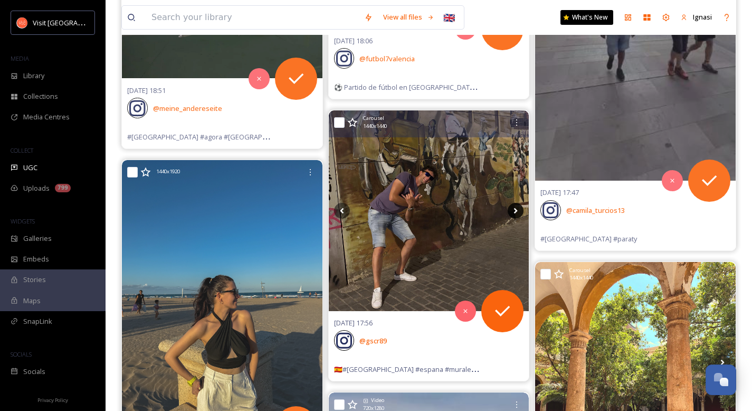
click at [514, 210] on icon at bounding box center [516, 211] width 16 height 16
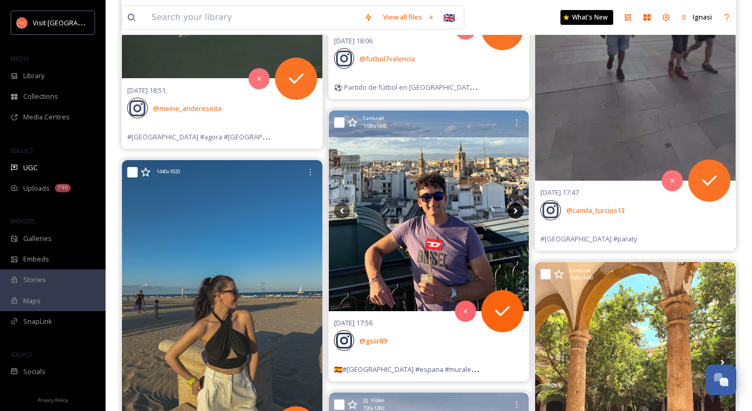
click at [514, 210] on icon at bounding box center [516, 211] width 16 height 16
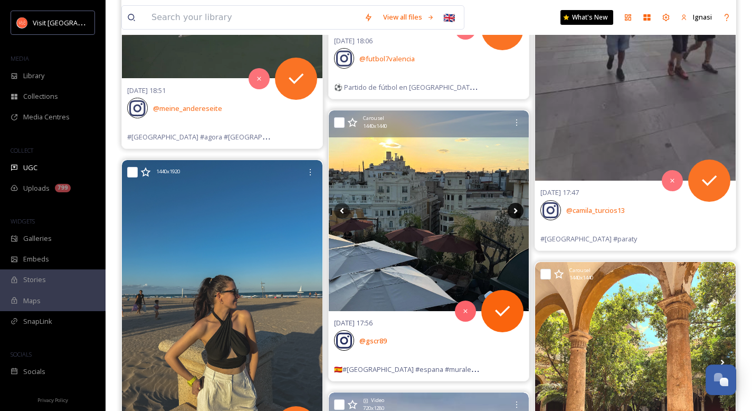
click at [514, 210] on icon at bounding box center [516, 211] width 16 height 16
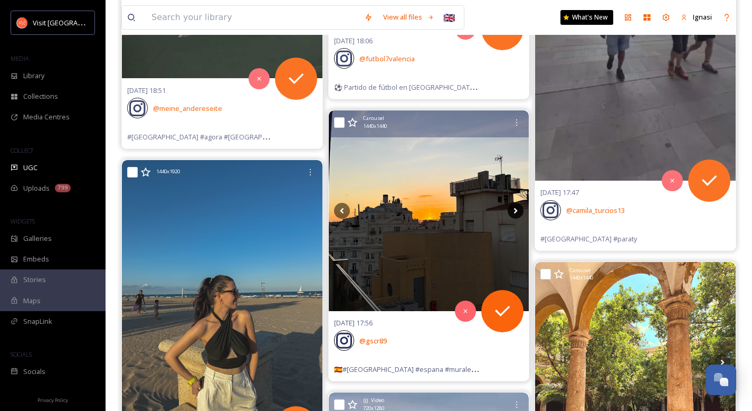
click at [514, 210] on icon at bounding box center [516, 211] width 16 height 16
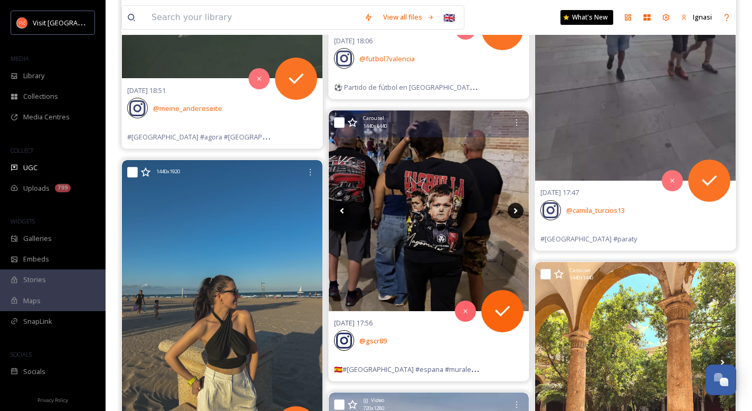
click at [514, 210] on icon at bounding box center [516, 211] width 16 height 16
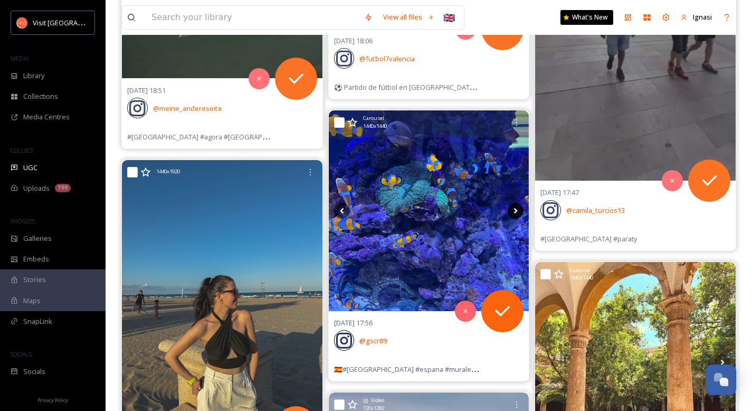
click at [514, 210] on icon at bounding box center [516, 211] width 16 height 16
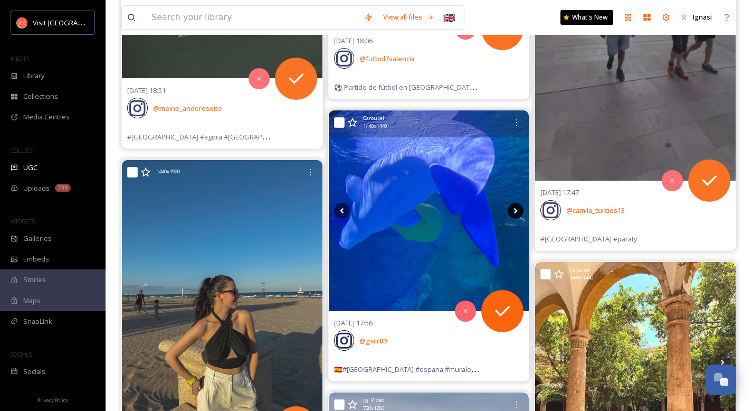
click at [514, 210] on icon at bounding box center [516, 211] width 16 height 16
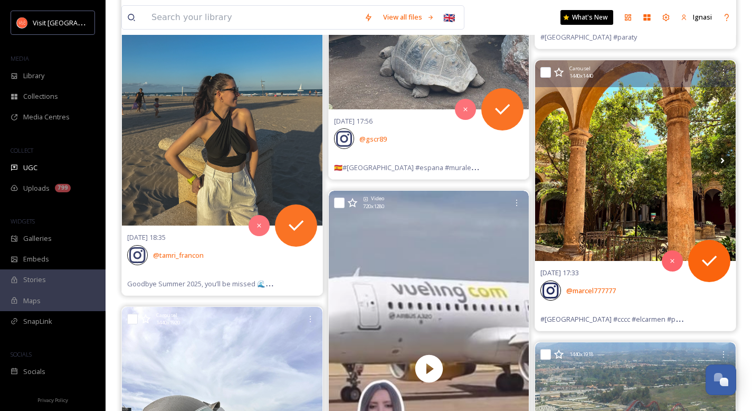
scroll to position [40142, 0]
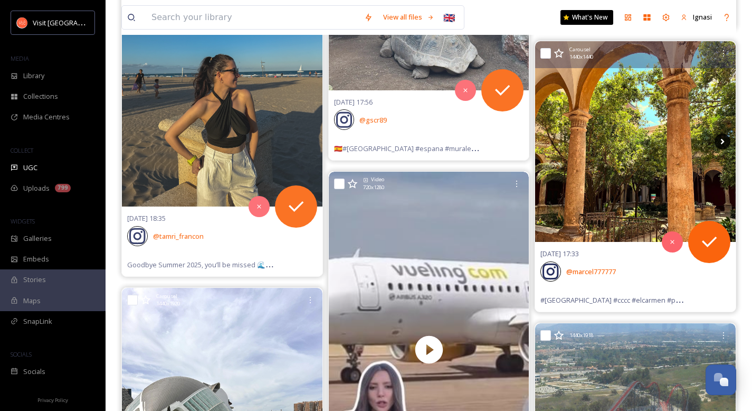
click at [720, 141] on icon at bounding box center [723, 142] width 16 height 16
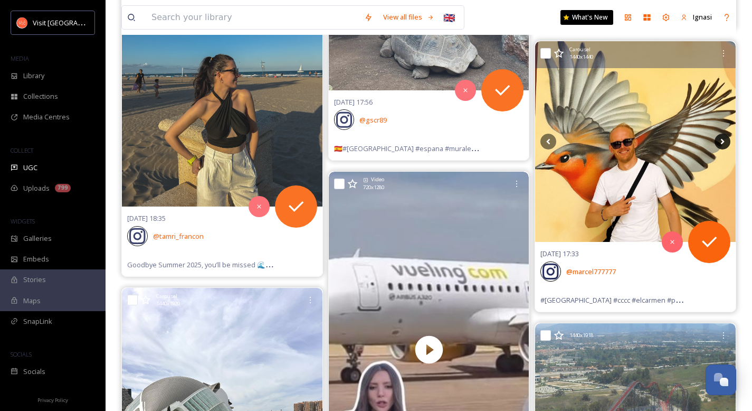
click at [720, 141] on icon at bounding box center [723, 142] width 16 height 16
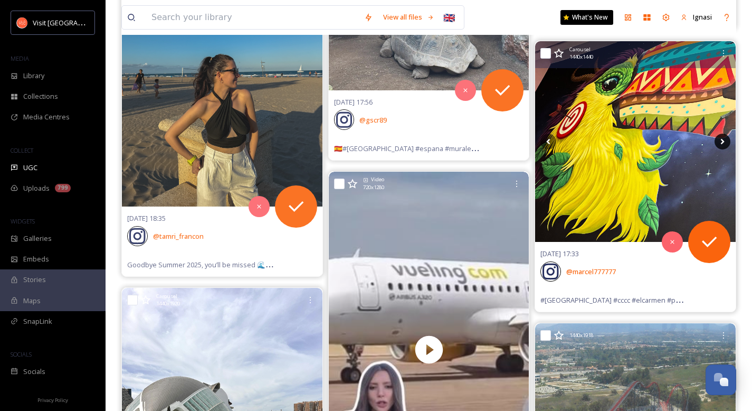
click at [725, 141] on icon at bounding box center [723, 142] width 16 height 16
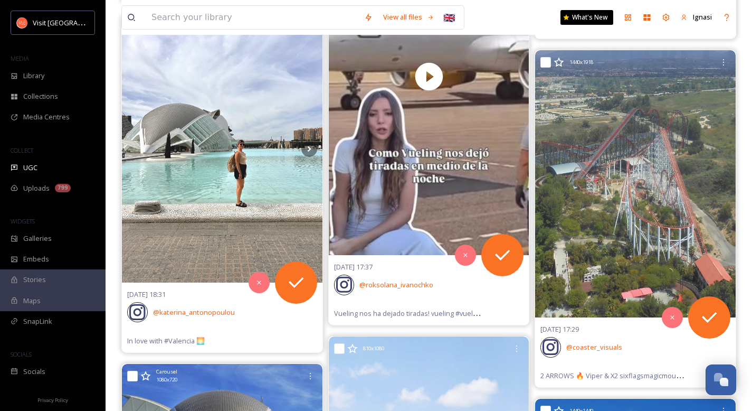
scroll to position [40394, 0]
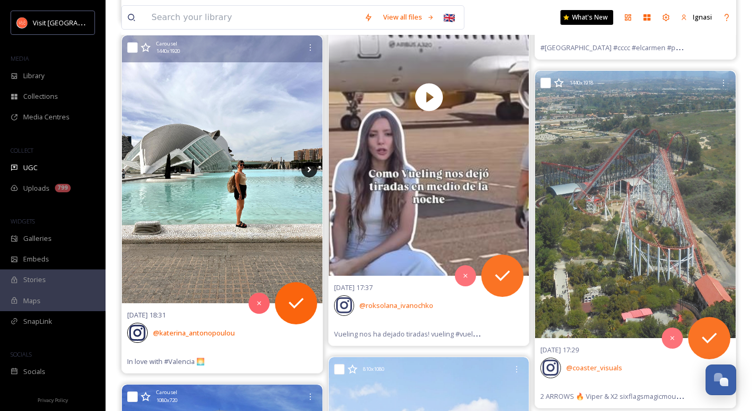
click at [308, 169] on icon at bounding box center [309, 170] width 16 height 16
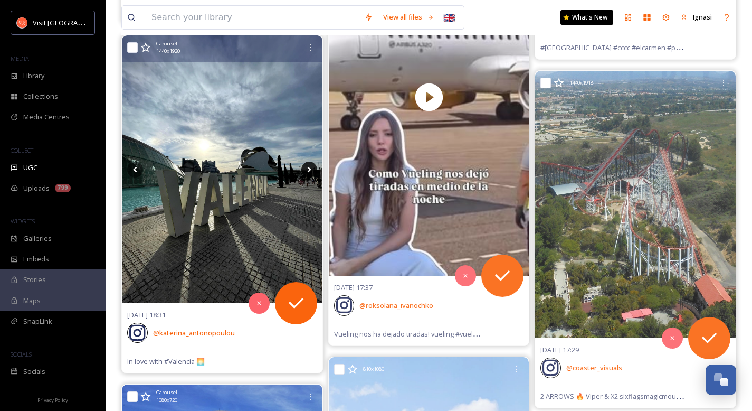
click at [308, 169] on icon at bounding box center [309, 170] width 16 height 16
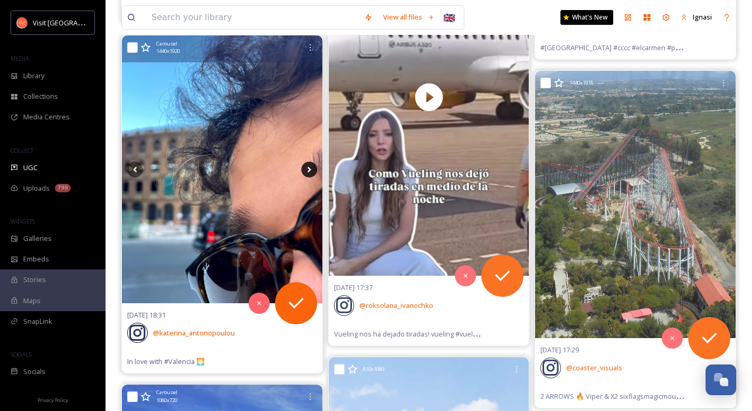
click at [308, 169] on icon at bounding box center [309, 170] width 16 height 16
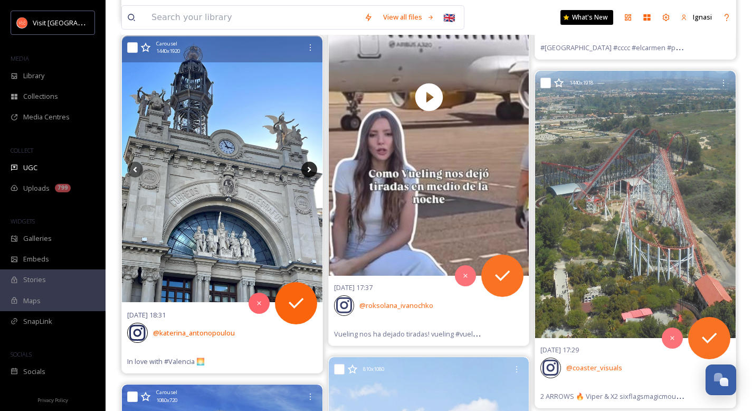
click at [308, 169] on icon at bounding box center [309, 170] width 16 height 16
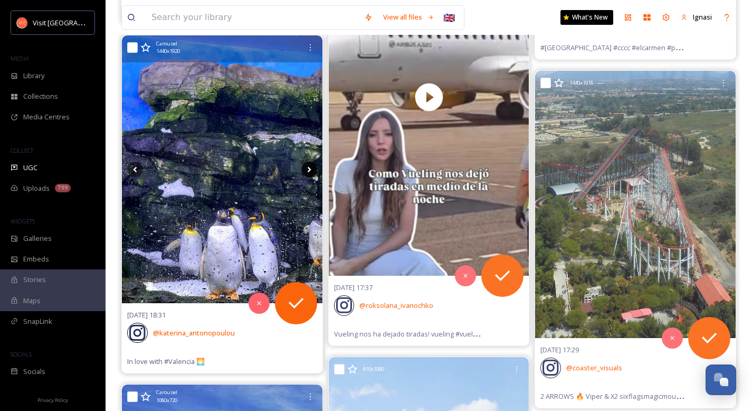
click at [308, 169] on icon at bounding box center [309, 170] width 16 height 16
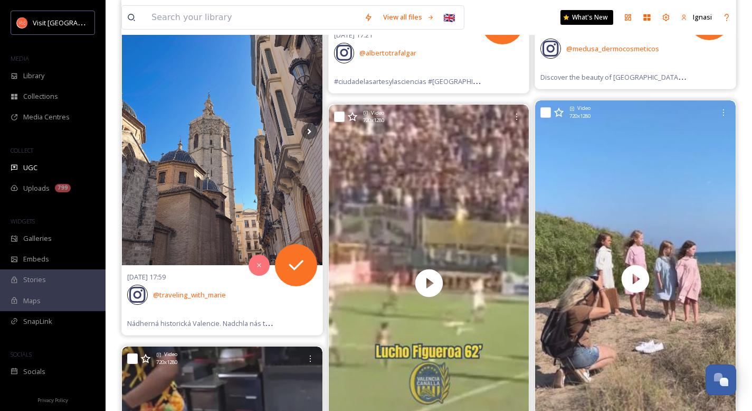
scroll to position [41394, 0]
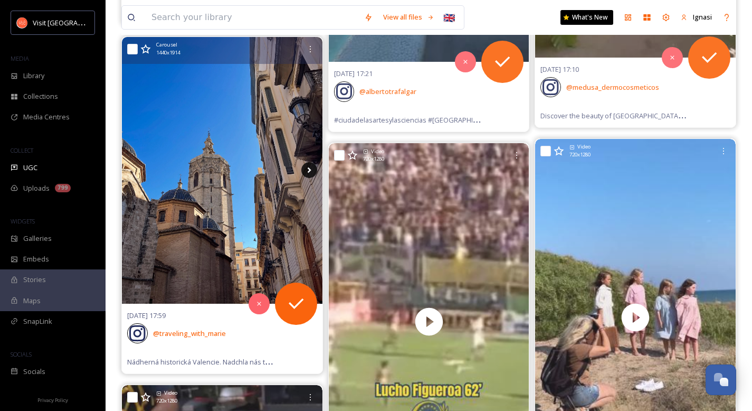
click at [313, 169] on icon at bounding box center [309, 170] width 16 height 16
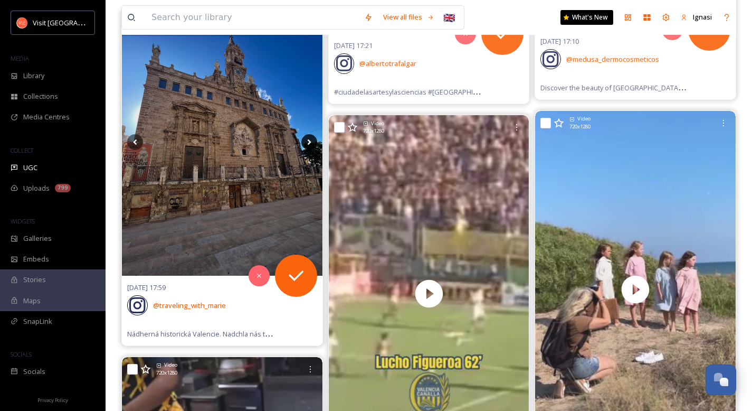
scroll to position [41455, 0]
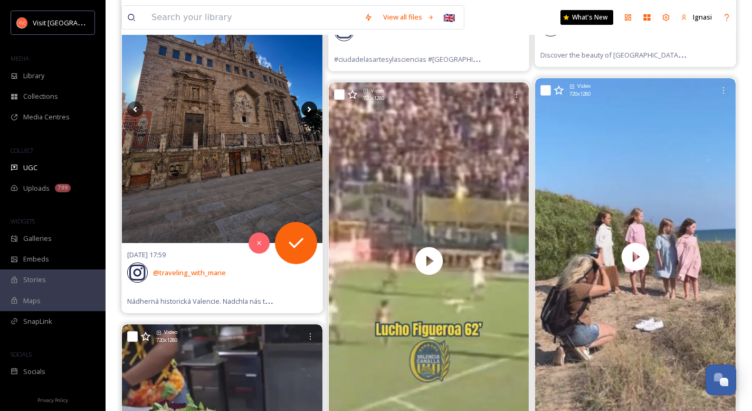
click at [310, 106] on icon at bounding box center [309, 109] width 16 height 16
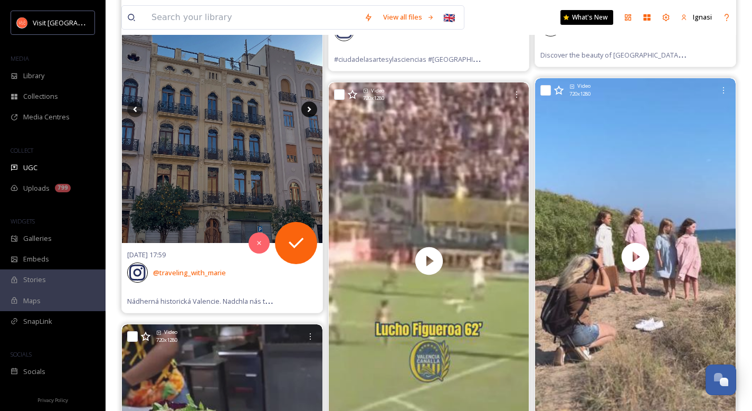
click at [308, 113] on icon at bounding box center [309, 109] width 16 height 16
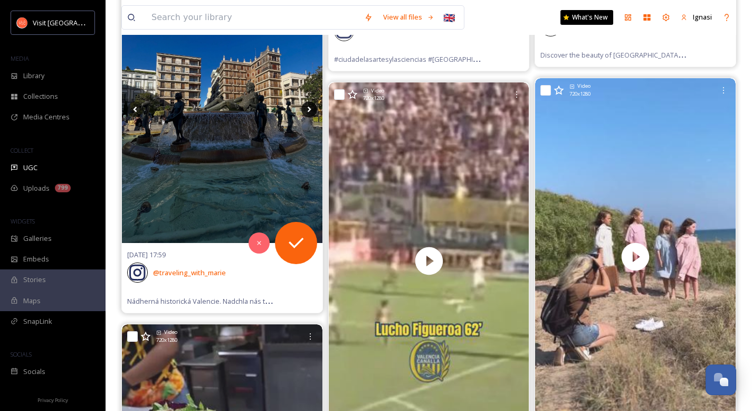
click at [308, 113] on icon at bounding box center [309, 109] width 16 height 16
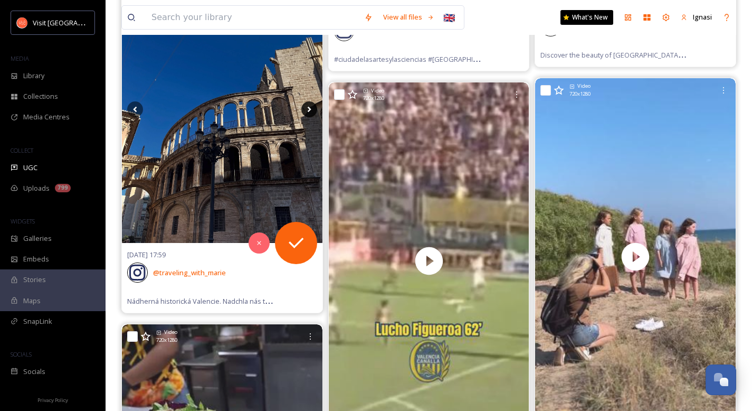
click at [308, 113] on icon at bounding box center [309, 109] width 16 height 16
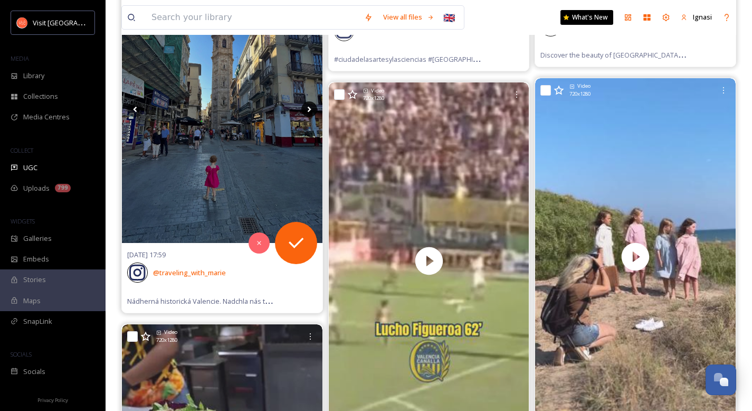
click at [308, 113] on icon at bounding box center [309, 109] width 16 height 16
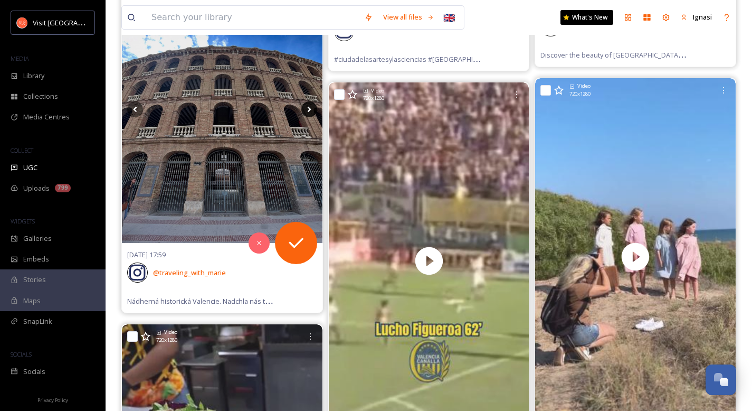
click at [308, 113] on icon at bounding box center [309, 109] width 16 height 16
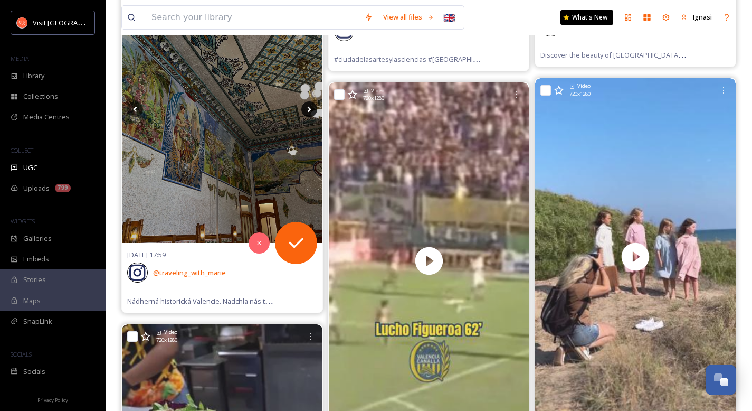
click at [308, 113] on icon at bounding box center [309, 109] width 16 height 16
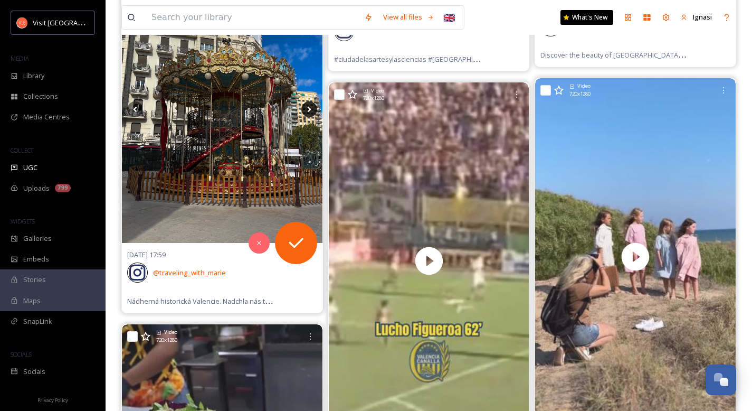
click at [308, 113] on icon at bounding box center [309, 109] width 16 height 16
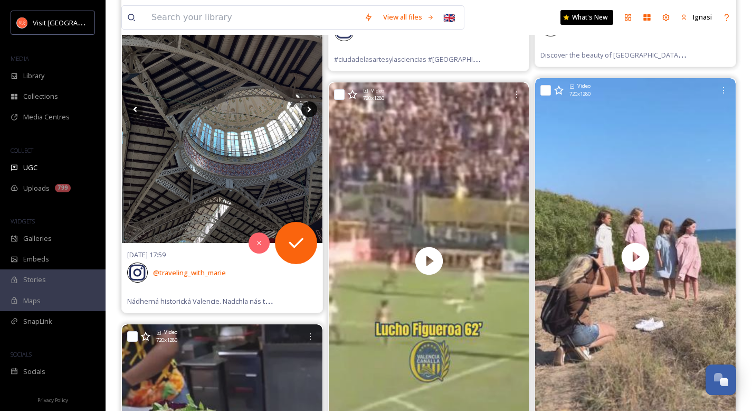
click at [308, 113] on icon at bounding box center [309, 109] width 16 height 16
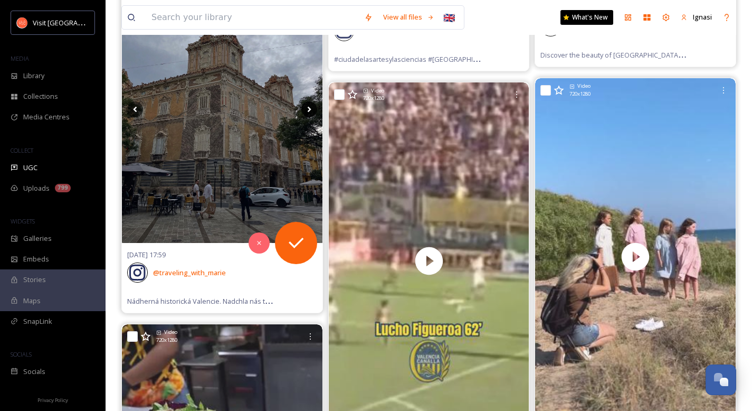
click at [308, 113] on icon at bounding box center [309, 109] width 16 height 16
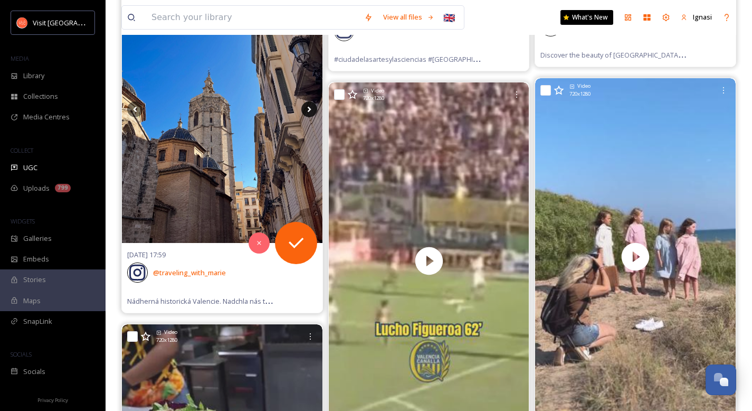
click at [308, 113] on icon at bounding box center [309, 109] width 16 height 16
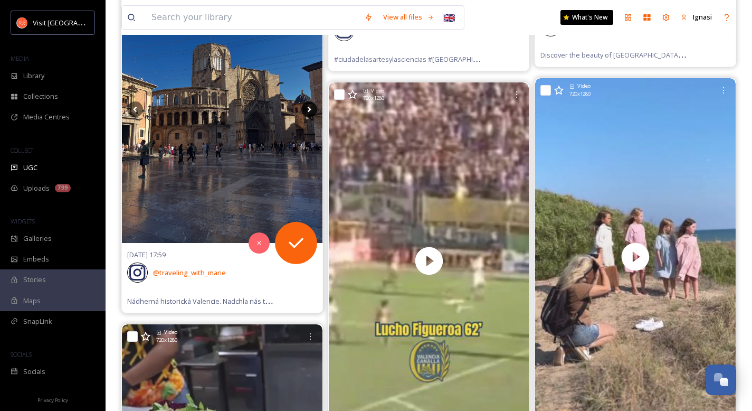
click at [308, 113] on icon at bounding box center [309, 109] width 16 height 16
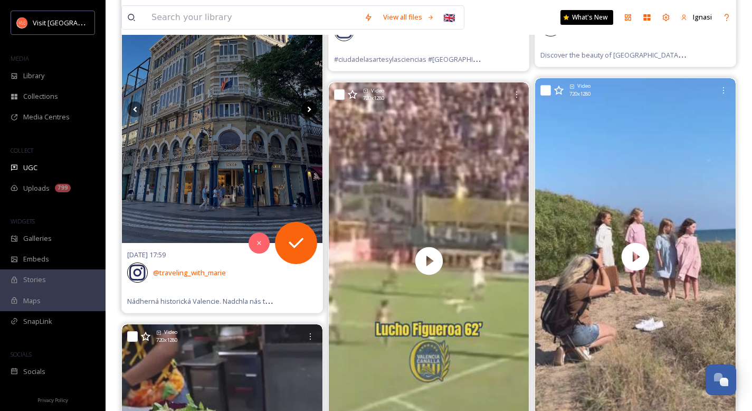
click at [308, 113] on icon at bounding box center [309, 109] width 16 height 16
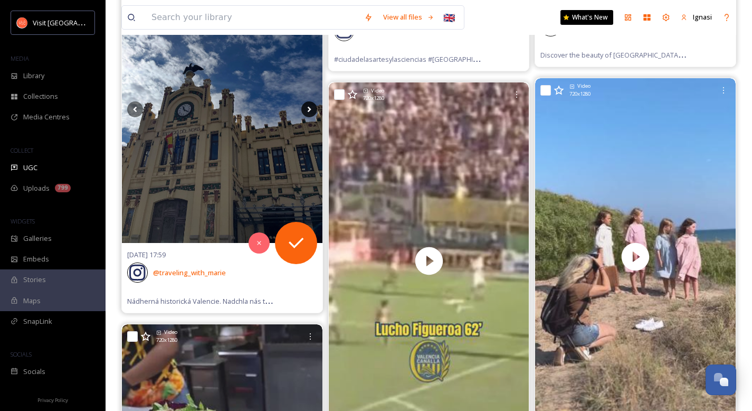
click at [308, 113] on icon at bounding box center [309, 109] width 16 height 16
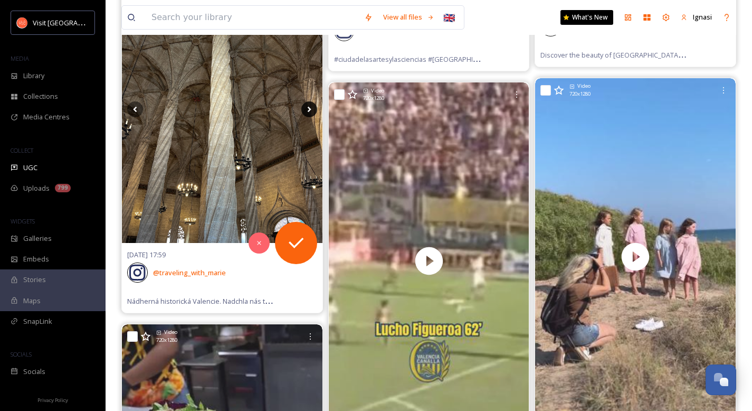
click at [308, 113] on icon at bounding box center [309, 109] width 16 height 16
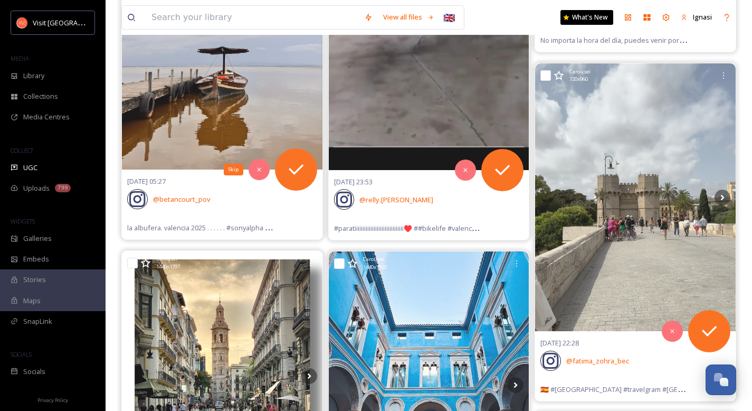
scroll to position [47593, 0]
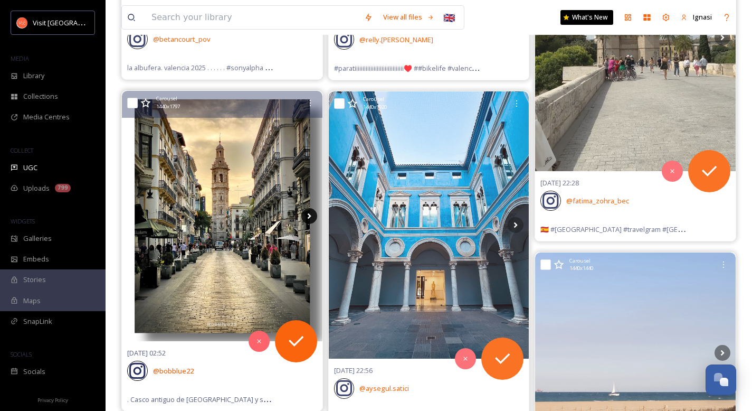
click at [309, 213] on icon at bounding box center [309, 216] width 16 height 16
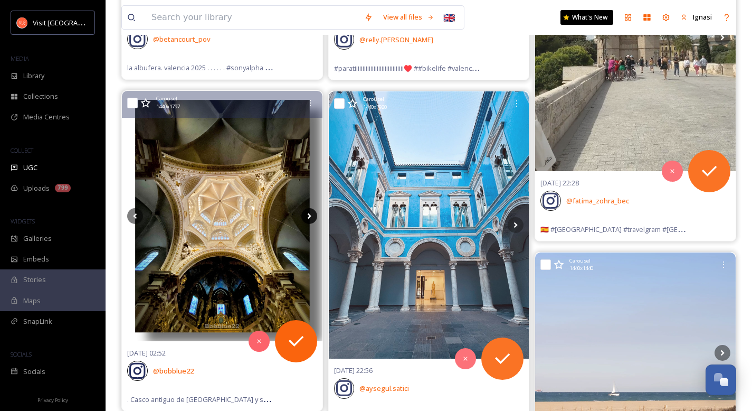
click at [308, 217] on icon at bounding box center [309, 216] width 4 height 6
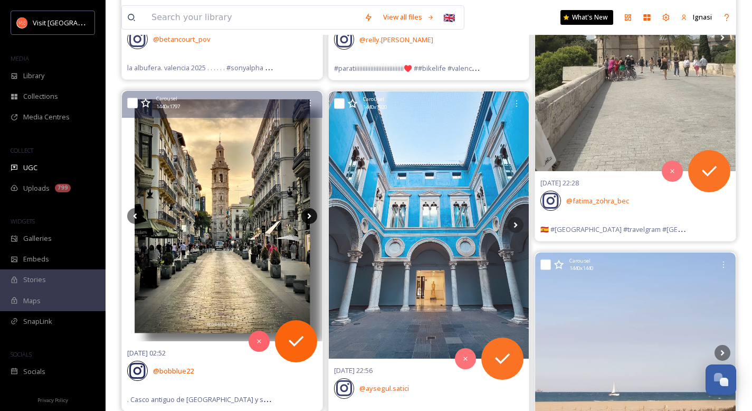
click at [308, 217] on icon at bounding box center [309, 216] width 4 height 6
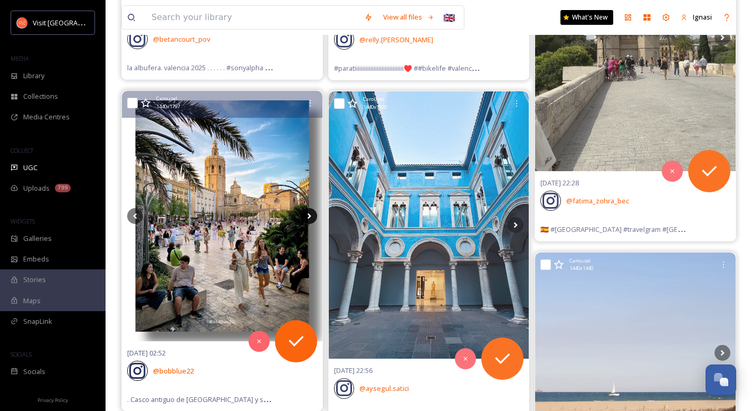
click at [308, 217] on icon at bounding box center [309, 216] width 4 height 6
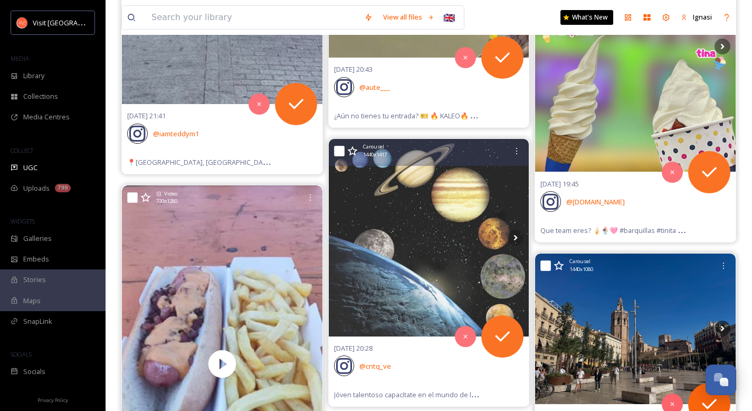
scroll to position [50747, 0]
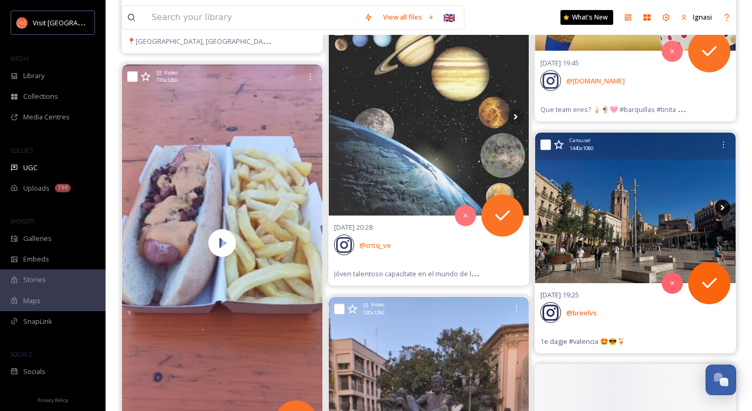
click at [720, 207] on icon at bounding box center [723, 208] width 16 height 16
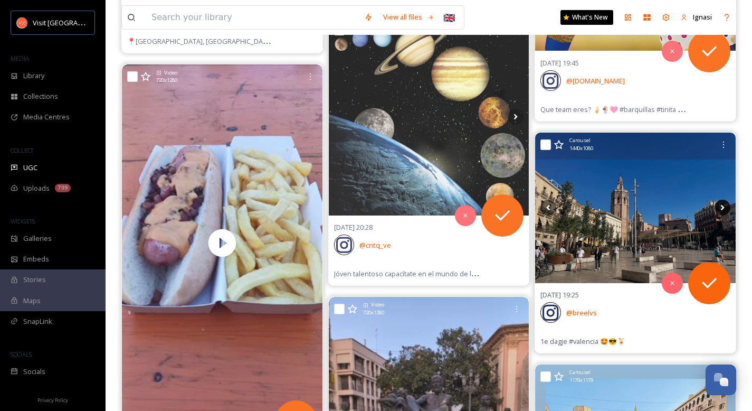
click at [720, 207] on icon at bounding box center [723, 208] width 16 height 16
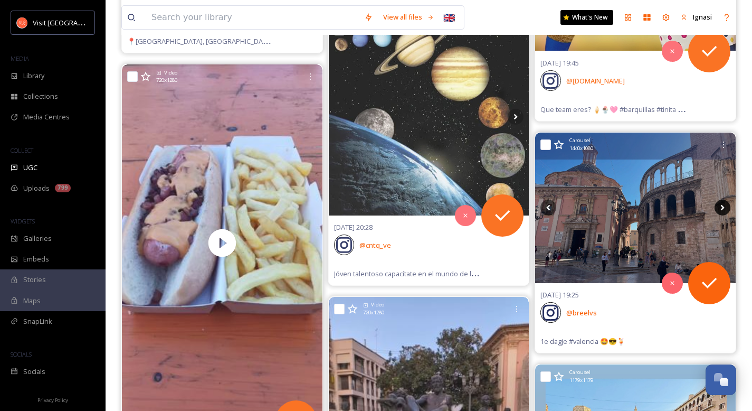
click at [720, 207] on icon at bounding box center [723, 208] width 16 height 16
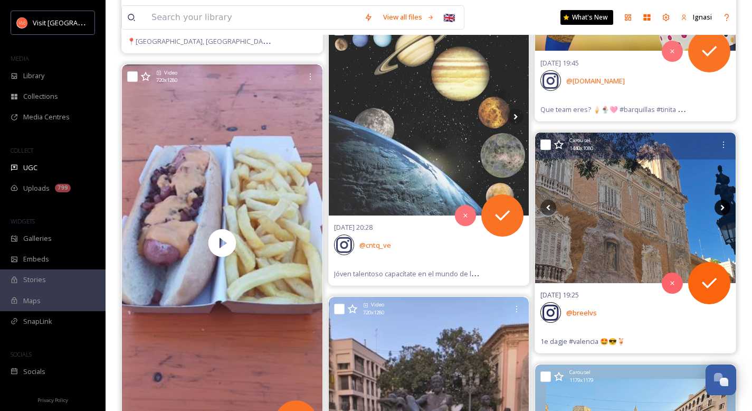
click at [720, 207] on icon at bounding box center [723, 208] width 16 height 16
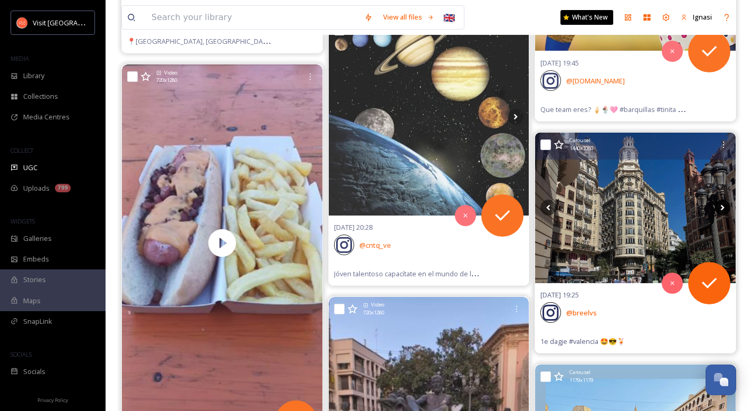
click at [720, 207] on icon at bounding box center [723, 208] width 16 height 16
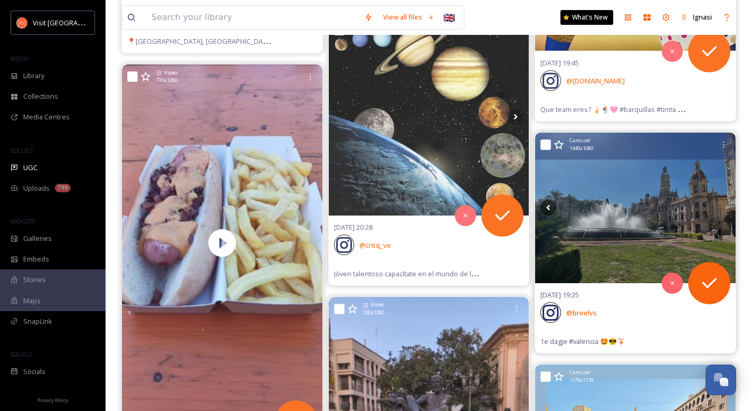
click at [720, 207] on icon at bounding box center [723, 208] width 16 height 16
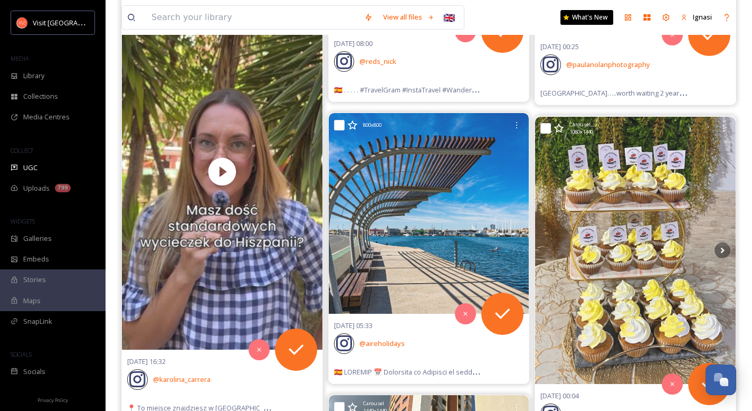
scroll to position [0, 0]
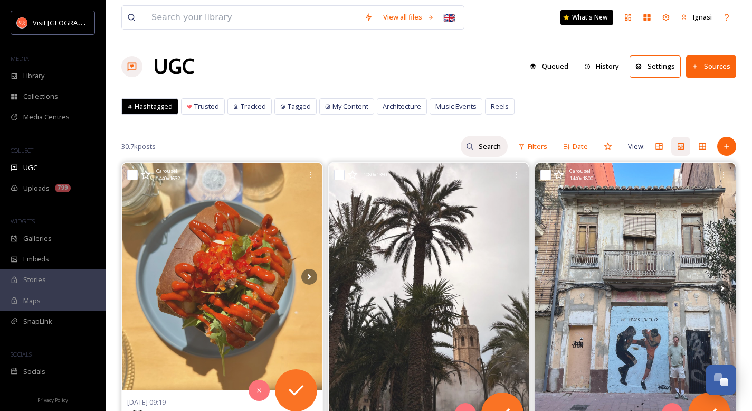
click at [490, 146] on input at bounding box center [491, 146] width 34 height 21
type input "NOCHE"
click at [499, 143] on icon at bounding box center [498, 146] width 7 height 7
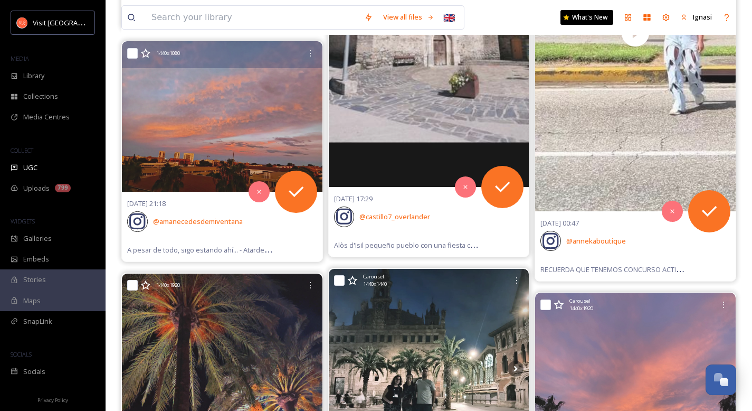
scroll to position [2090, 0]
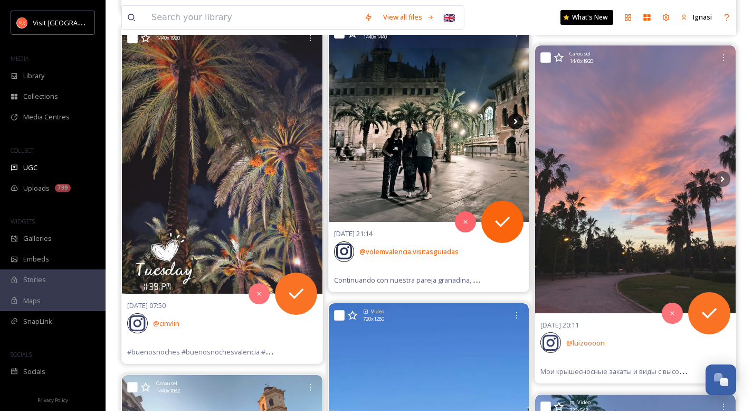
click at [512, 119] on icon at bounding box center [516, 122] width 16 height 16
click at [515, 122] on icon at bounding box center [516, 122] width 16 height 16
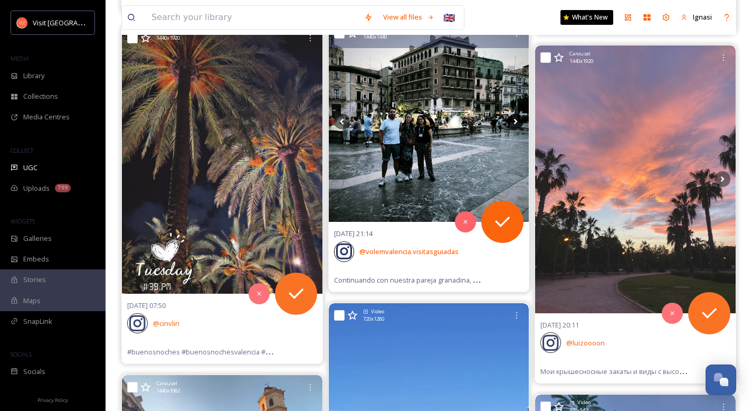
click at [515, 122] on icon at bounding box center [516, 122] width 16 height 16
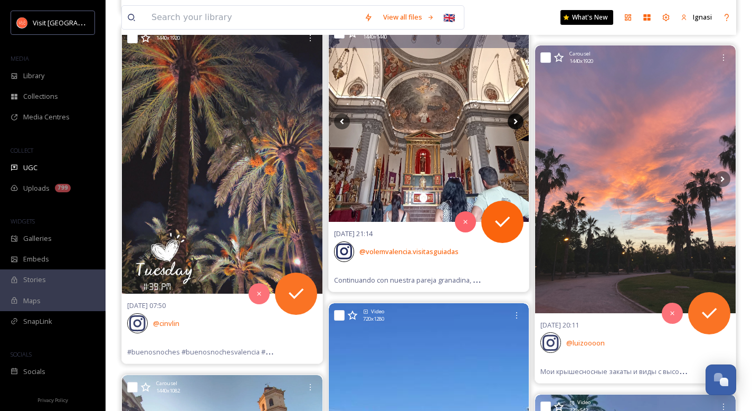
scroll to position [2103, 0]
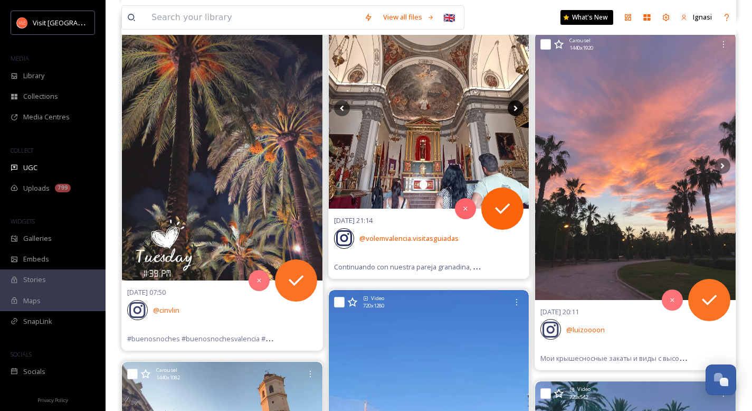
click at [516, 109] on icon at bounding box center [516, 109] width 4 height 6
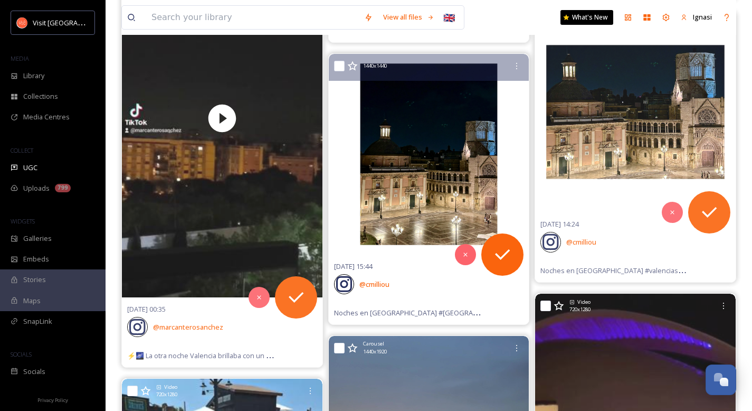
scroll to position [3460, 0]
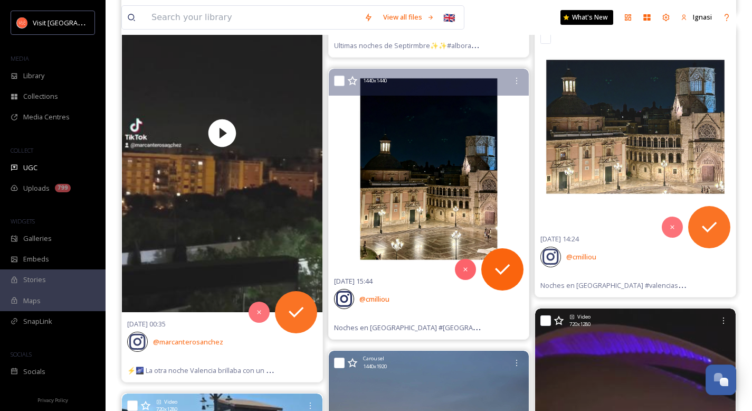
click at [405, 169] on img at bounding box center [429, 169] width 201 height 201
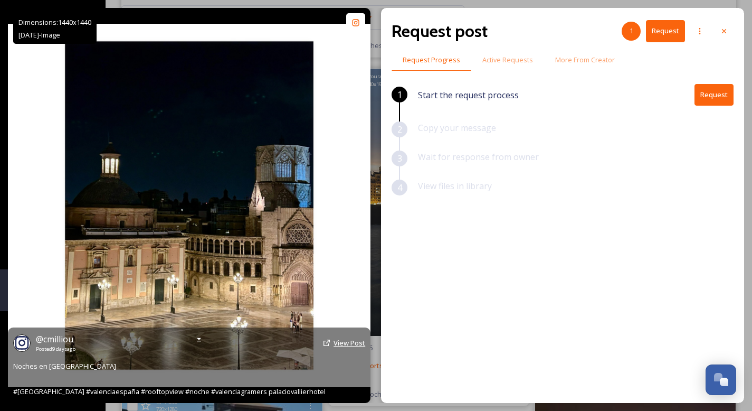
click at [351, 345] on span "View Post" at bounding box center [350, 343] width 32 height 10
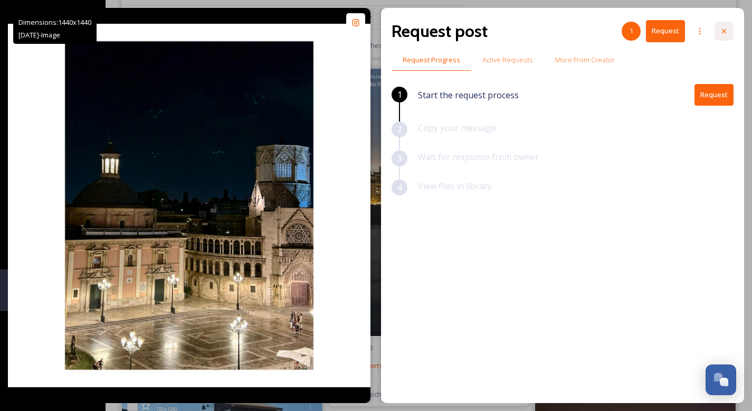
click at [723, 33] on icon at bounding box center [724, 31] width 8 height 8
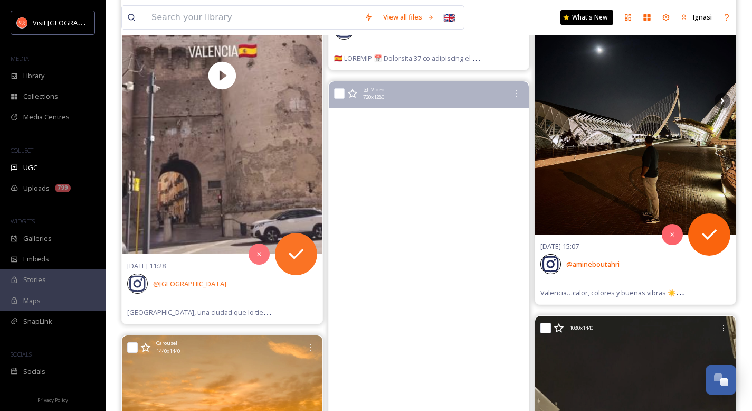
scroll to position [5034, 0]
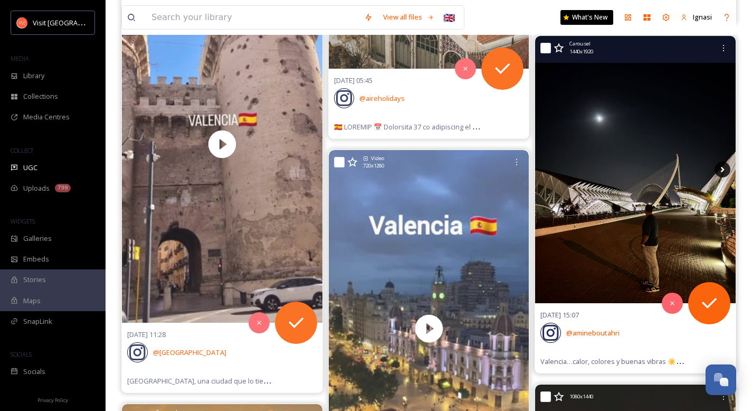
click at [723, 172] on icon at bounding box center [723, 170] width 16 height 16
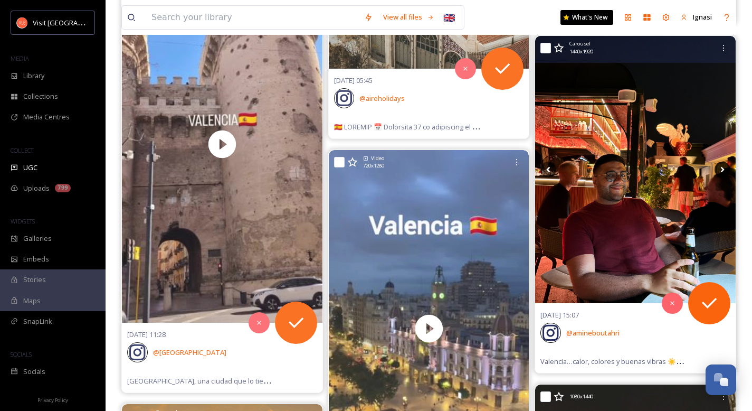
click at [723, 172] on icon at bounding box center [723, 170] width 16 height 16
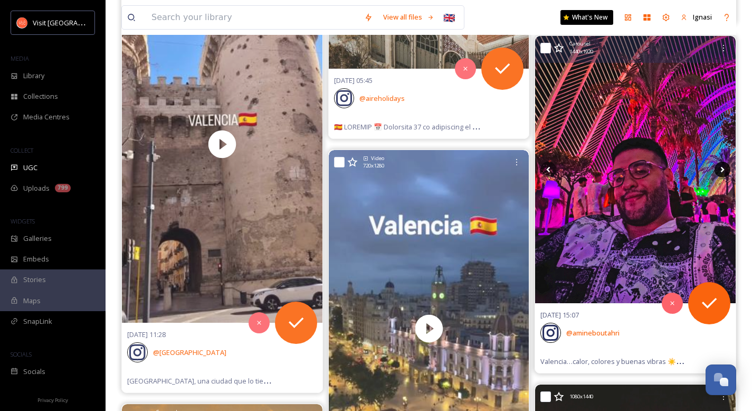
click at [723, 172] on icon at bounding box center [723, 170] width 16 height 16
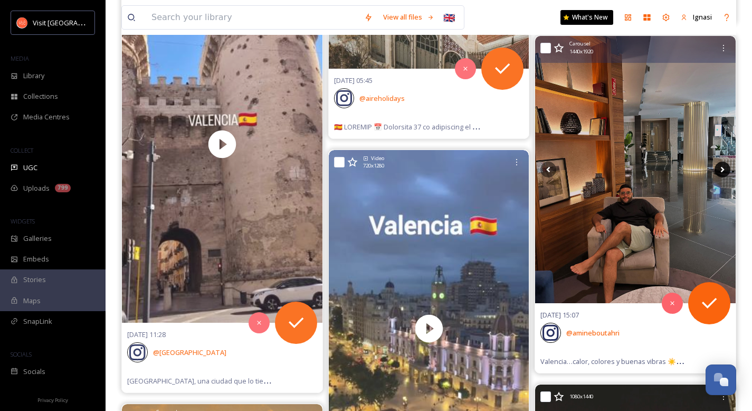
click at [723, 172] on icon at bounding box center [723, 170] width 16 height 16
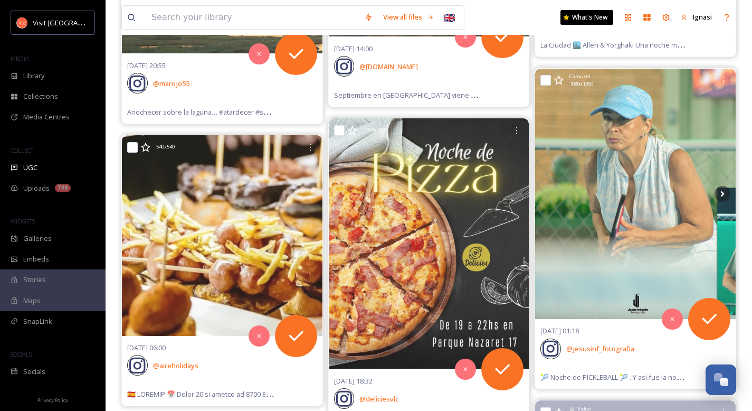
scroll to position [7309, 0]
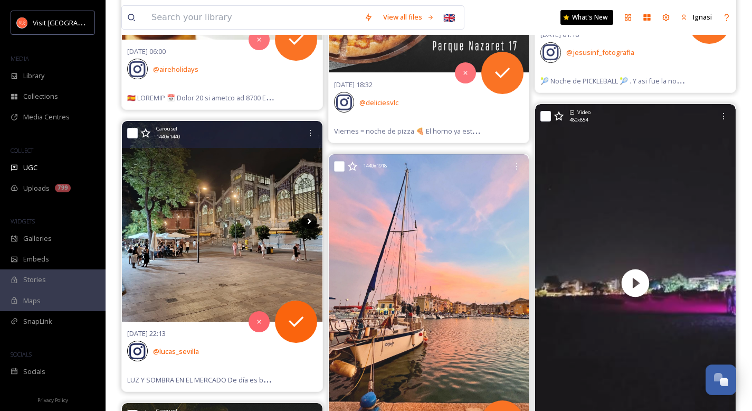
click at [310, 223] on icon at bounding box center [309, 221] width 16 height 16
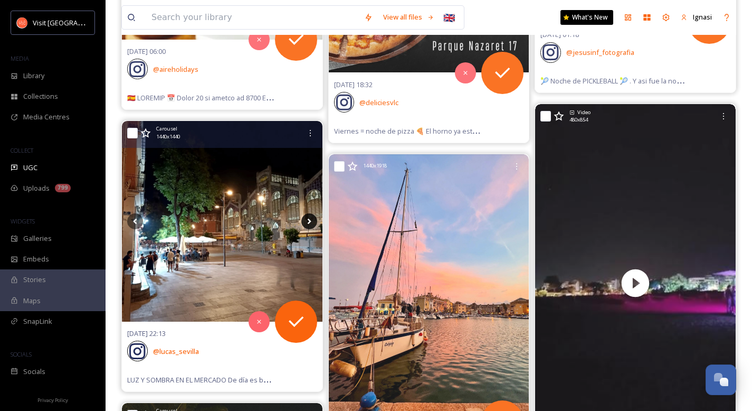
click at [310, 223] on icon at bounding box center [309, 221] width 16 height 16
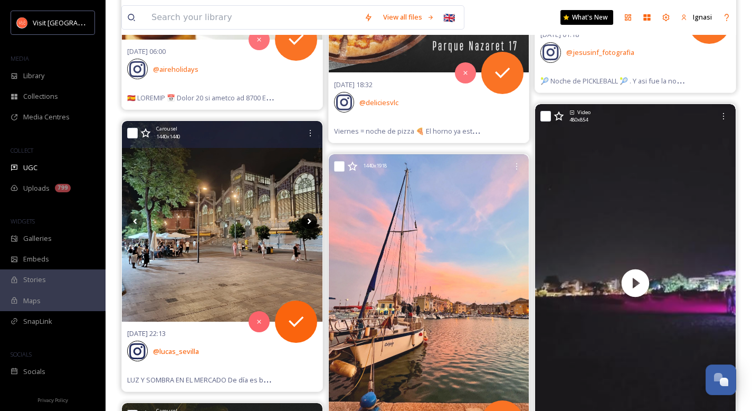
click at [310, 223] on icon at bounding box center [309, 221] width 16 height 16
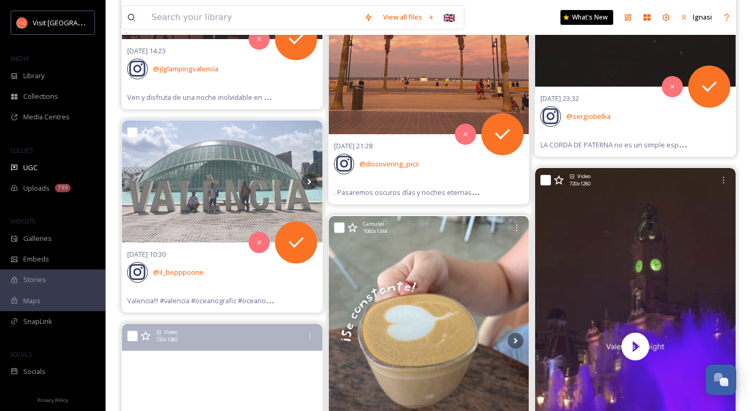
scroll to position [6026, 0]
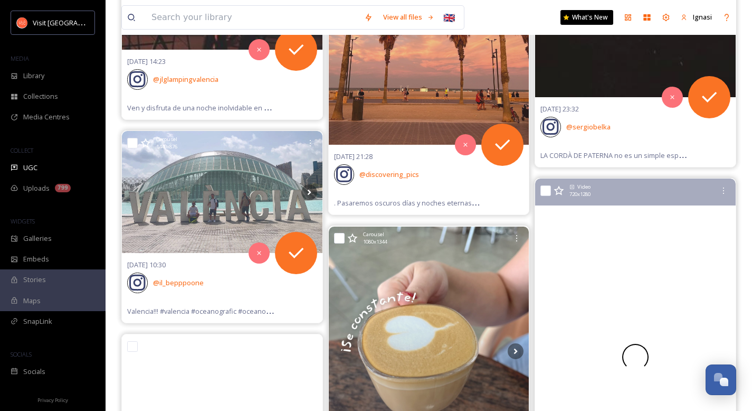
click at [635, 258] on video "Preciosa no, lo siguiente! Por la noche, de día, siempre ❤️ #valenciatequiero #…" at bounding box center [635, 356] width 201 height 357
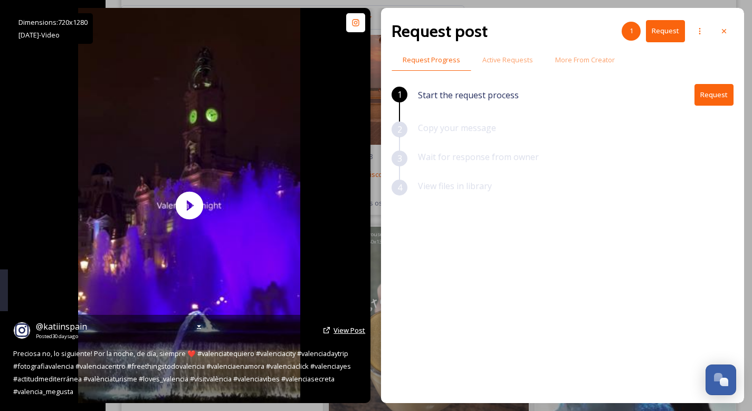
click at [339, 334] on span "View Post" at bounding box center [350, 330] width 32 height 10
